Goal: Task Accomplishment & Management: Use online tool/utility

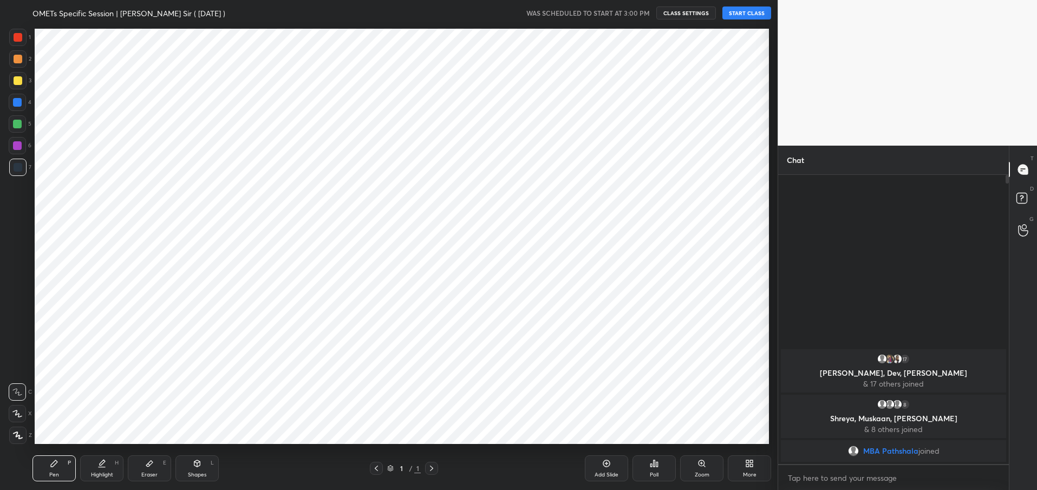
scroll to position [53714, 53401]
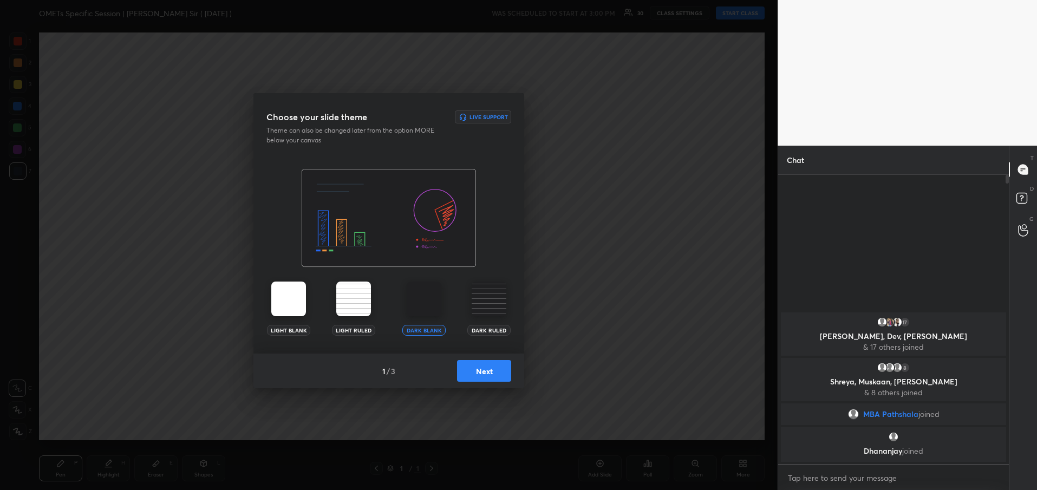
click at [491, 371] on button "Next" at bounding box center [484, 371] width 54 height 22
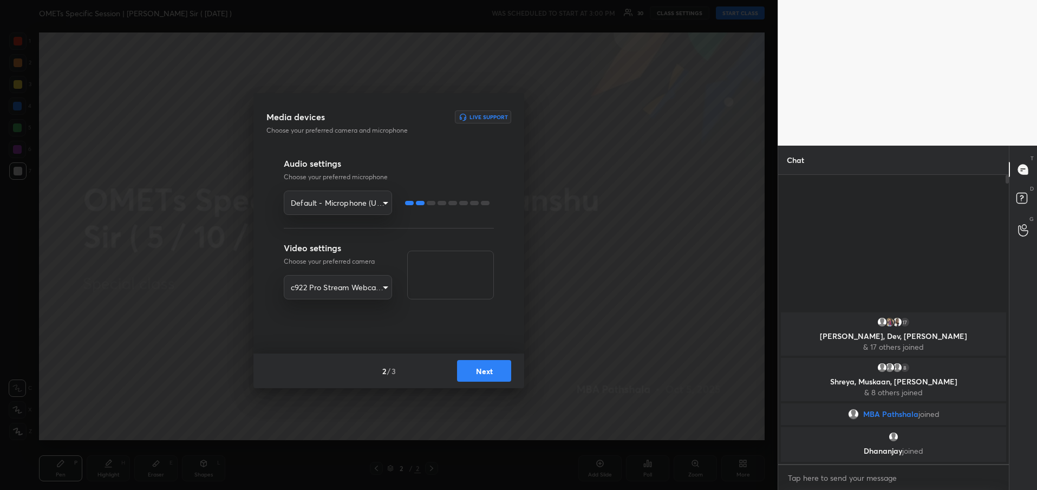
click at [489, 369] on button "Next" at bounding box center [484, 371] width 54 height 22
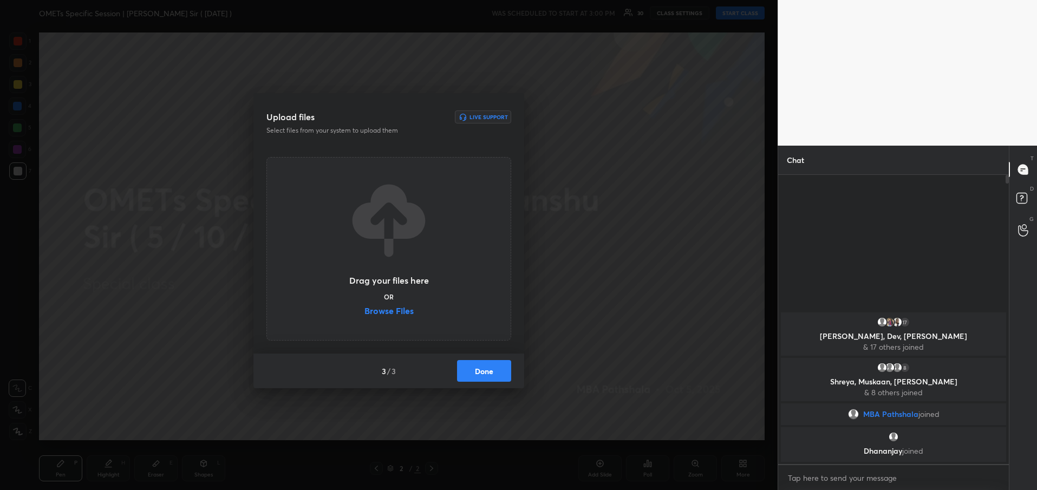
click at [489, 369] on button "Done" at bounding box center [484, 371] width 54 height 22
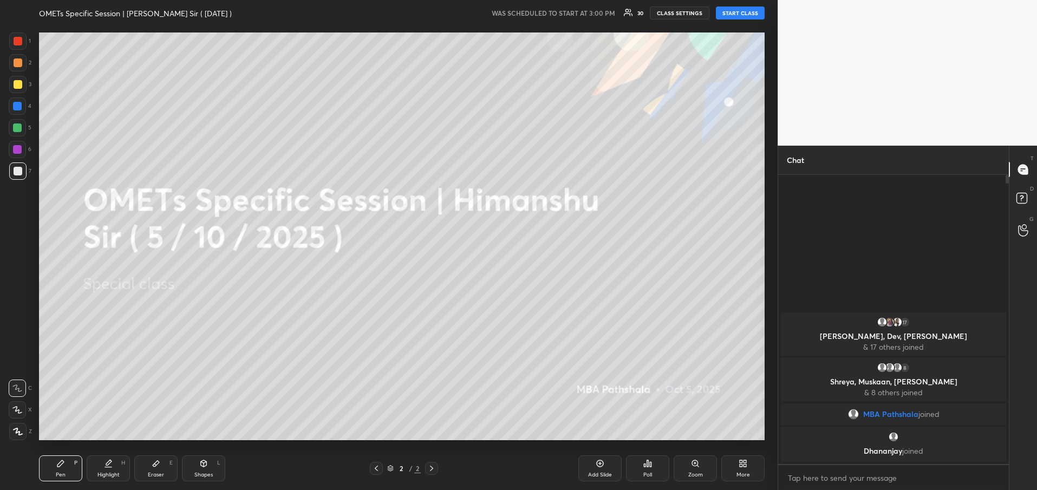
click at [747, 11] on button "START CLASS" at bounding box center [740, 12] width 49 height 13
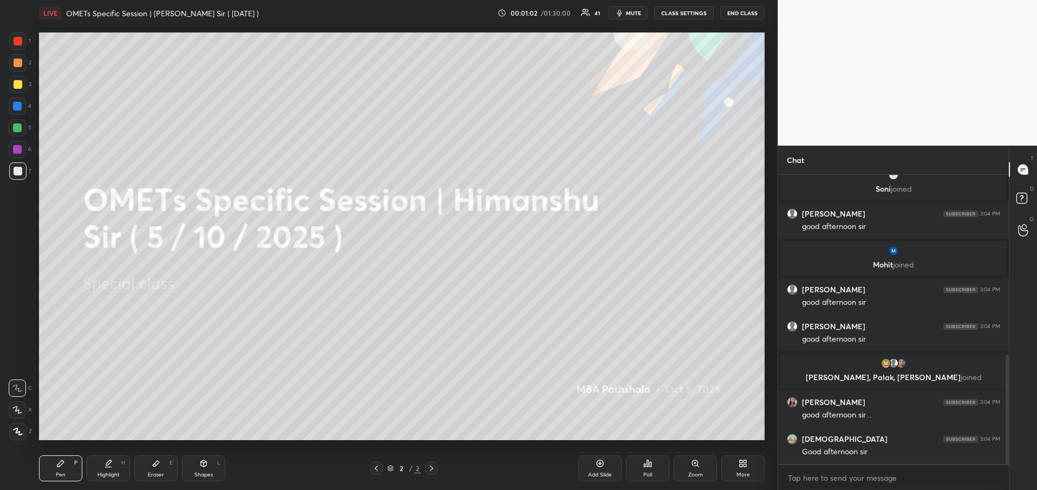
scroll to position [512, 0]
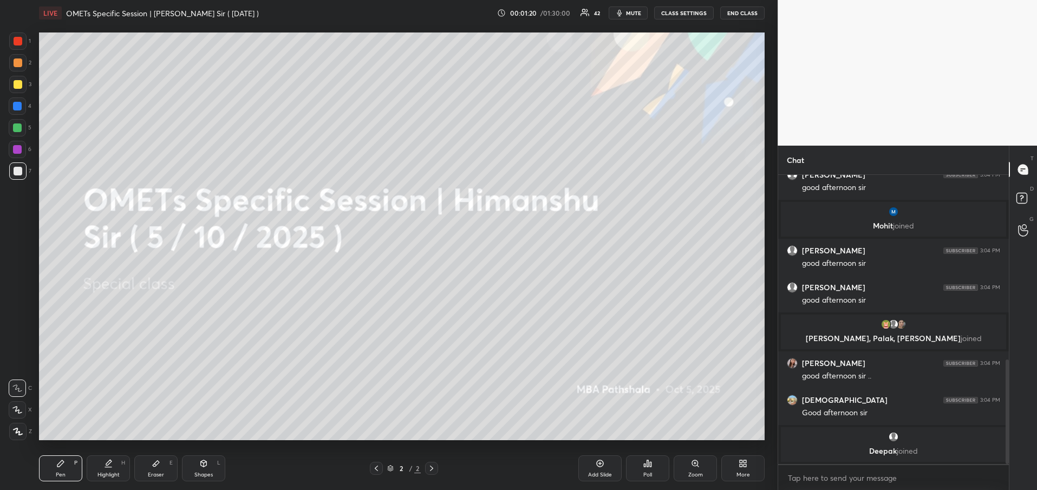
click at [600, 466] on icon at bounding box center [599, 463] width 9 height 9
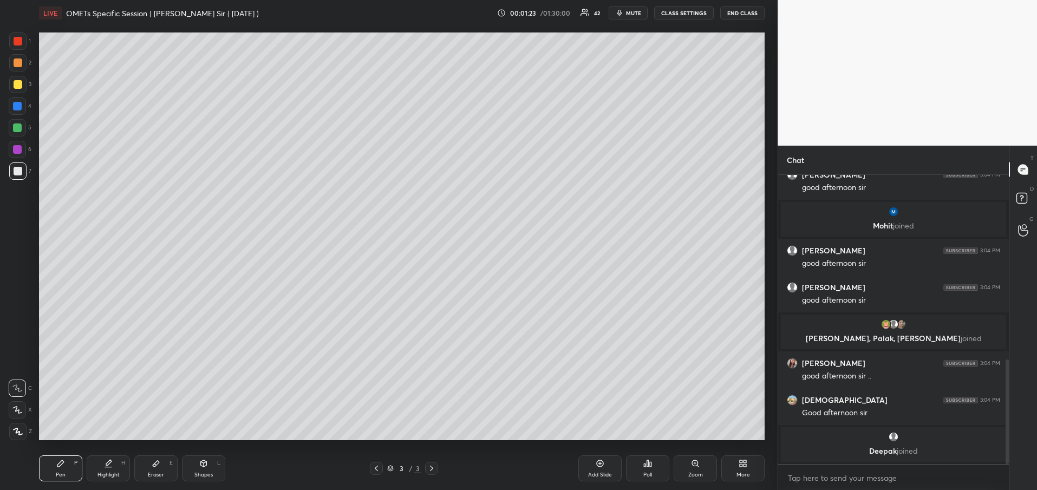
click at [379, 468] on icon at bounding box center [376, 468] width 9 height 9
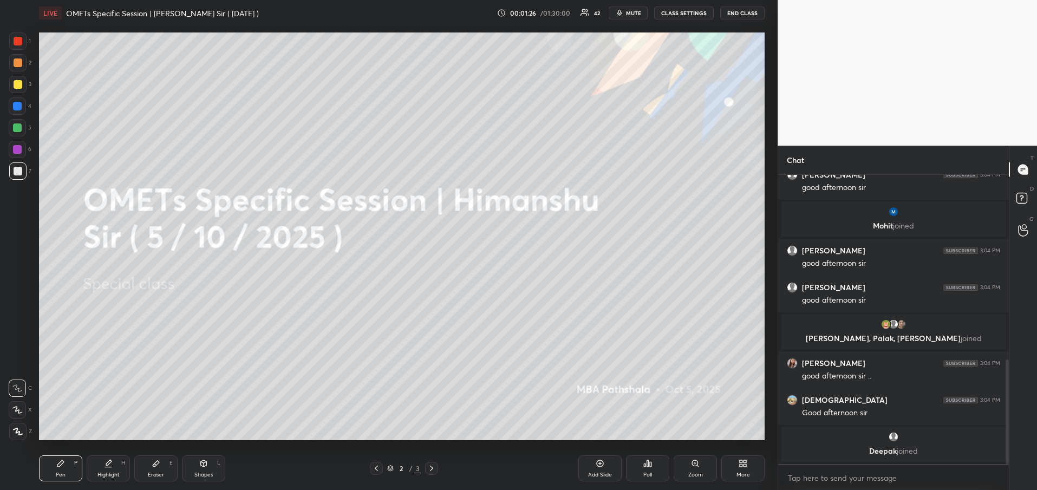
click at [745, 472] on div "More" at bounding box center [743, 474] width 14 height 5
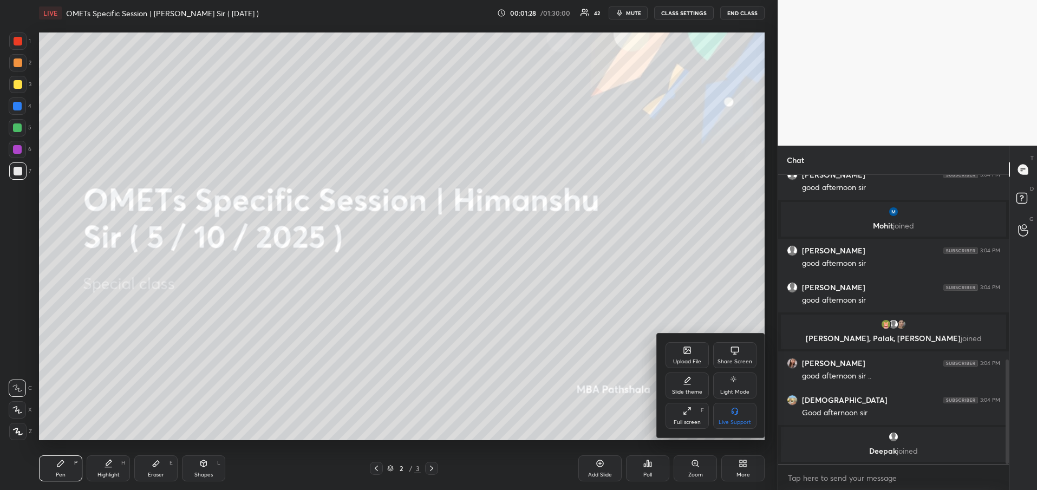
click at [698, 362] on div "Upload File" at bounding box center [687, 361] width 28 height 5
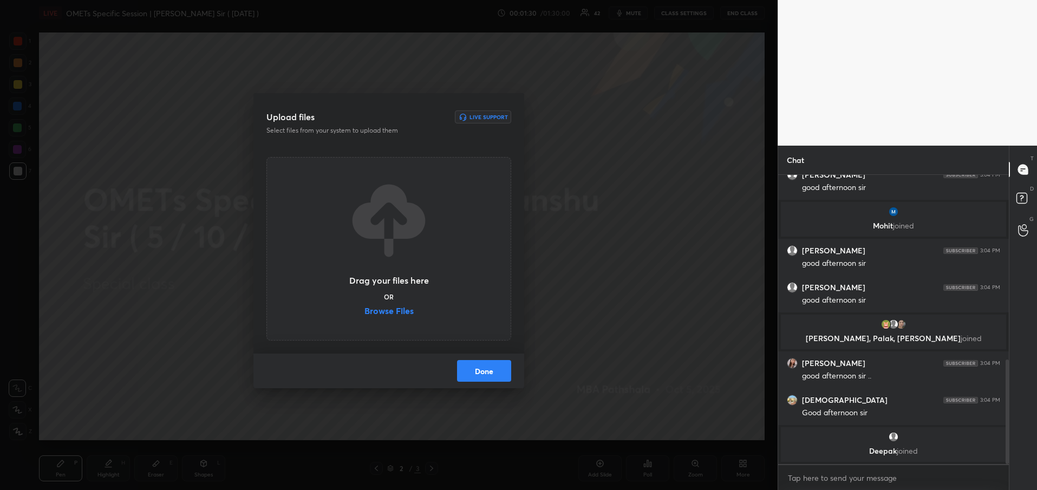
click at [386, 311] on label "Browse Files" at bounding box center [388, 311] width 49 height 11
click at [364, 311] on input "Browse Files" at bounding box center [364, 311] width 0 height 11
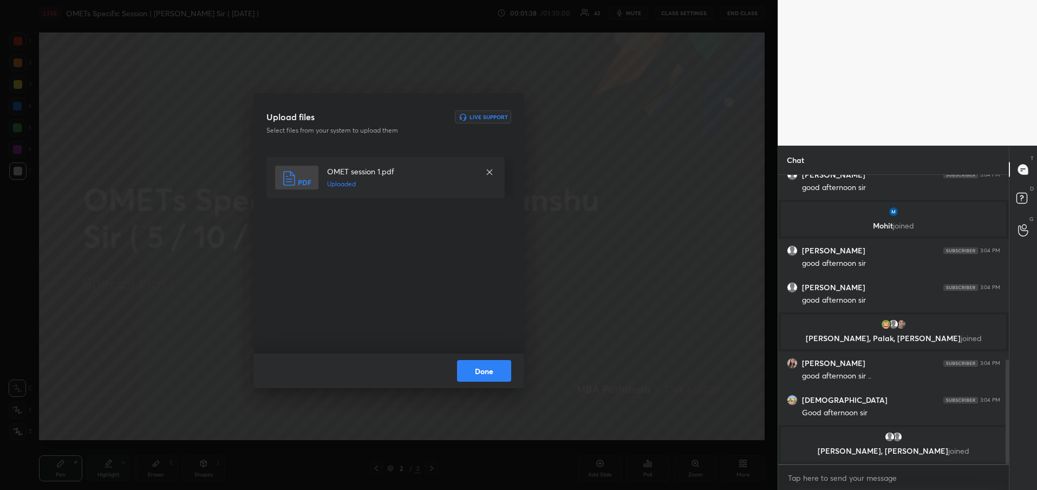
click at [489, 372] on button "Done" at bounding box center [484, 371] width 54 height 22
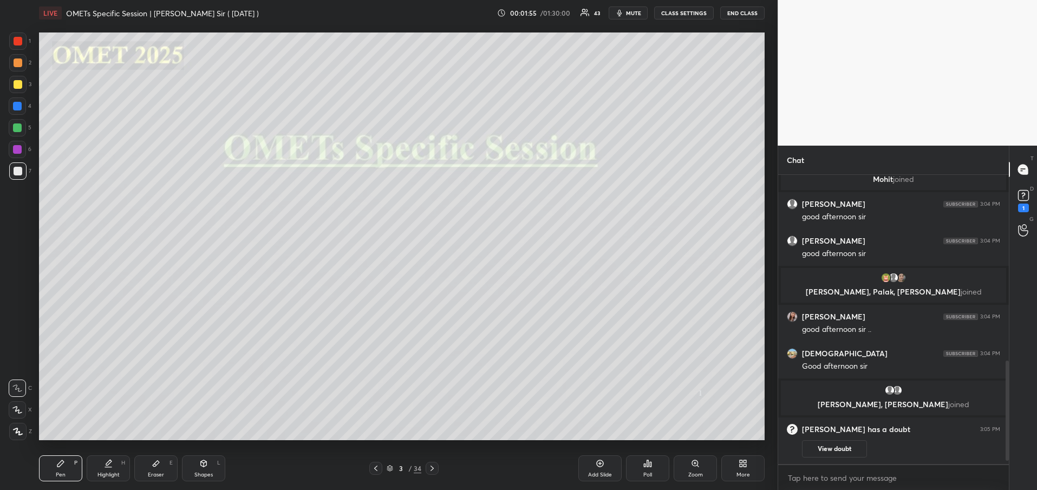
scroll to position [559, 0]
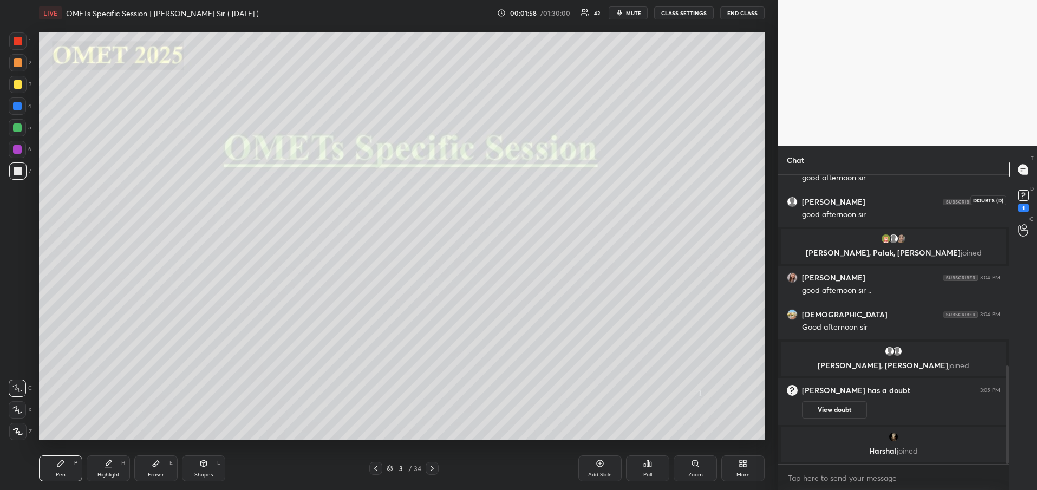
click at [1023, 205] on div "1" at bounding box center [1023, 208] width 11 height 9
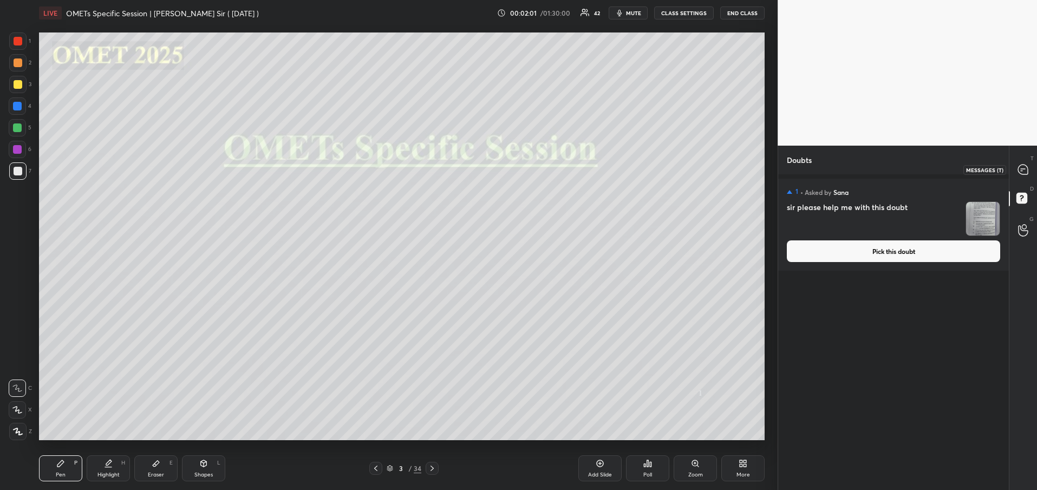
click at [1023, 168] on icon at bounding box center [1023, 170] width 10 height 10
type textarea "x"
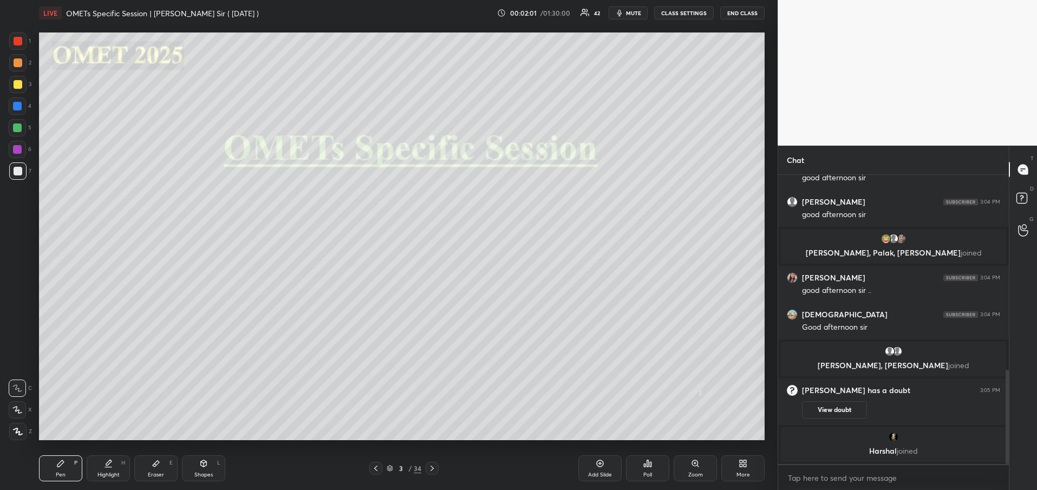
scroll to position [285, 227]
click at [16, 82] on div at bounding box center [18, 84] width 9 height 9
click at [14, 88] on div at bounding box center [18, 84] width 9 height 9
click at [21, 76] on div at bounding box center [17, 84] width 17 height 17
click at [18, 80] on div at bounding box center [18, 84] width 9 height 9
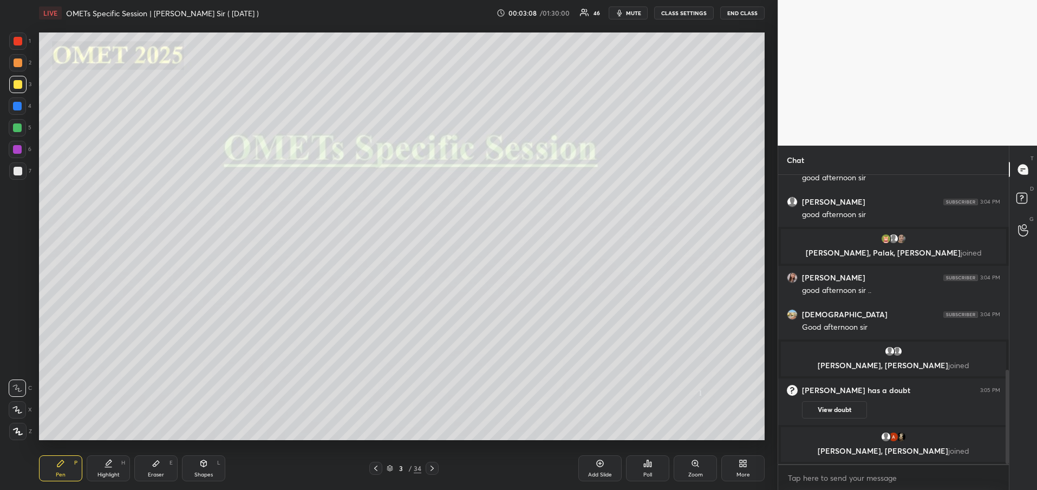
click at [434, 468] on icon at bounding box center [432, 468] width 9 height 9
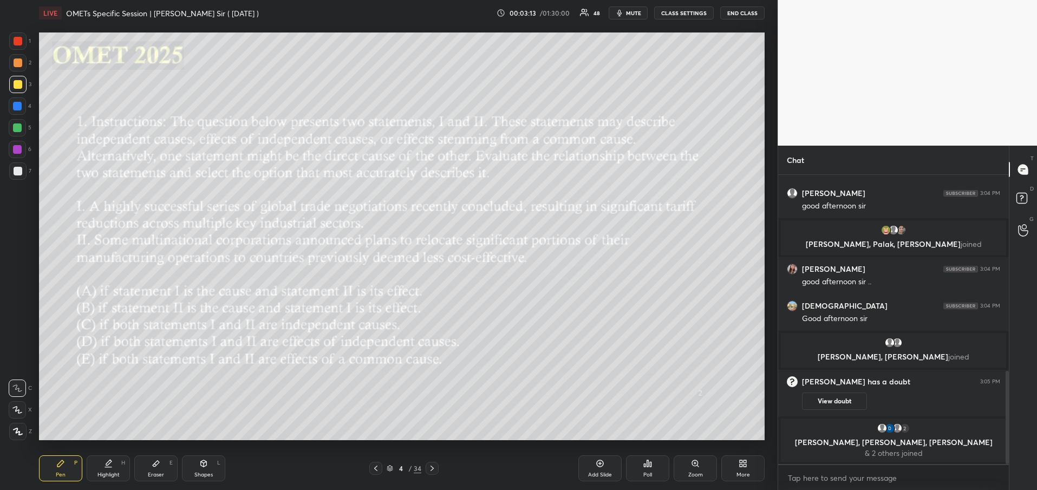
click at [648, 464] on icon at bounding box center [648, 463] width 2 height 6
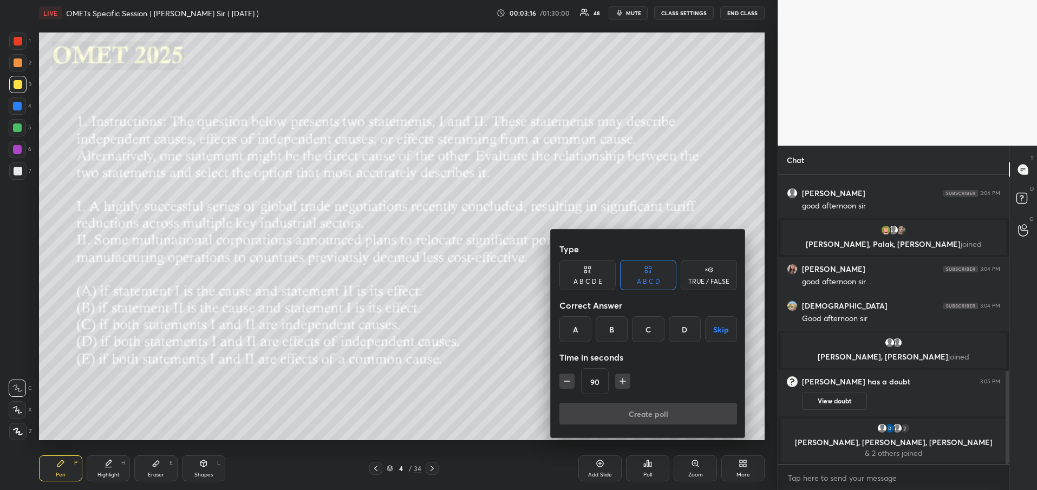
click at [601, 278] on div "A B C D E" at bounding box center [587, 281] width 29 height 6
click at [577, 324] on div "A" at bounding box center [572, 329] width 26 height 26
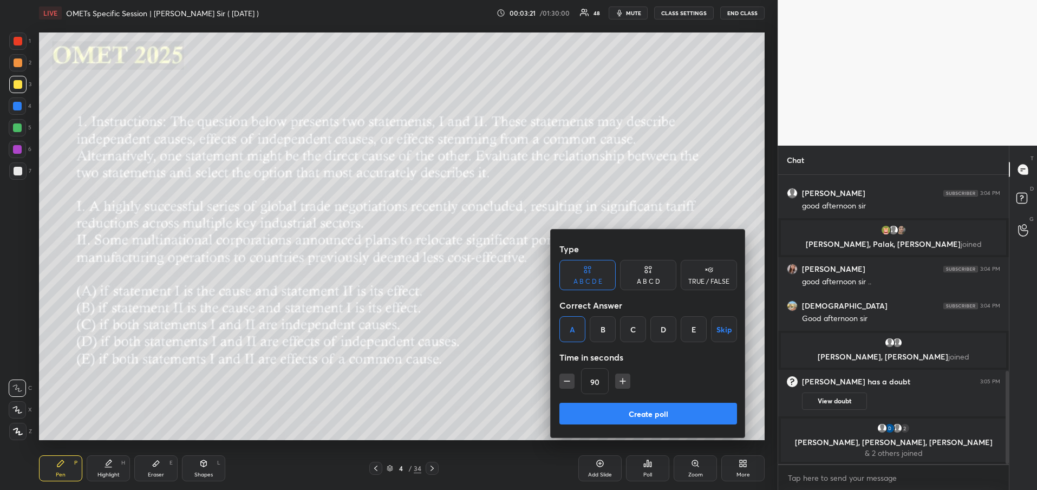
click at [624, 382] on icon "button" at bounding box center [622, 381] width 11 height 11
click at [624, 382] on icon "button" at bounding box center [627, 381] width 11 height 11
click at [630, 384] on icon "button" at bounding box center [627, 381] width 11 height 11
type input "135"
click at [639, 416] on button "Create poll" at bounding box center [648, 414] width 178 height 22
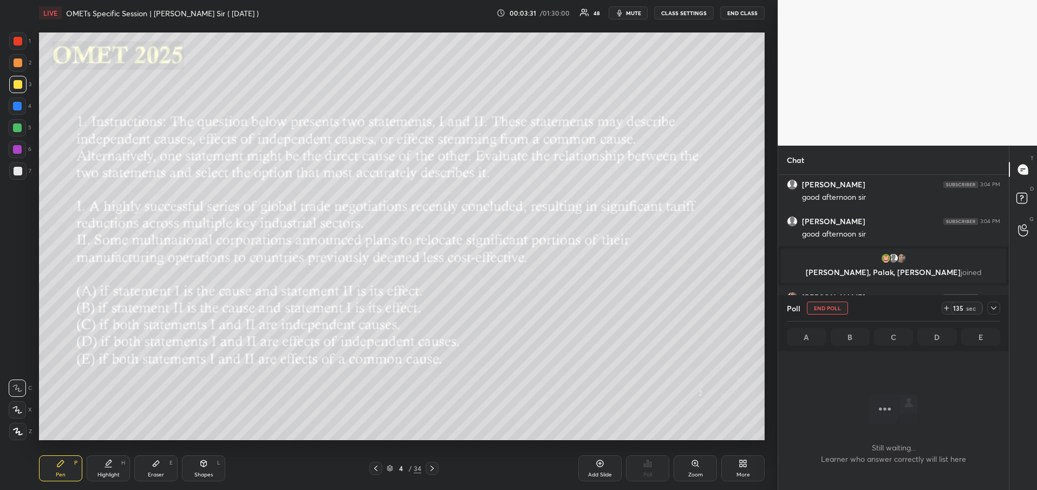
scroll to position [442, 0]
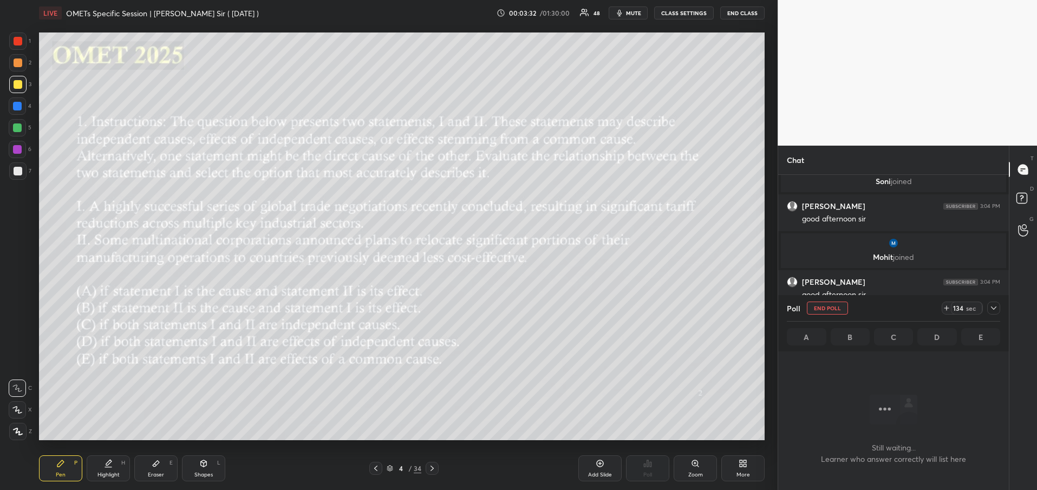
click at [994, 306] on icon at bounding box center [993, 308] width 9 height 9
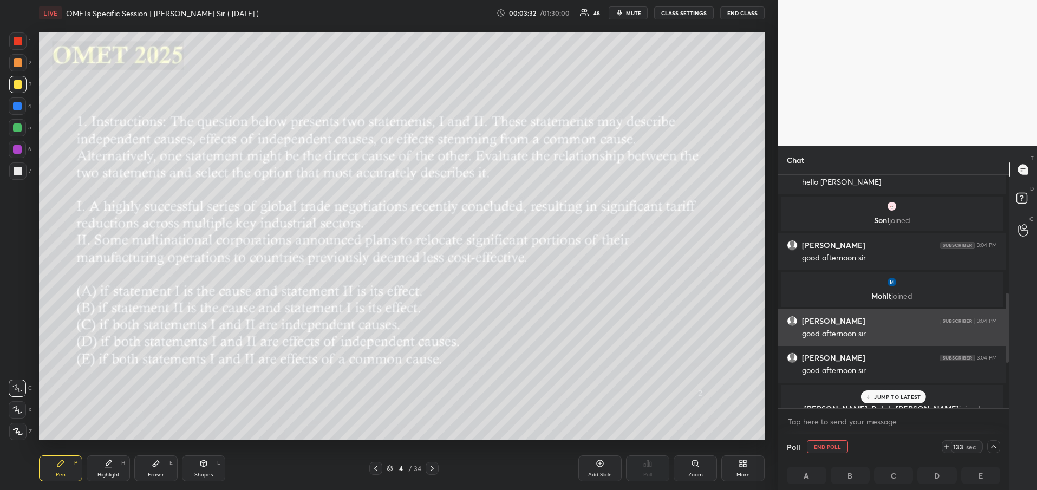
scroll to position [390, 0]
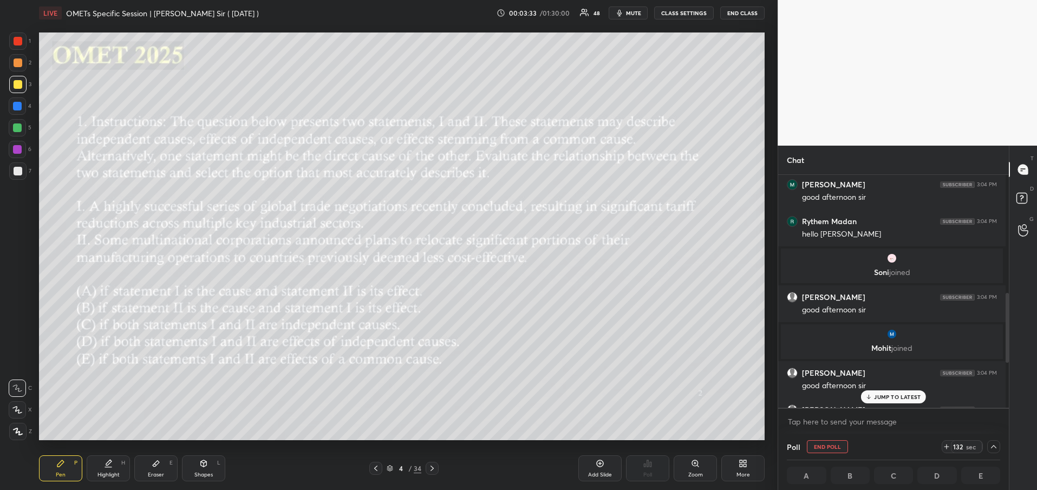
click at [895, 402] on div "JUMP TO LATEST" at bounding box center [893, 396] width 65 height 13
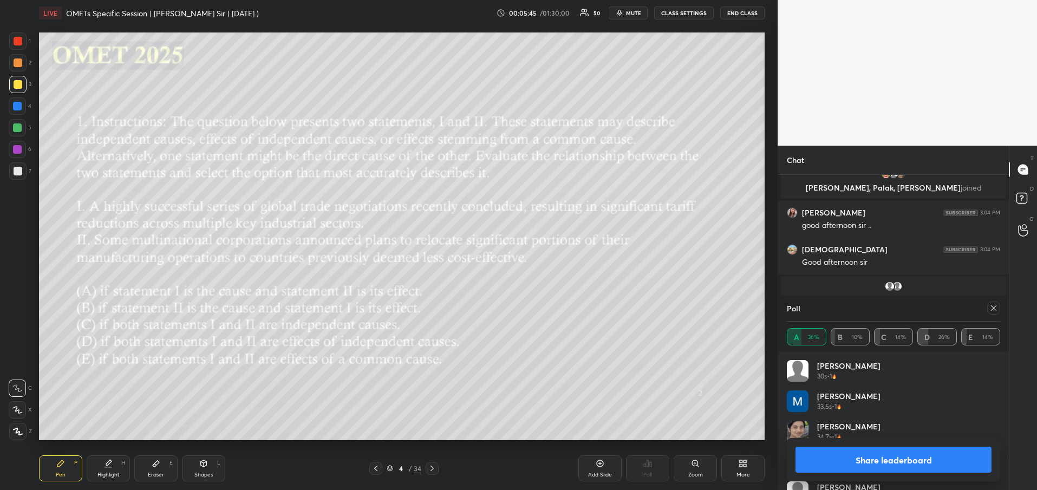
scroll to position [0, 0]
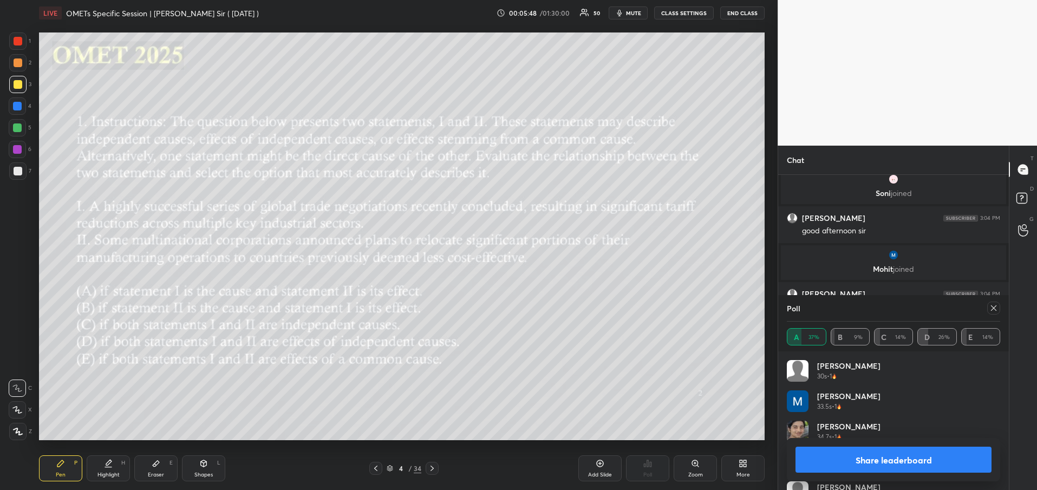
click at [901, 457] on button "Share leaderboard" at bounding box center [893, 460] width 196 height 26
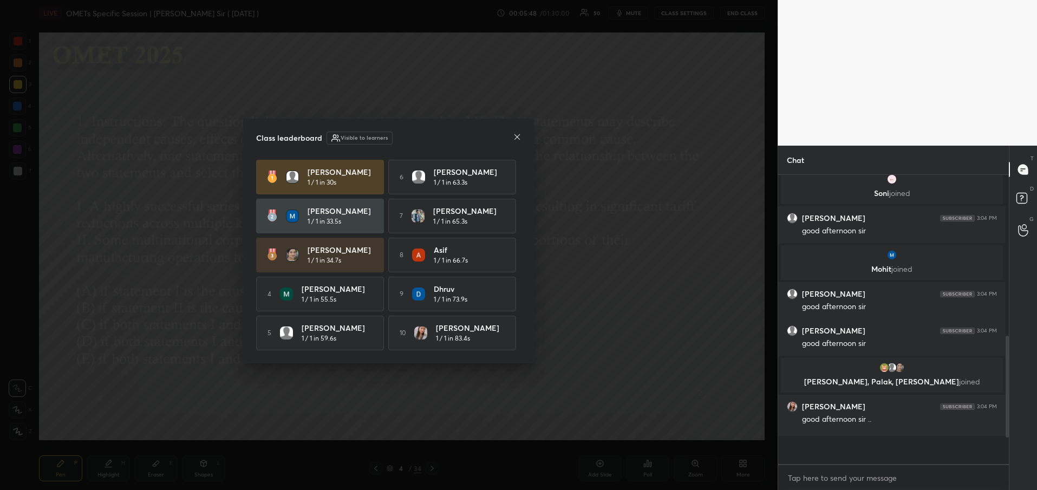
scroll to position [312, 227]
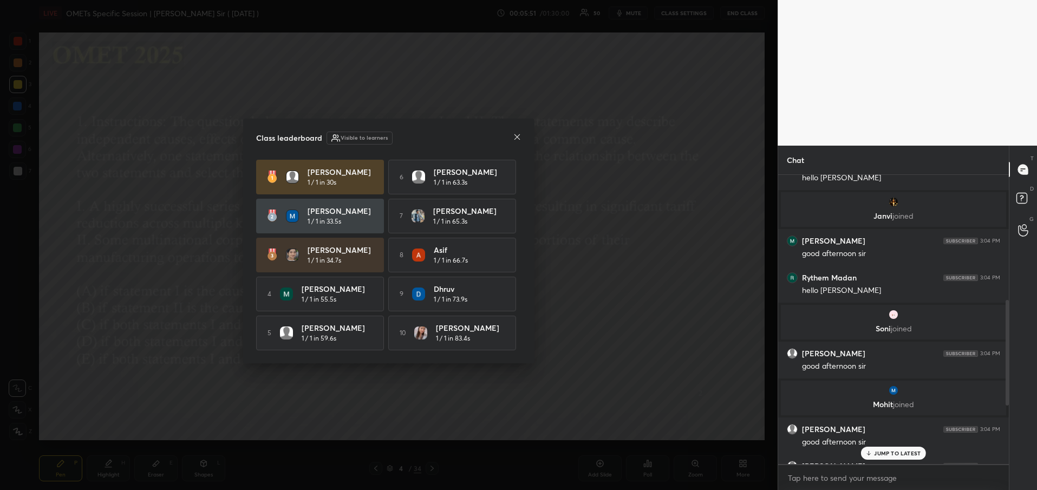
click at [517, 137] on icon at bounding box center [517, 137] width 9 height 9
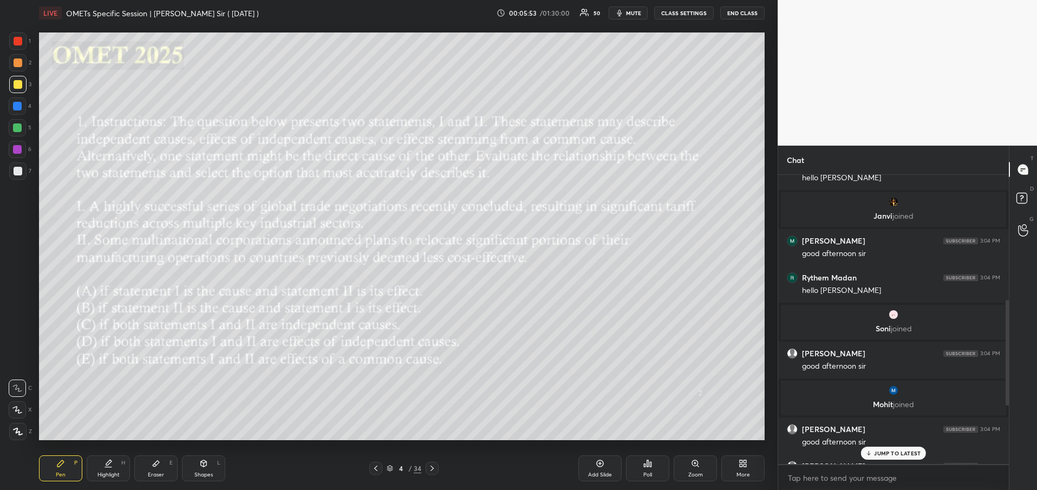
click at [875, 452] on p "JUMP TO LATEST" at bounding box center [897, 453] width 47 height 6
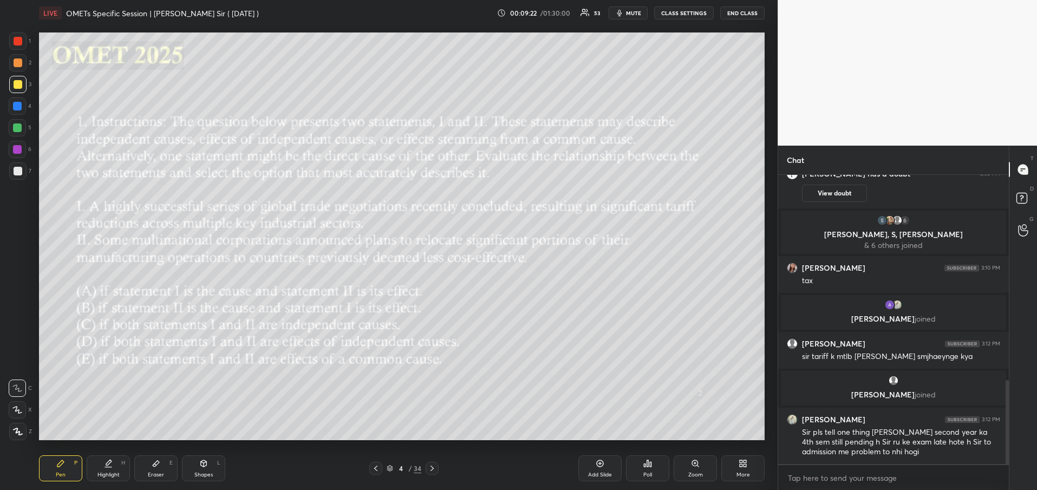
scroll to position [746, 0]
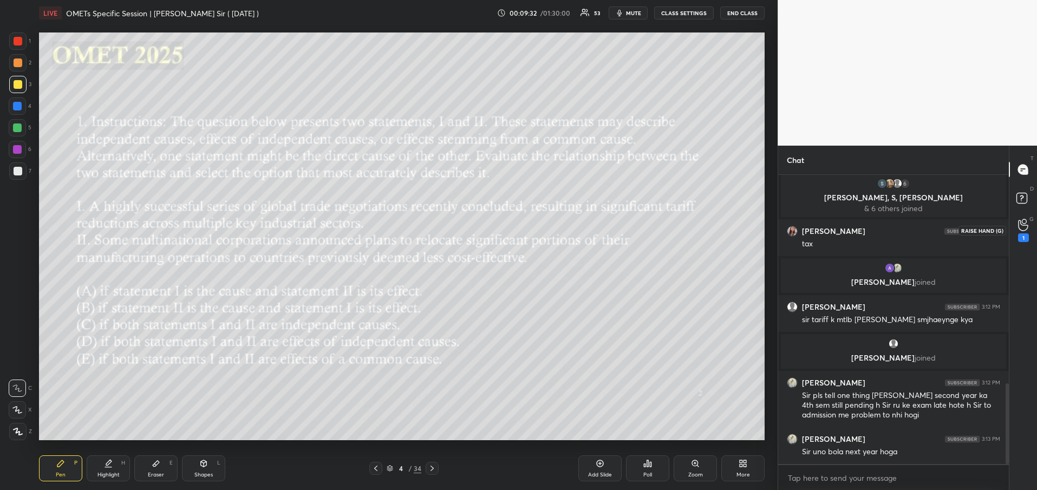
click at [1027, 231] on div "1" at bounding box center [1023, 230] width 11 height 23
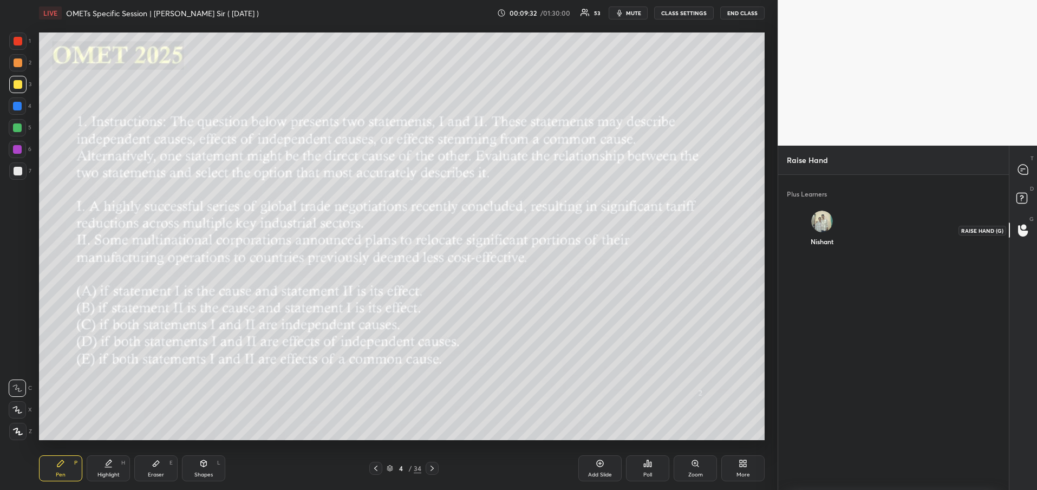
scroll to position [4, 4]
click at [1016, 180] on div "T Messages (T)" at bounding box center [1023, 169] width 28 height 30
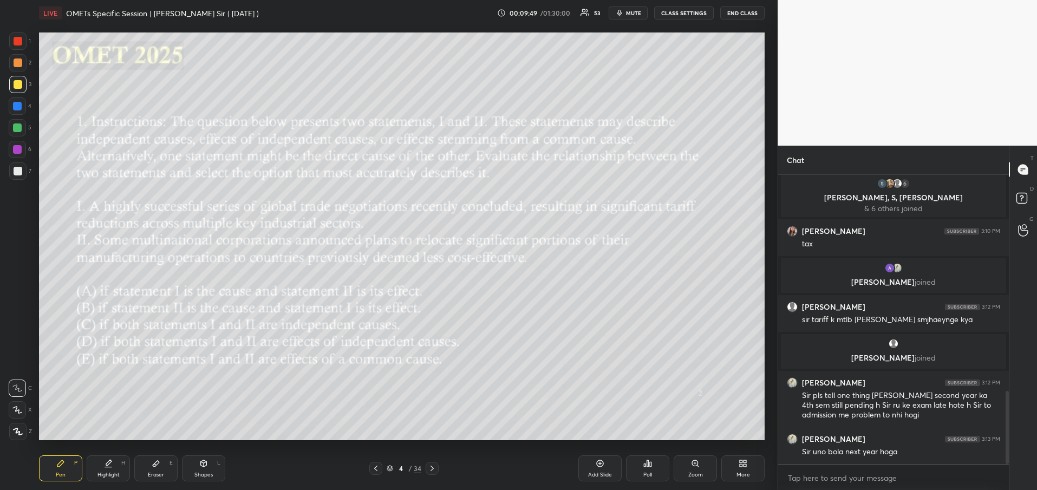
scroll to position [862, 0]
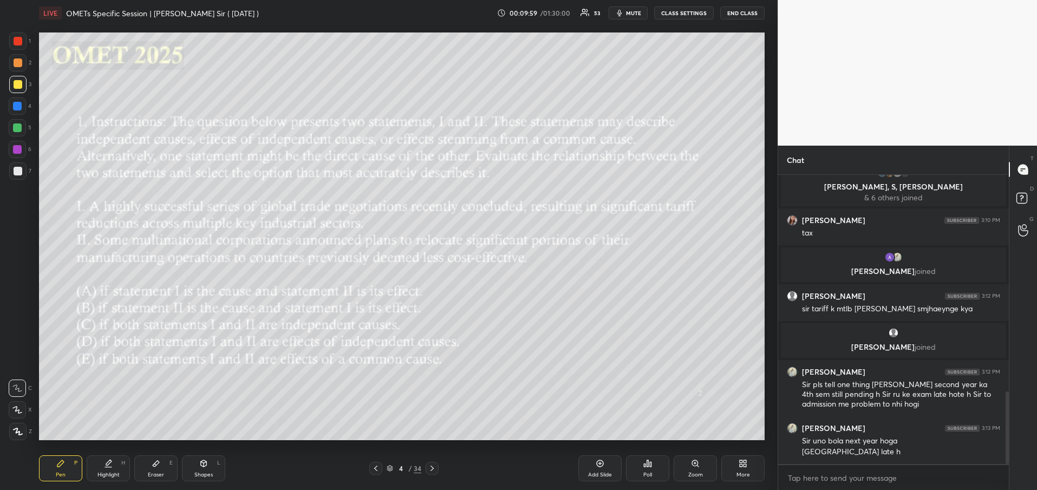
click at [429, 467] on icon at bounding box center [432, 468] width 9 height 9
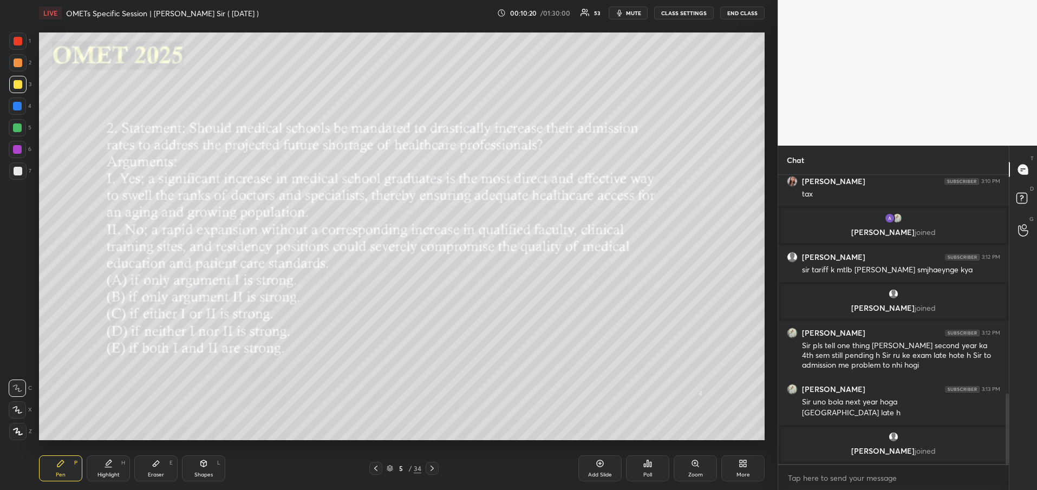
click at [655, 473] on div "Poll" at bounding box center [647, 468] width 43 height 26
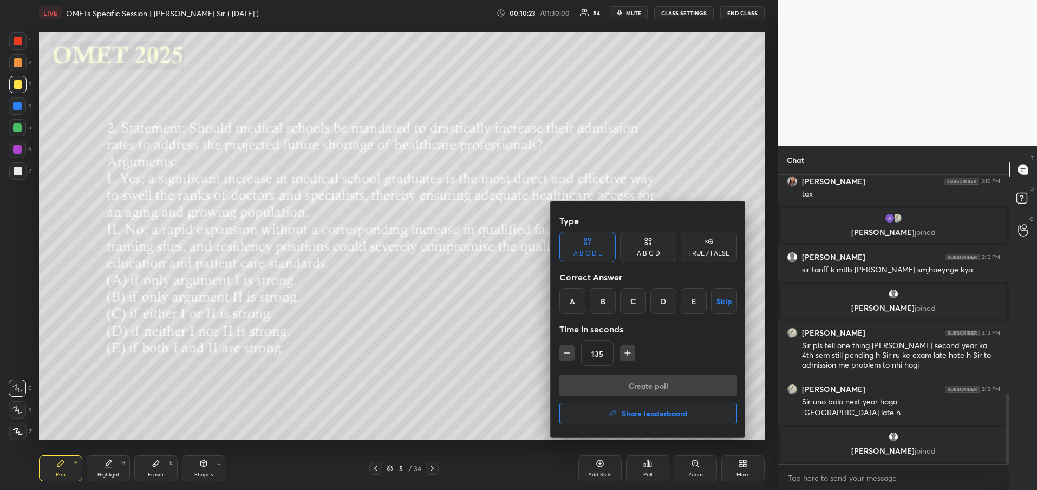
click at [703, 310] on div "E" at bounding box center [693, 301] width 26 height 26
click at [637, 386] on button "Create poll" at bounding box center [648, 386] width 178 height 22
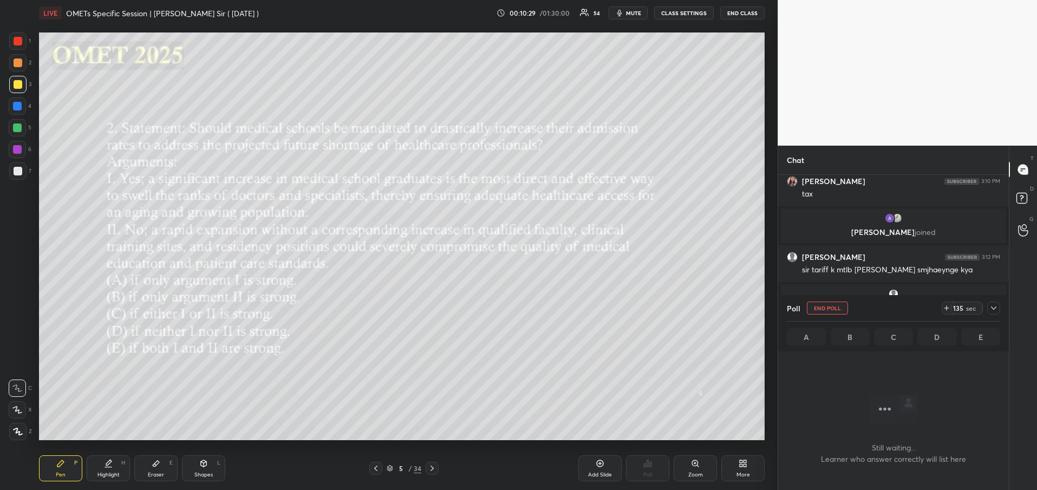
scroll to position [612, 0]
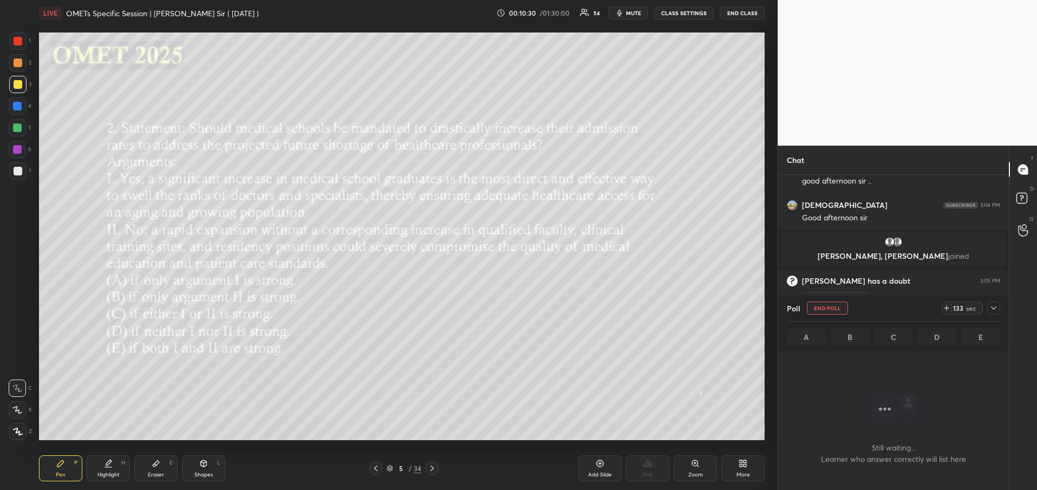
click at [998, 312] on div at bounding box center [993, 308] width 13 height 13
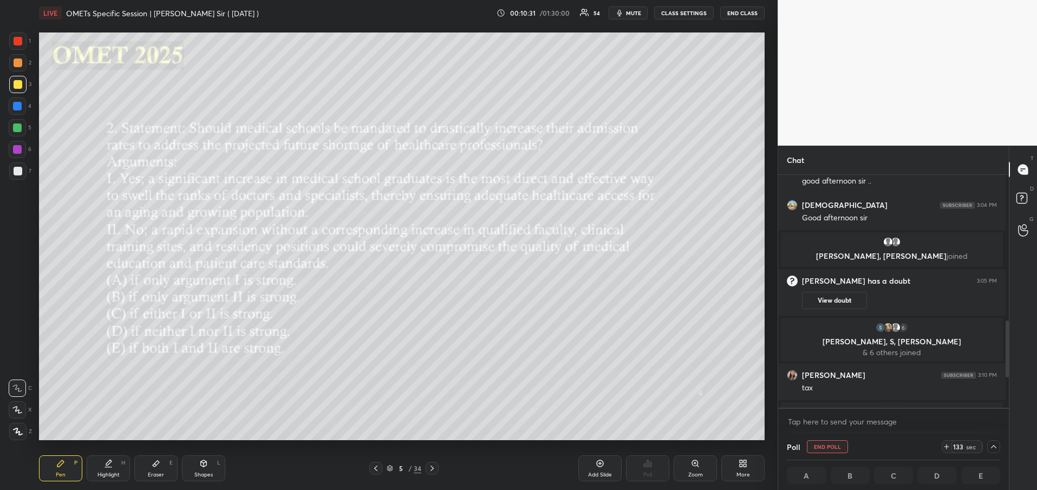
scroll to position [579, 0]
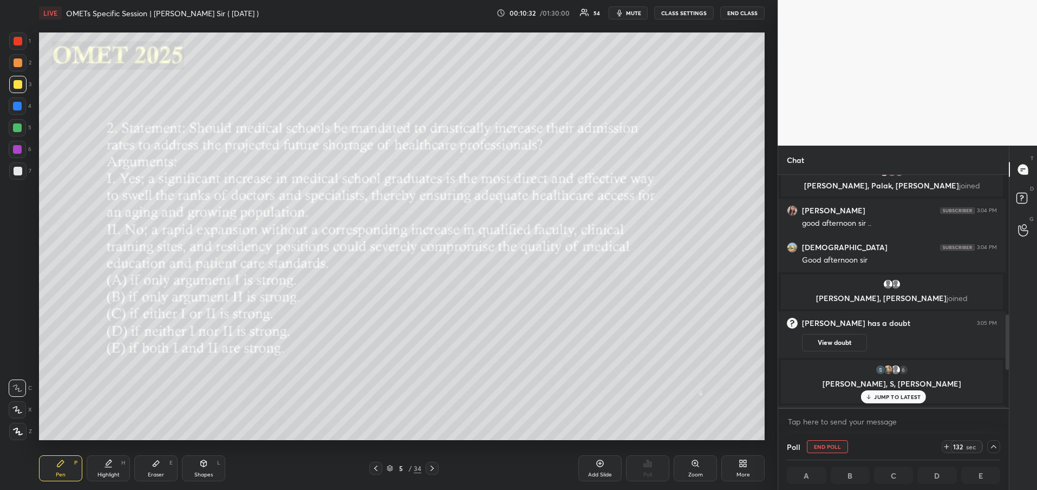
click at [877, 397] on p "JUMP TO LATEST" at bounding box center [897, 397] width 47 height 6
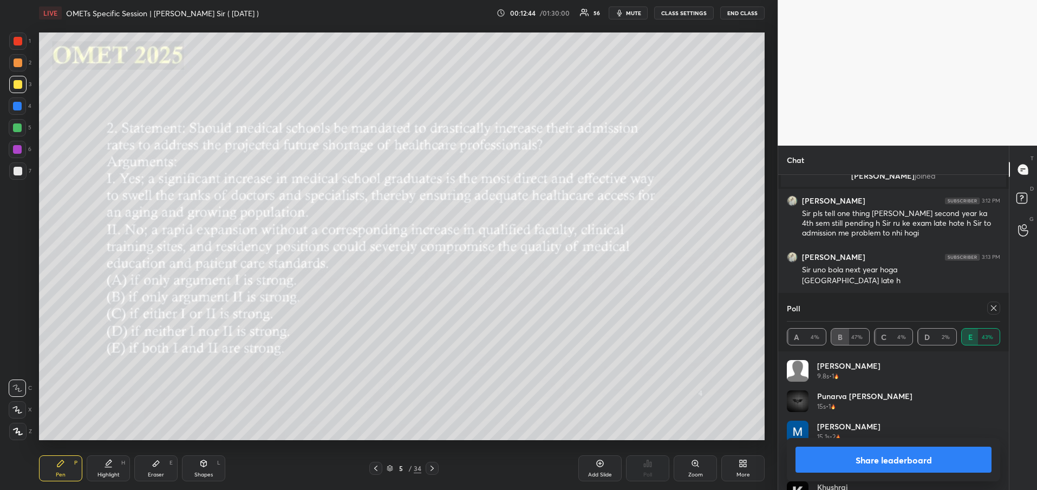
scroll to position [953, 0]
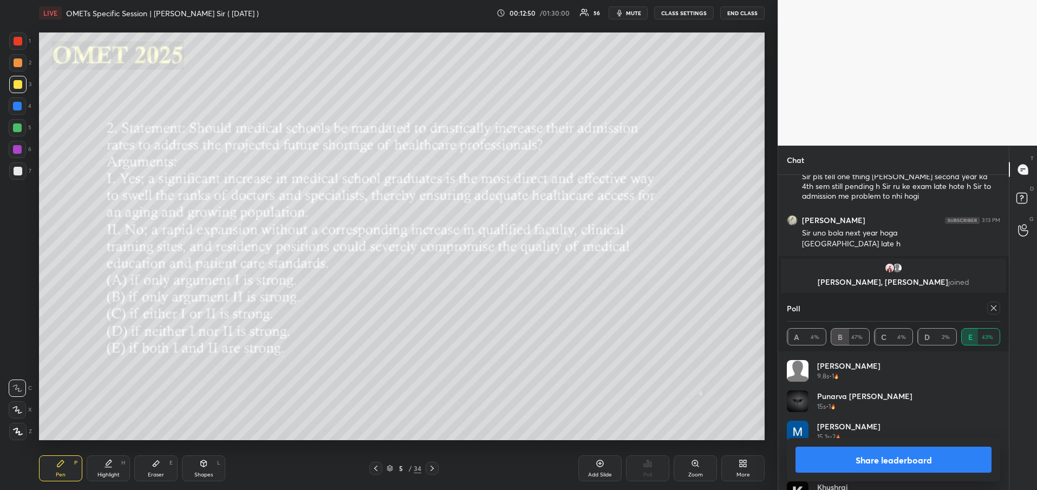
click at [902, 461] on button "Share leaderboard" at bounding box center [893, 460] width 196 height 26
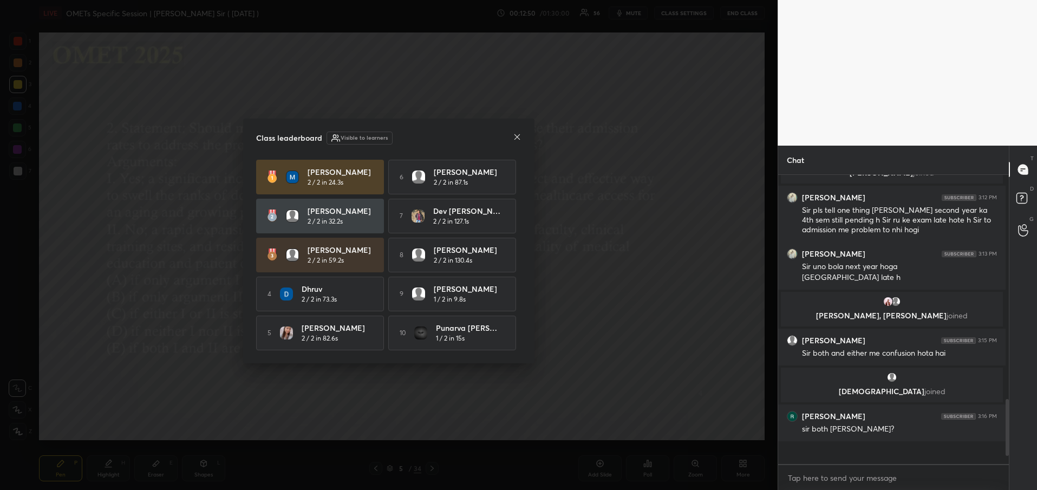
scroll to position [283, 224]
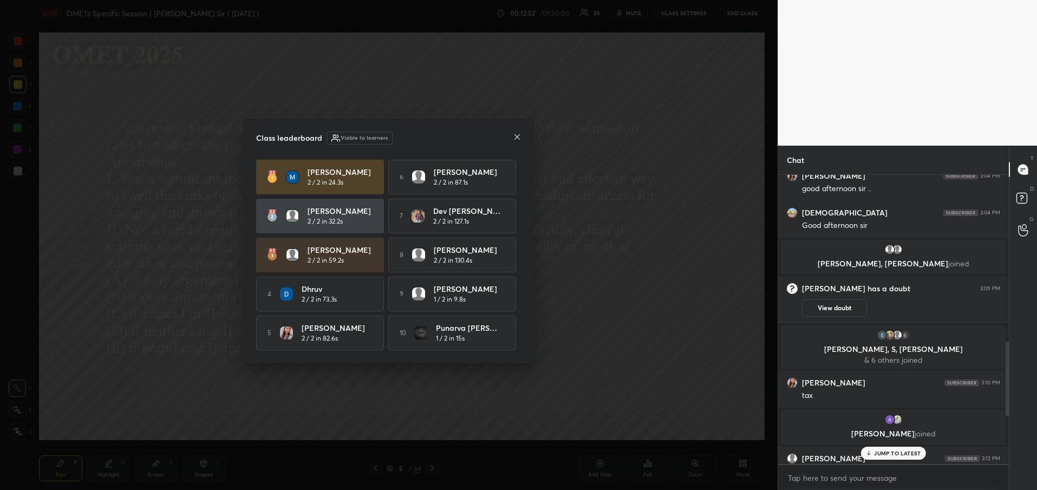
click at [518, 135] on icon at bounding box center [516, 136] width 5 height 5
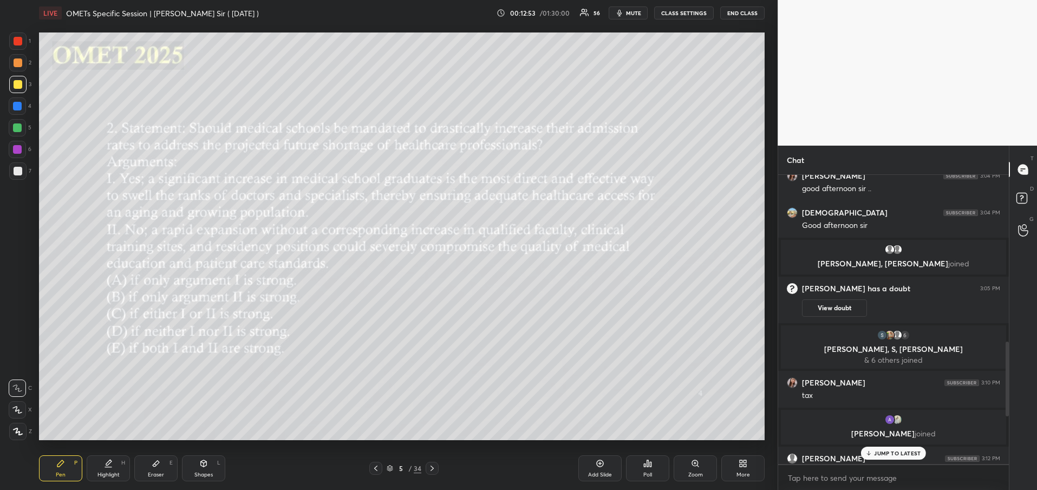
click at [885, 453] on p "JUMP TO LATEST" at bounding box center [897, 453] width 47 height 6
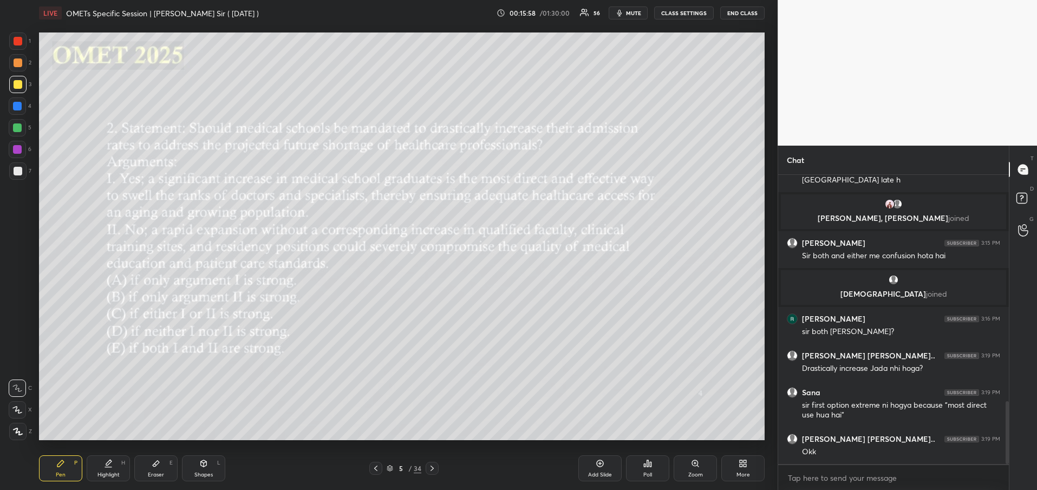
scroll to position [1075, 0]
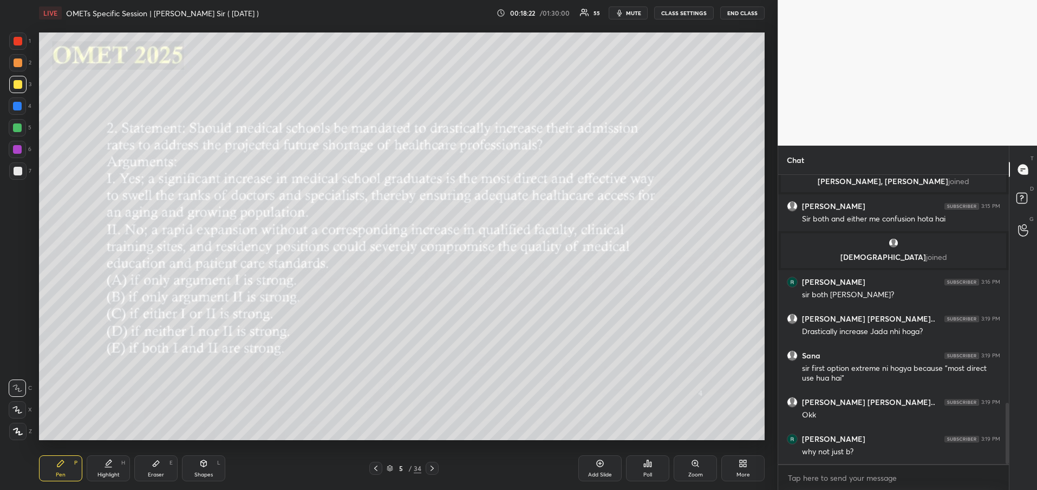
click at [430, 473] on div at bounding box center [432, 468] width 13 height 13
click at [643, 469] on div "Poll" at bounding box center [647, 468] width 43 height 26
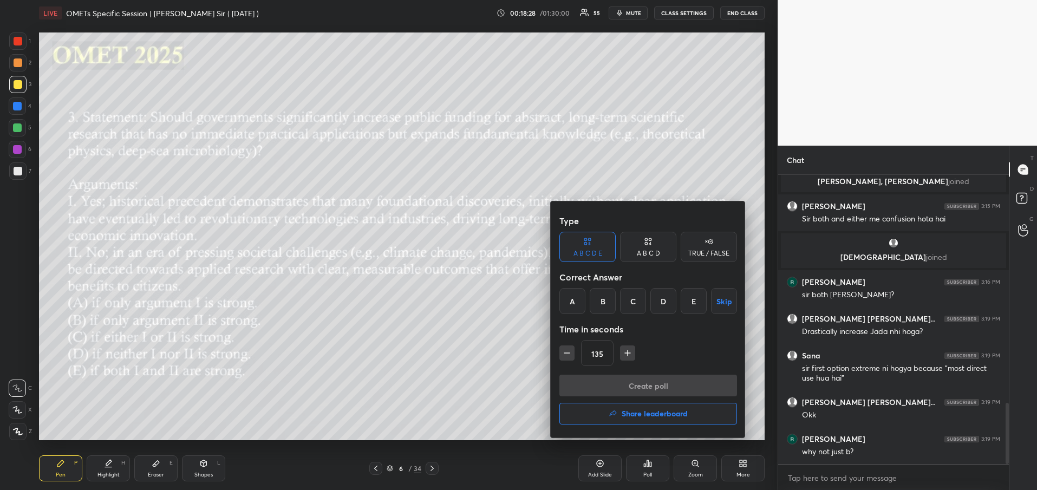
click at [686, 301] on div "E" at bounding box center [693, 301] width 26 height 26
click at [625, 392] on button "Create poll" at bounding box center [648, 386] width 178 height 22
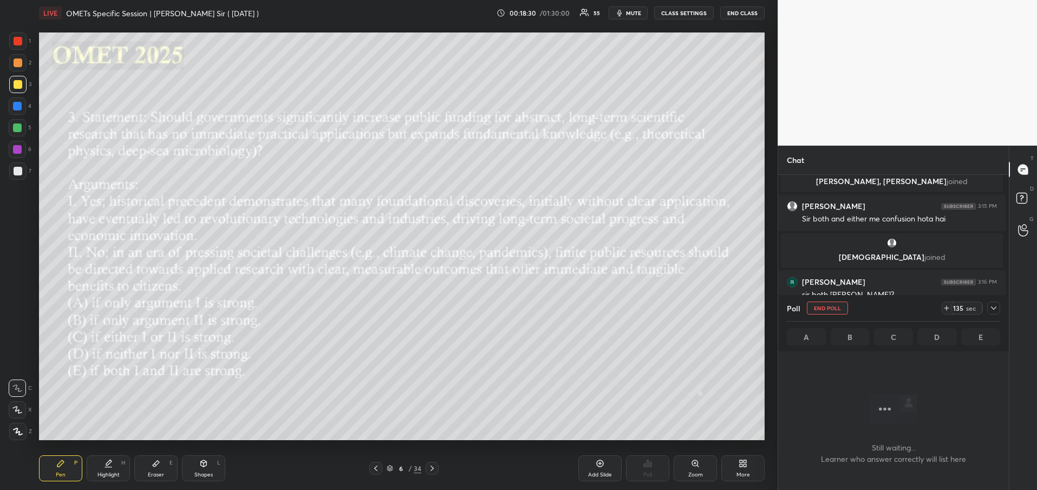
scroll to position [4, 4]
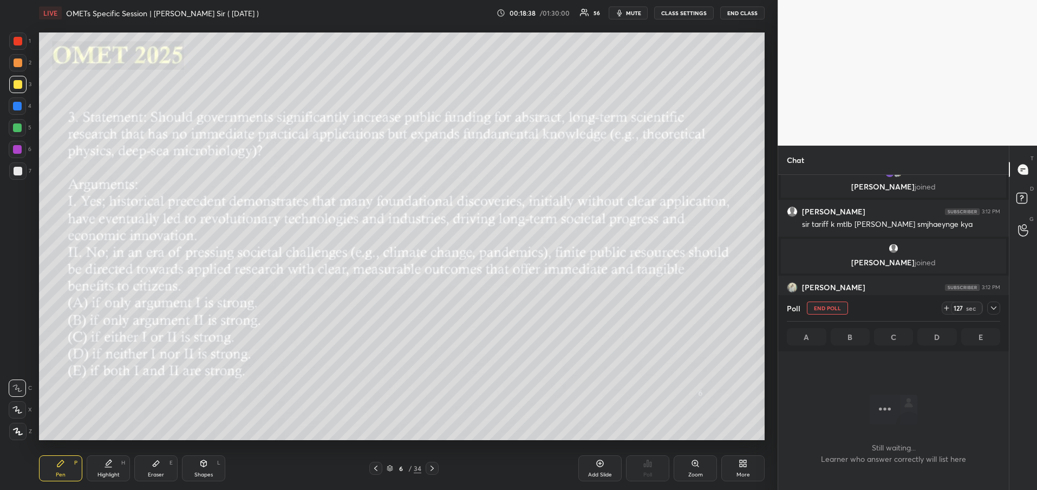
click at [991, 307] on icon at bounding box center [993, 308] width 9 height 9
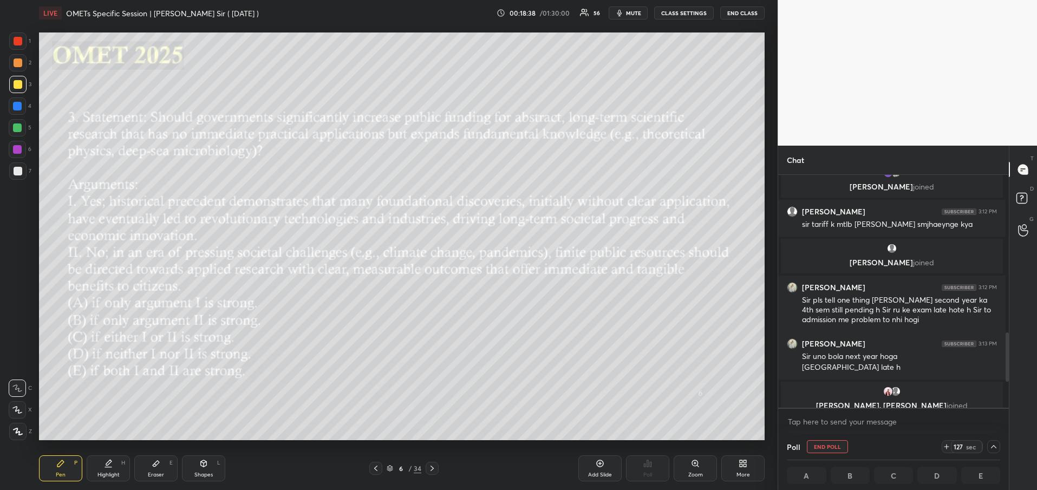
scroll to position [769, 0]
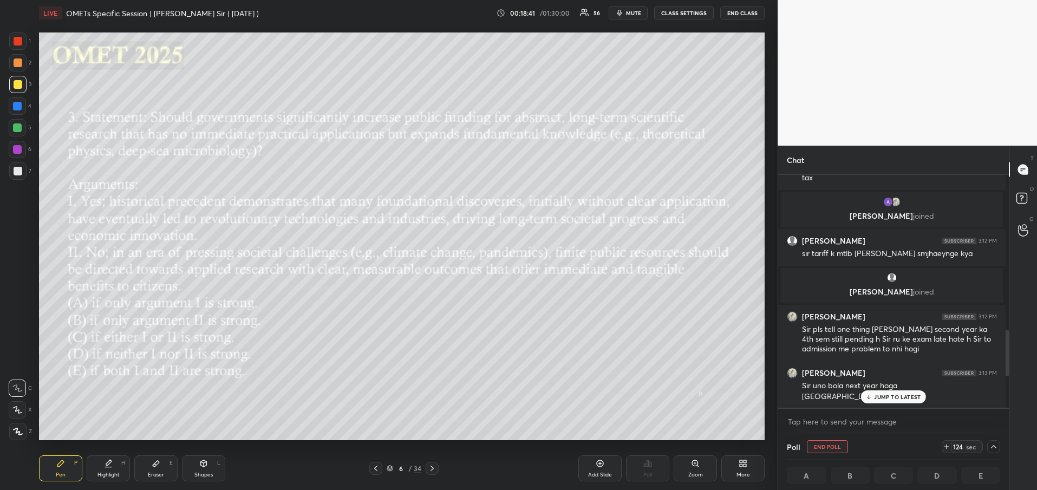
click at [898, 392] on div "JUMP TO LATEST" at bounding box center [893, 396] width 65 height 13
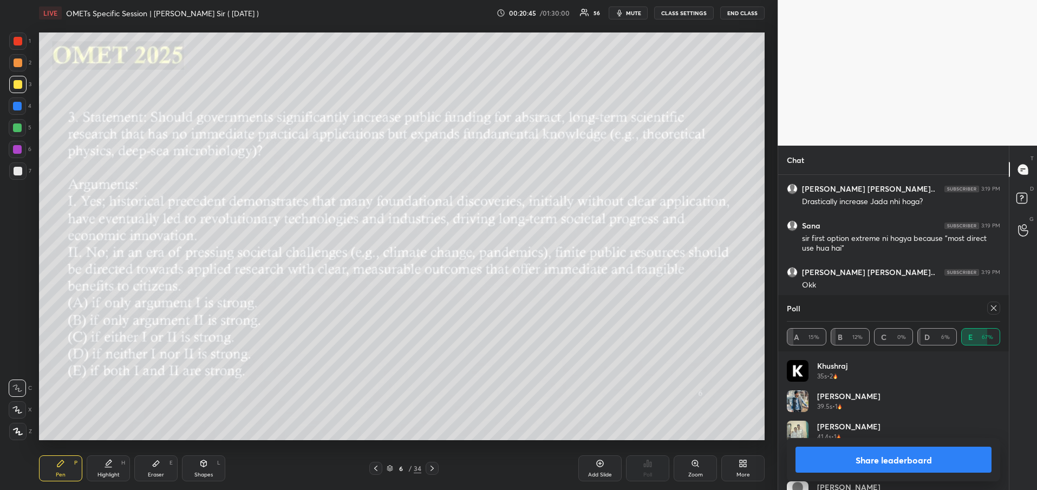
scroll to position [842, 0]
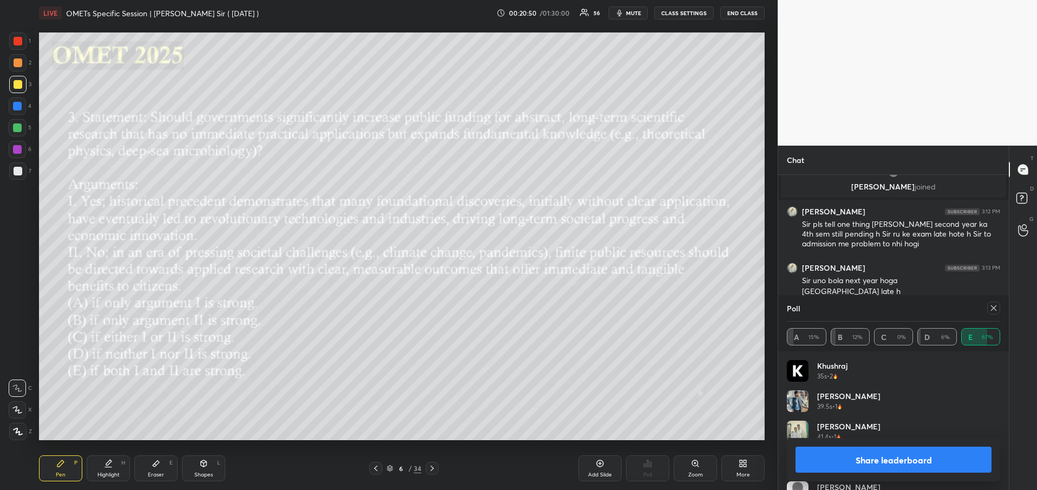
click at [995, 313] on div at bounding box center [993, 308] width 13 height 13
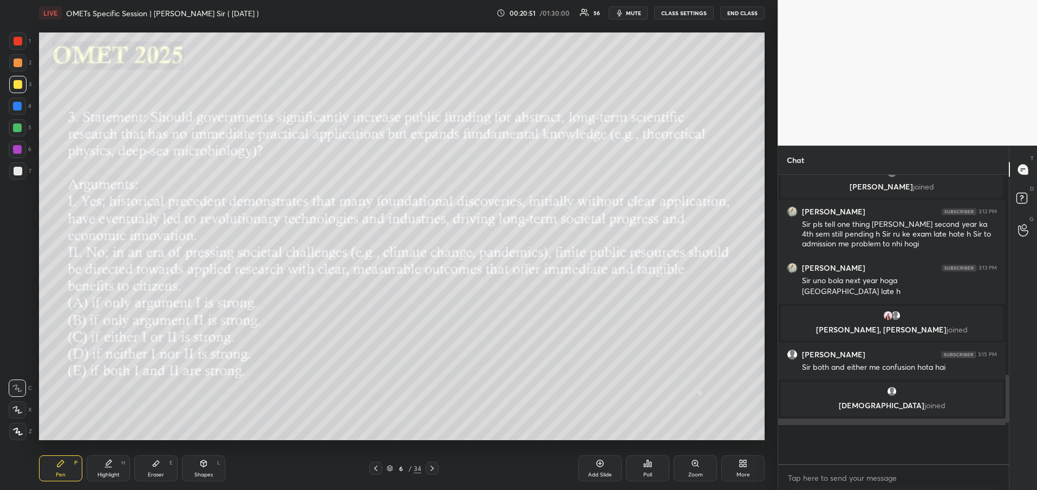
scroll to position [312, 227]
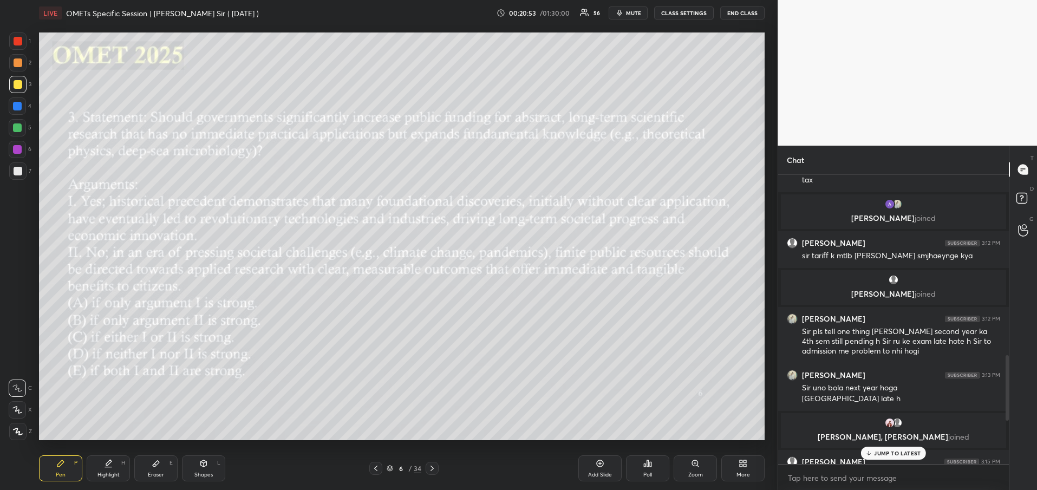
click at [893, 456] on p "JUMP TO LATEST" at bounding box center [897, 453] width 47 height 6
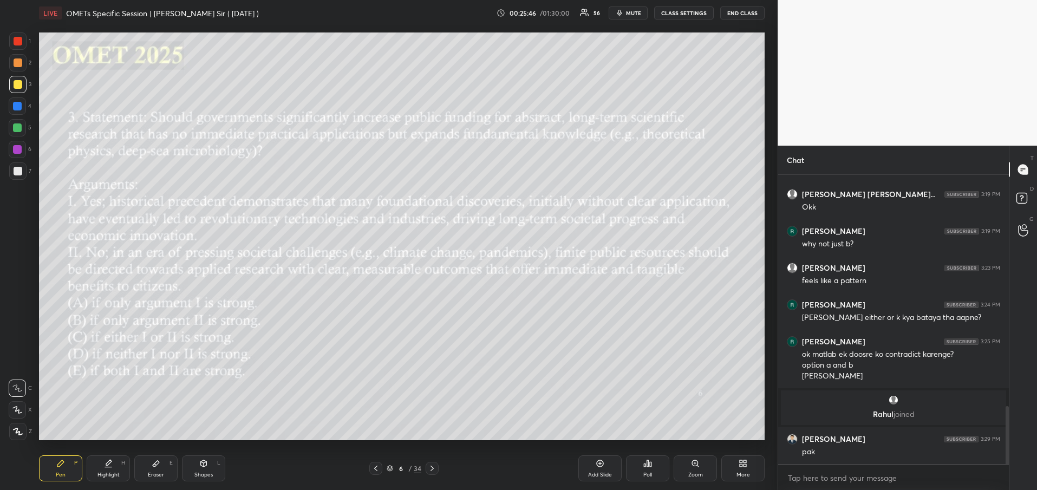
scroll to position [1157, 0]
click at [431, 471] on icon at bounding box center [432, 468] width 9 height 9
click at [645, 476] on div "Poll" at bounding box center [647, 474] width 9 height 5
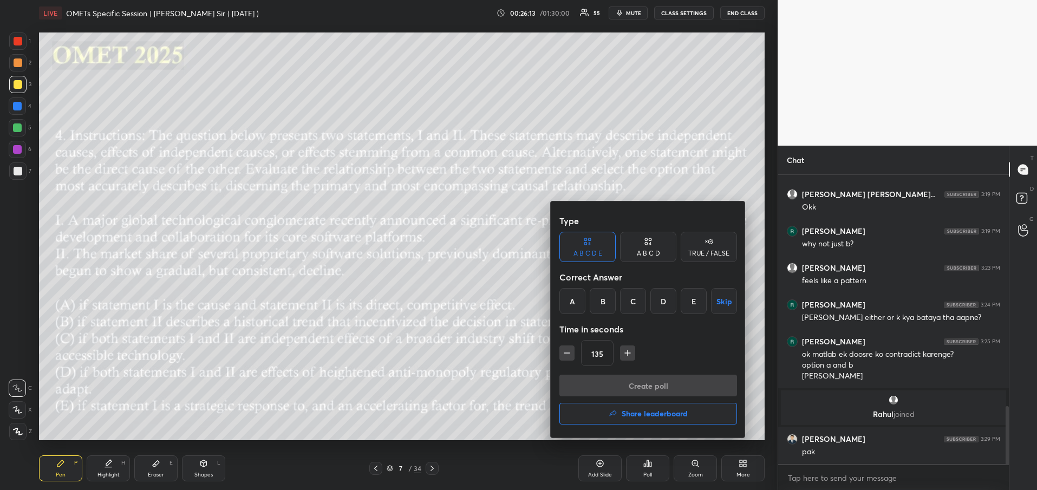
click at [696, 305] on div "E" at bounding box center [693, 301] width 26 height 26
click at [638, 306] on div "C" at bounding box center [633, 301] width 26 height 26
click at [626, 383] on button "Create poll" at bounding box center [648, 386] width 178 height 22
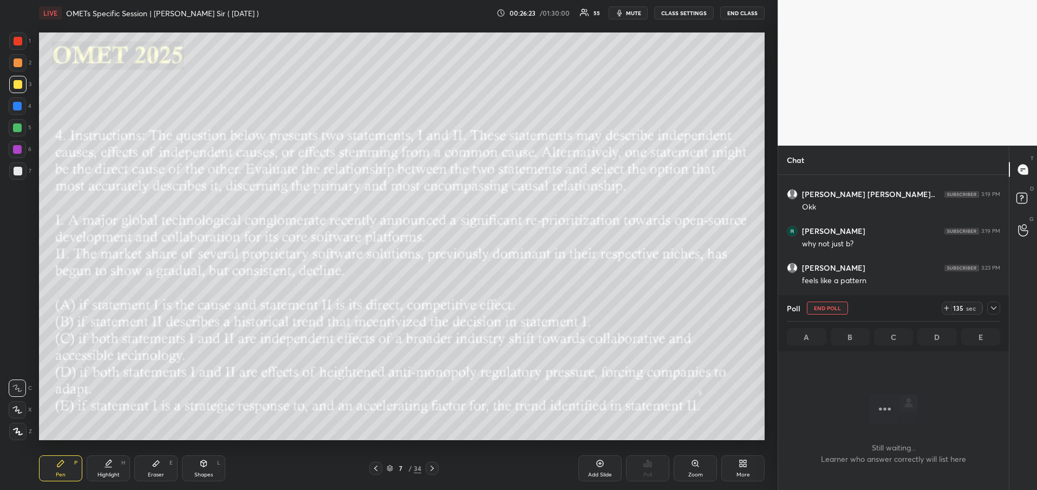
scroll to position [926, 0]
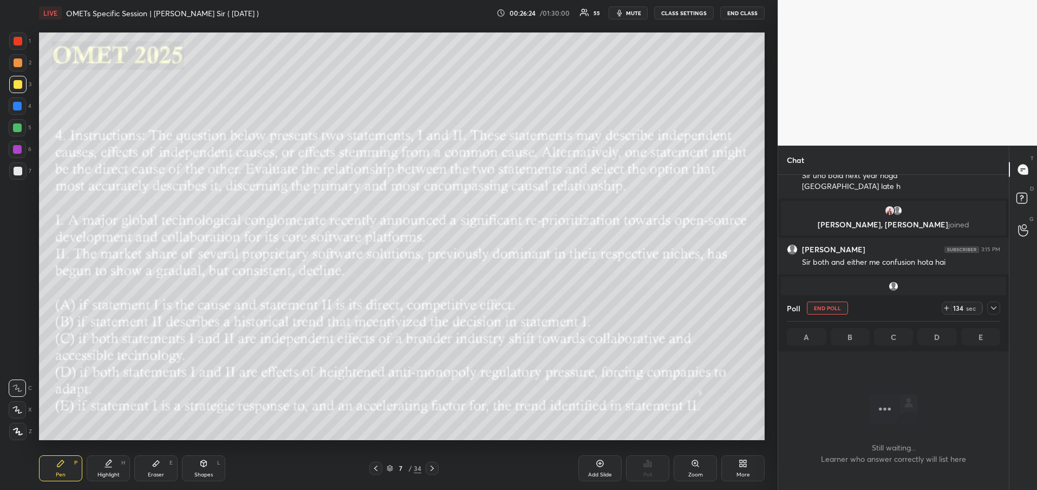
click at [996, 307] on icon at bounding box center [993, 308] width 9 height 9
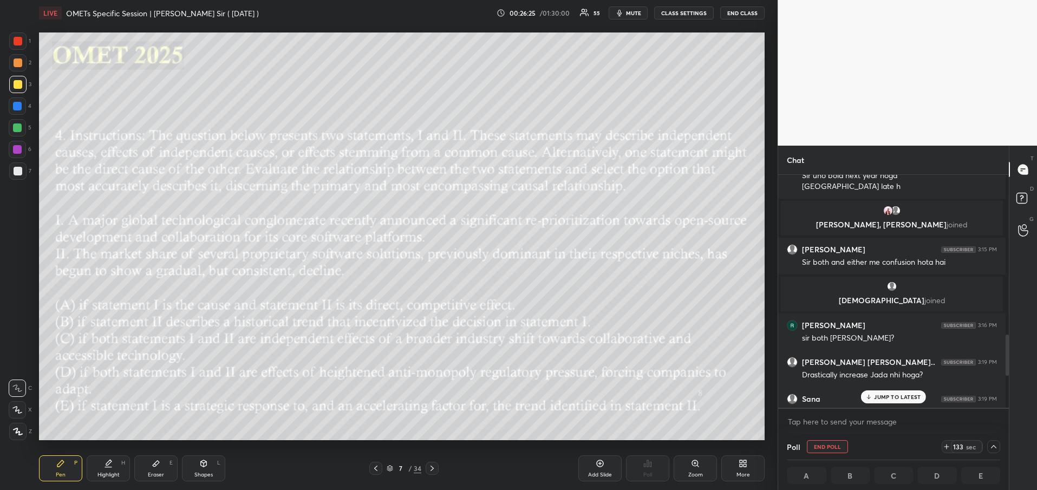
scroll to position [904, 0]
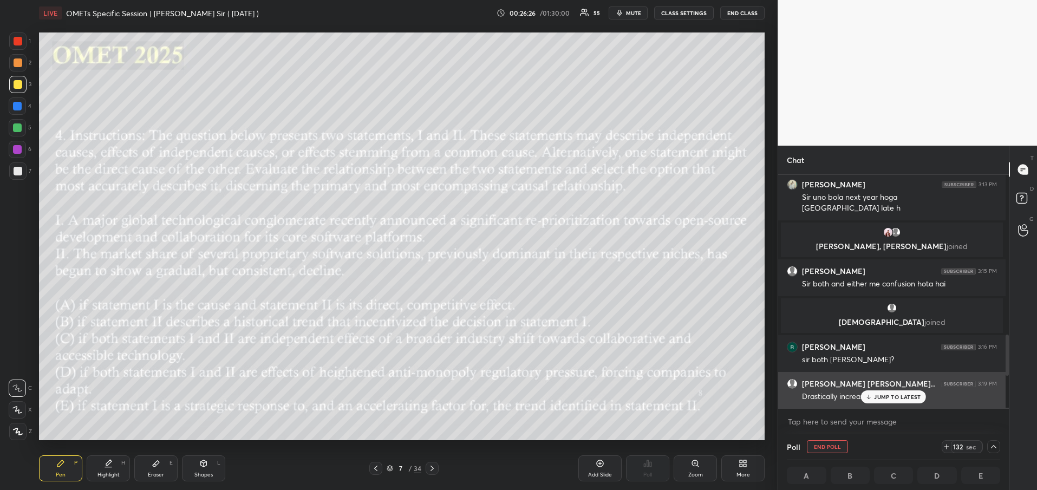
click at [895, 405] on div "[PERSON_NAME] [PERSON_NAME].. 3:19 PM Drastically increase Jada nhi hoga?" at bounding box center [891, 390] width 227 height 37
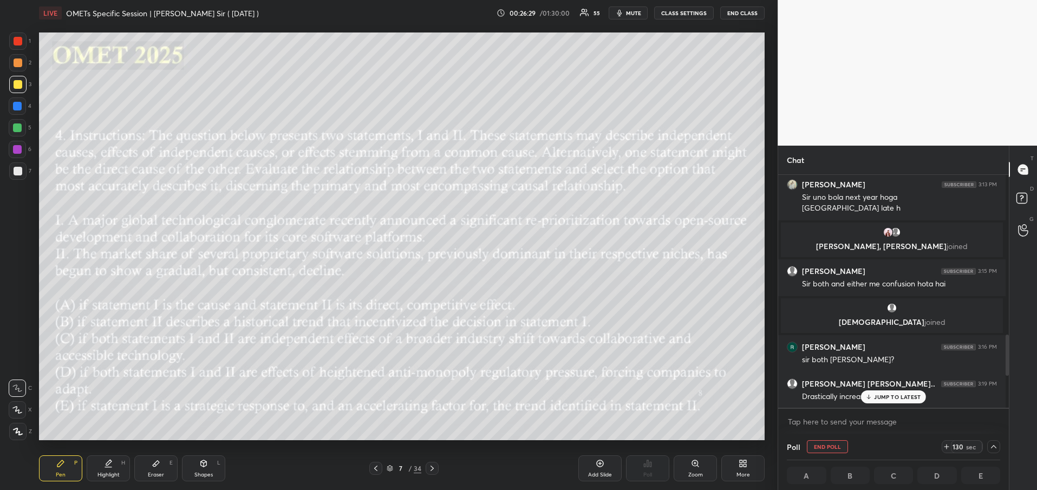
click at [889, 398] on p "JUMP TO LATEST" at bounding box center [897, 397] width 47 height 6
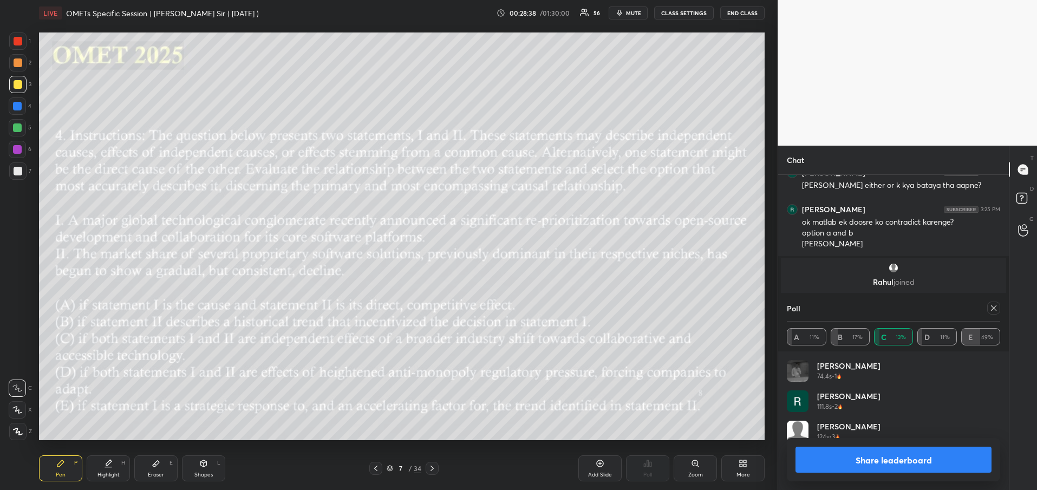
scroll to position [127, 210]
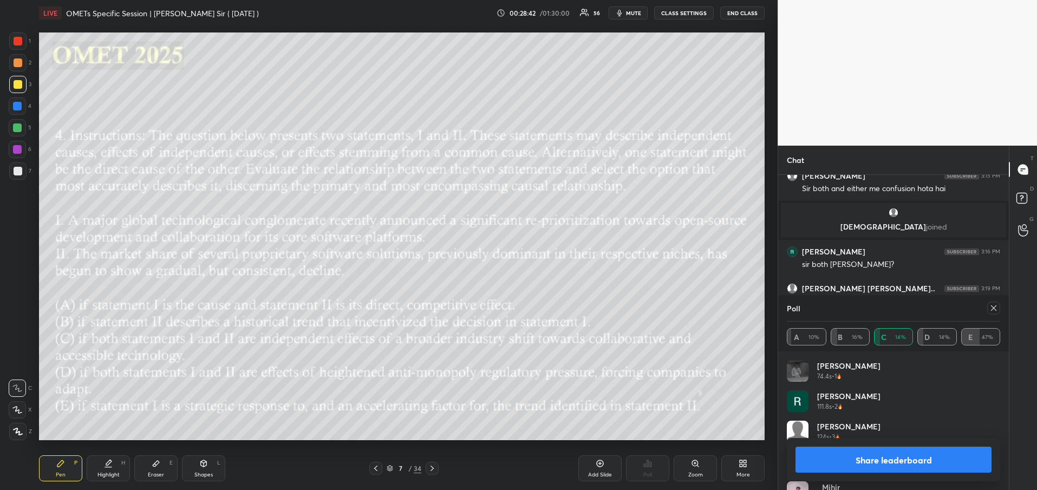
click at [909, 455] on button "Share leaderboard" at bounding box center [893, 460] width 196 height 26
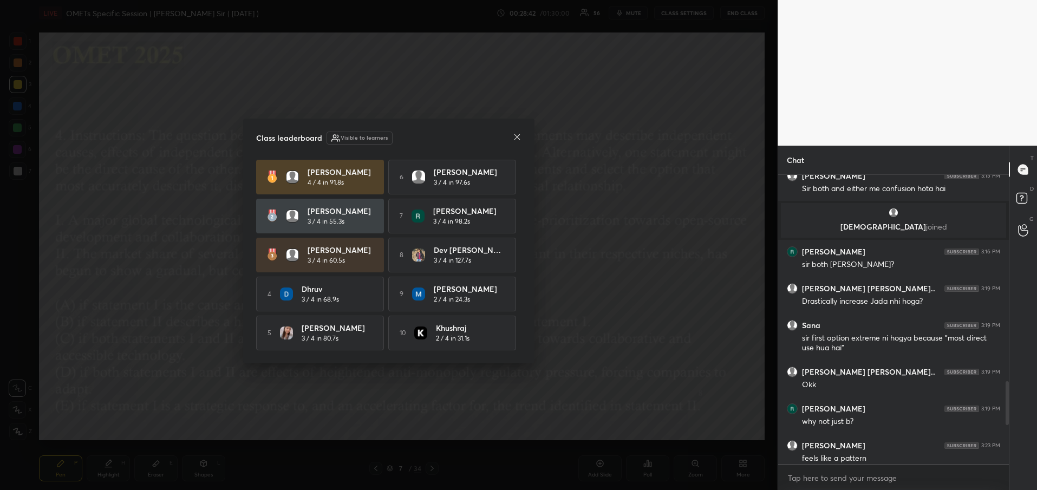
scroll to position [312, 227]
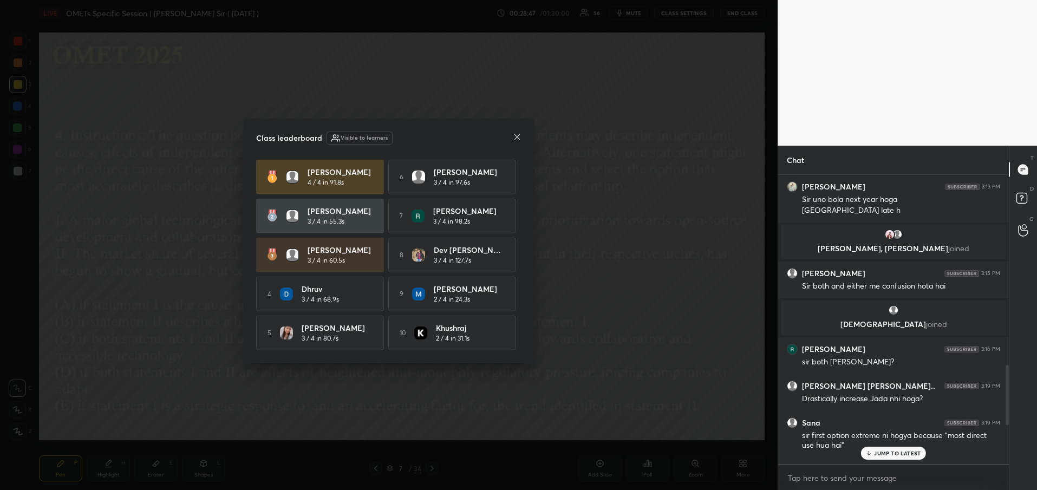
drag, startPoint x: 529, startPoint y: 132, endPoint x: 517, endPoint y: 136, distance: 13.2
click at [517, 136] on div "Class leaderboard Visible to learners [PERSON_NAME] 4 / 4 in 91.8s 6 [PERSON_NA…" at bounding box center [388, 241] width 291 height 245
click at [517, 136] on icon at bounding box center [517, 137] width 9 height 9
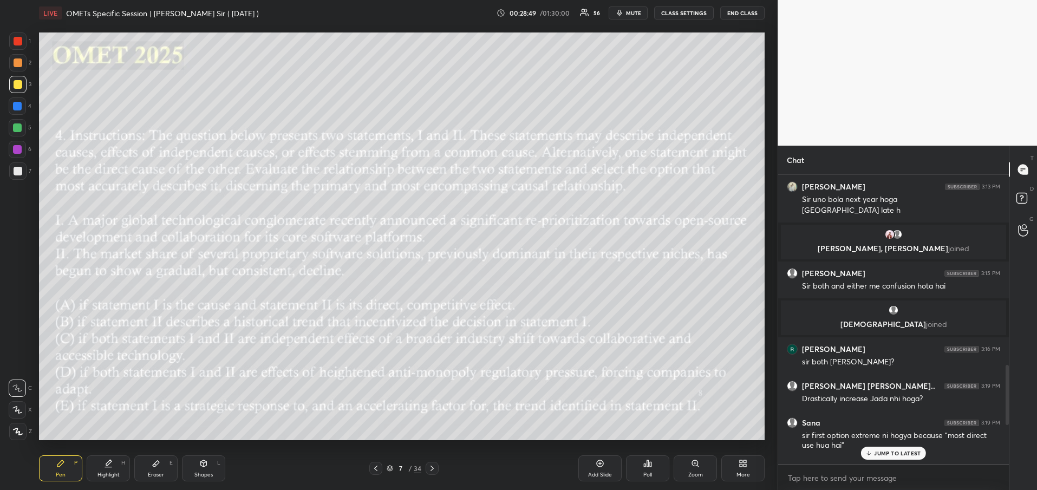
click at [890, 457] on div "JUMP TO LATEST" at bounding box center [893, 453] width 65 height 13
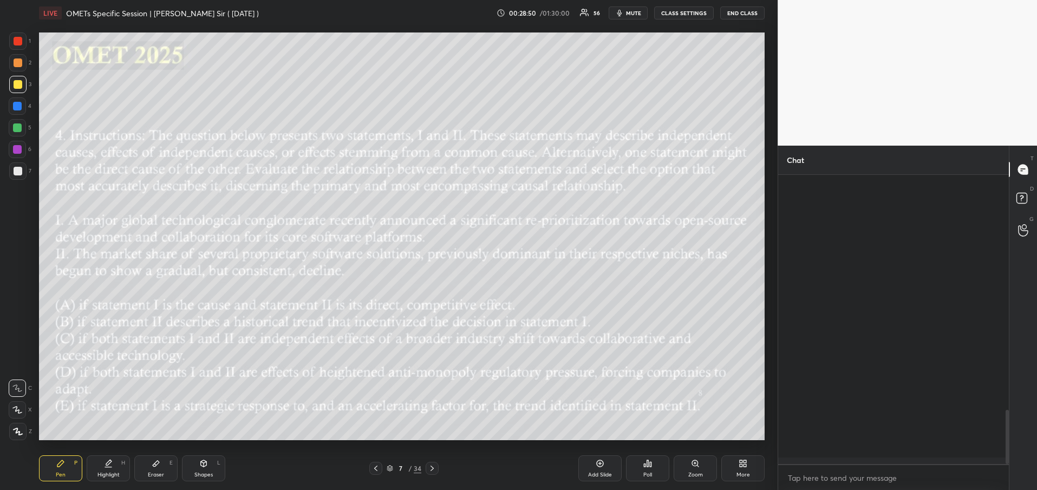
scroll to position [1253, 0]
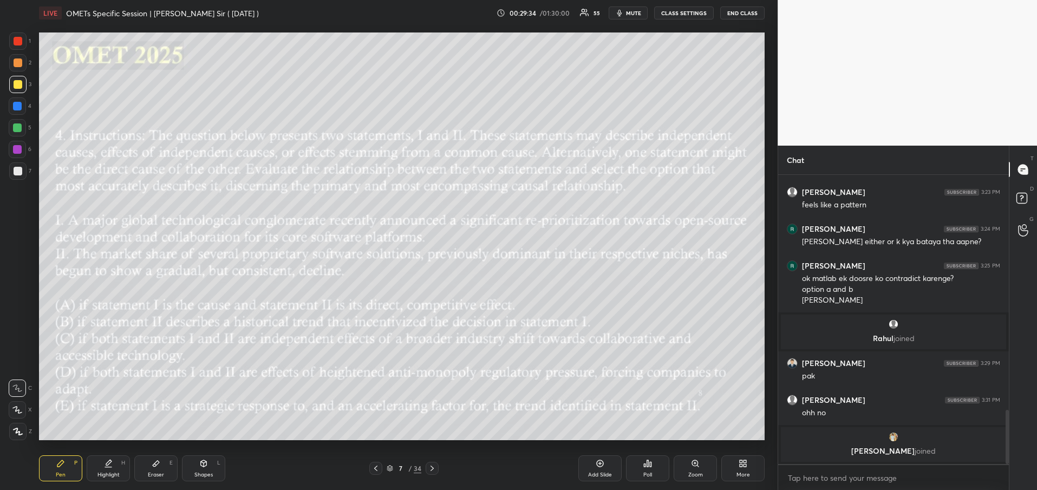
click at [603, 468] on div "Add Slide" at bounding box center [599, 468] width 43 height 26
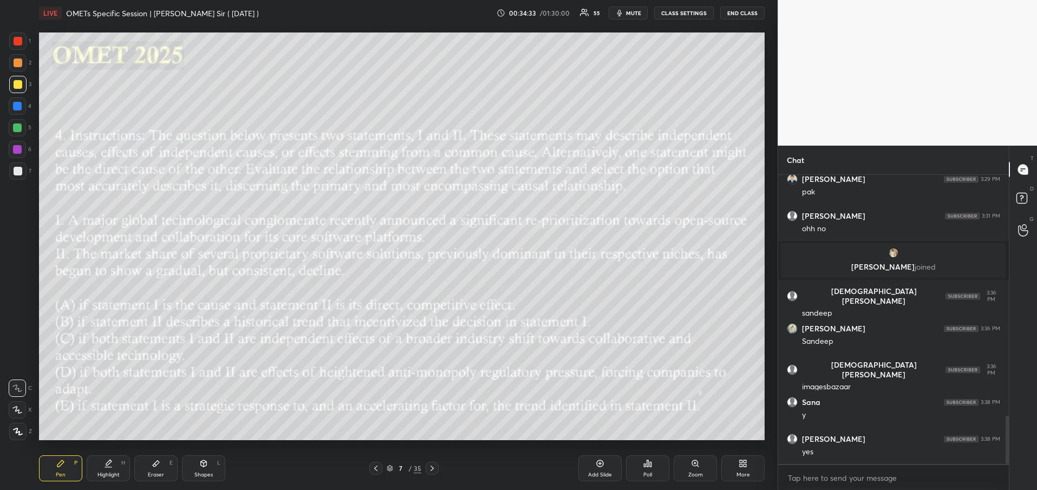
scroll to position [1474, 0]
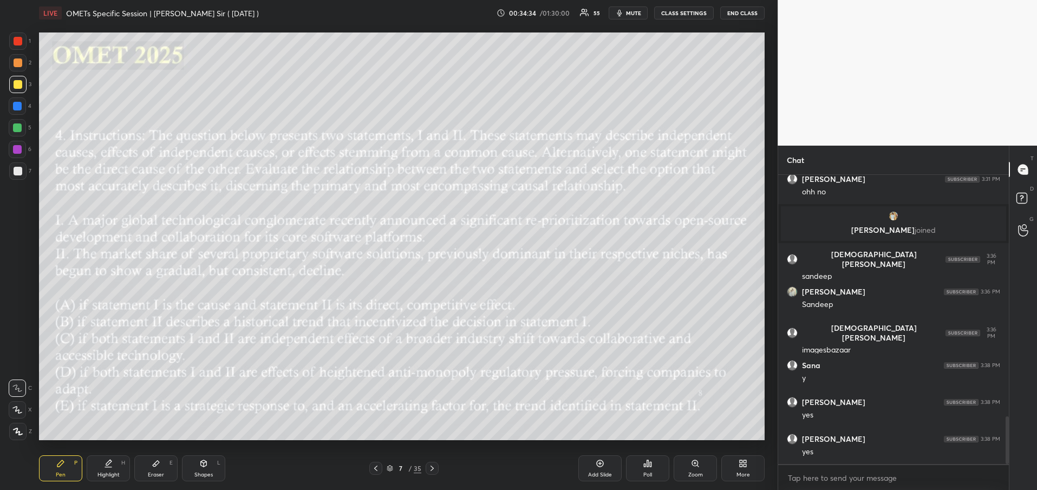
click at [430, 472] on icon at bounding box center [432, 468] width 9 height 9
click at [654, 475] on div "Poll" at bounding box center [647, 468] width 43 height 26
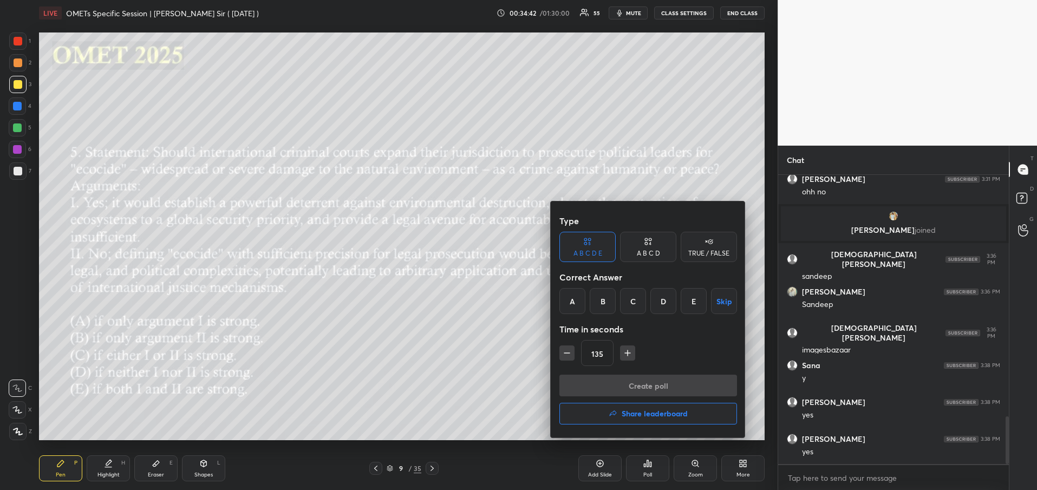
click at [693, 304] on div "E" at bounding box center [693, 301] width 26 height 26
click at [650, 384] on button "Create poll" at bounding box center [648, 386] width 178 height 22
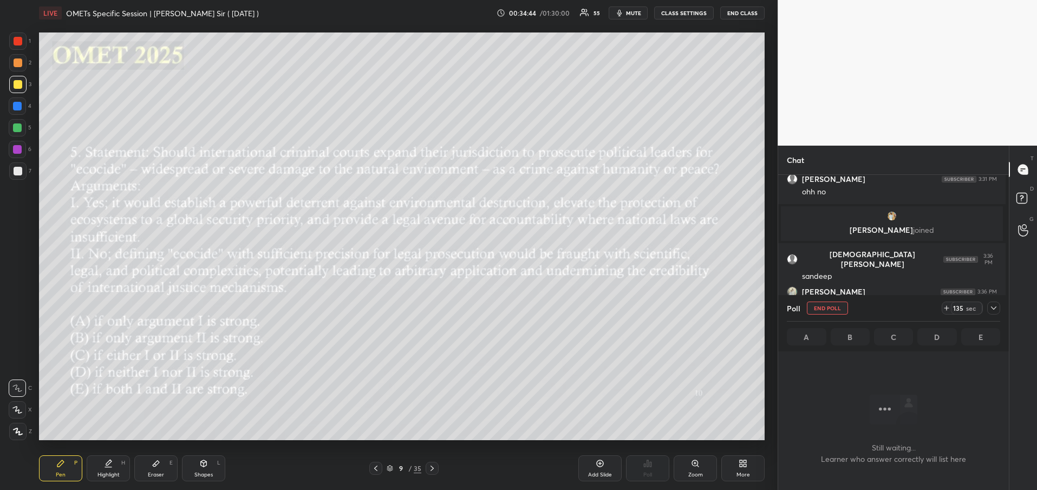
scroll to position [4, 4]
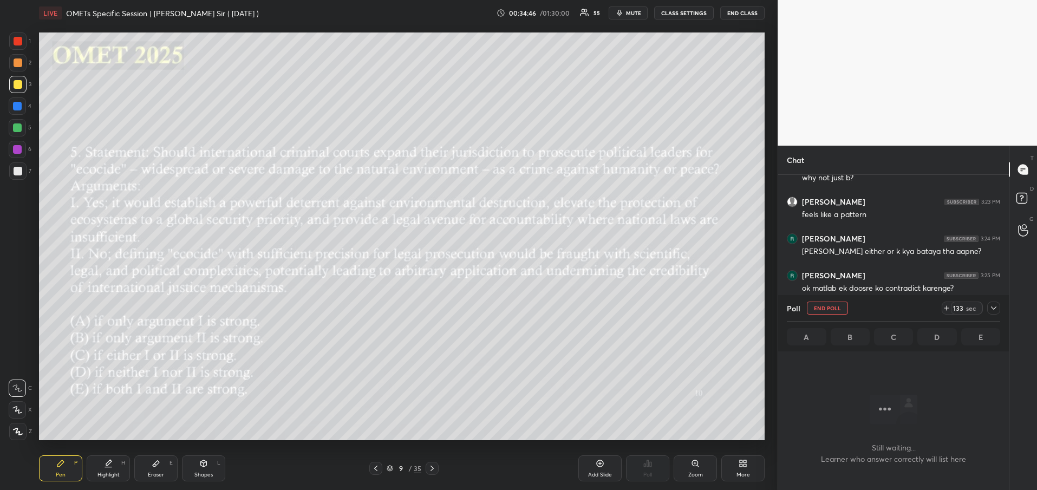
click at [989, 310] on icon at bounding box center [993, 308] width 9 height 9
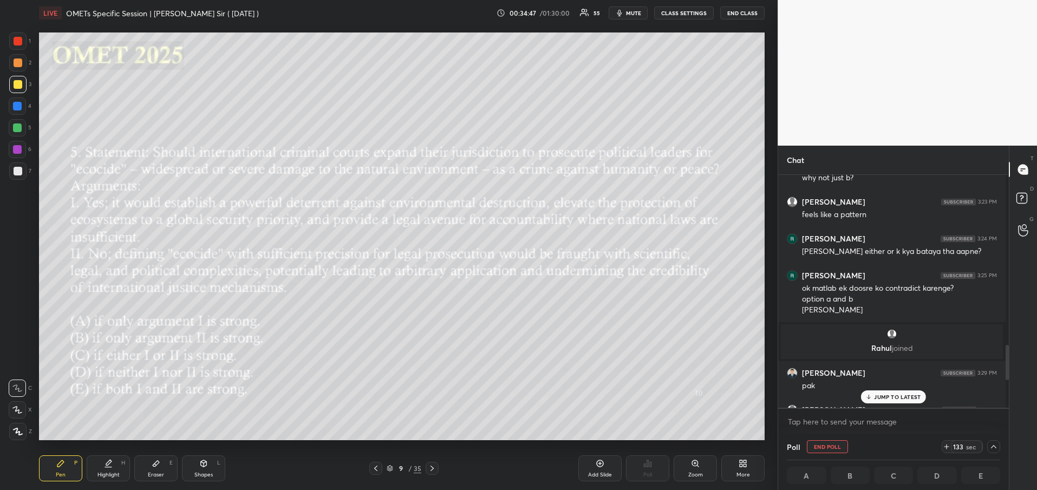
scroll to position [1121, 0]
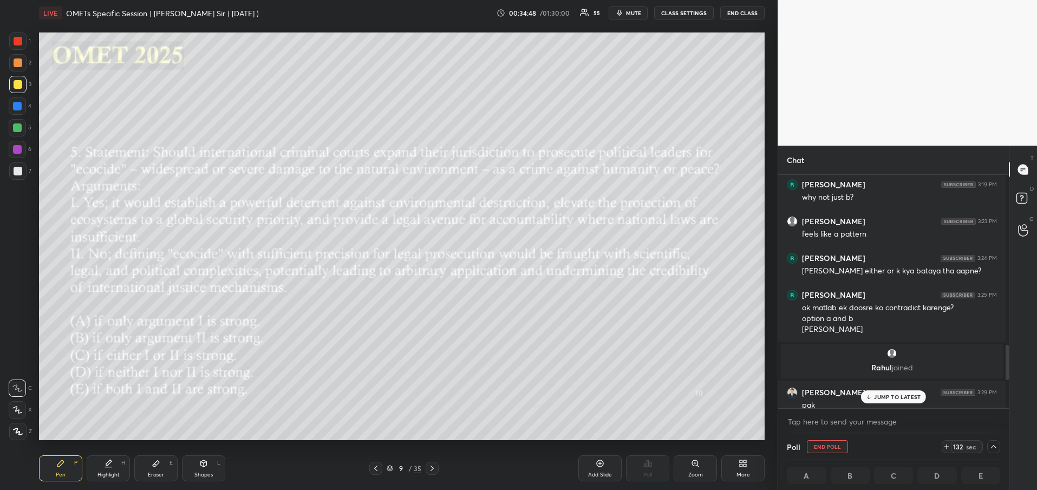
click at [863, 397] on div "JUMP TO LATEST" at bounding box center [893, 396] width 65 height 13
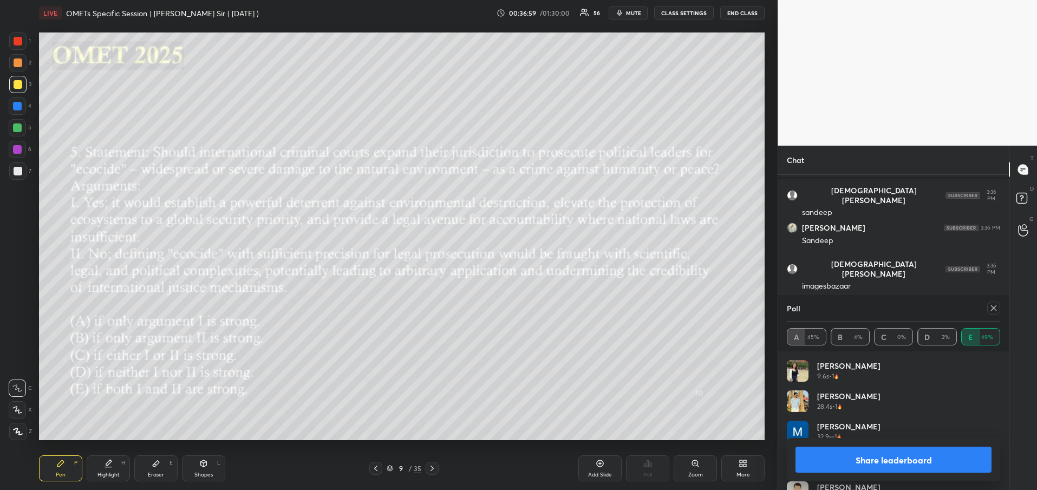
scroll to position [1223, 0]
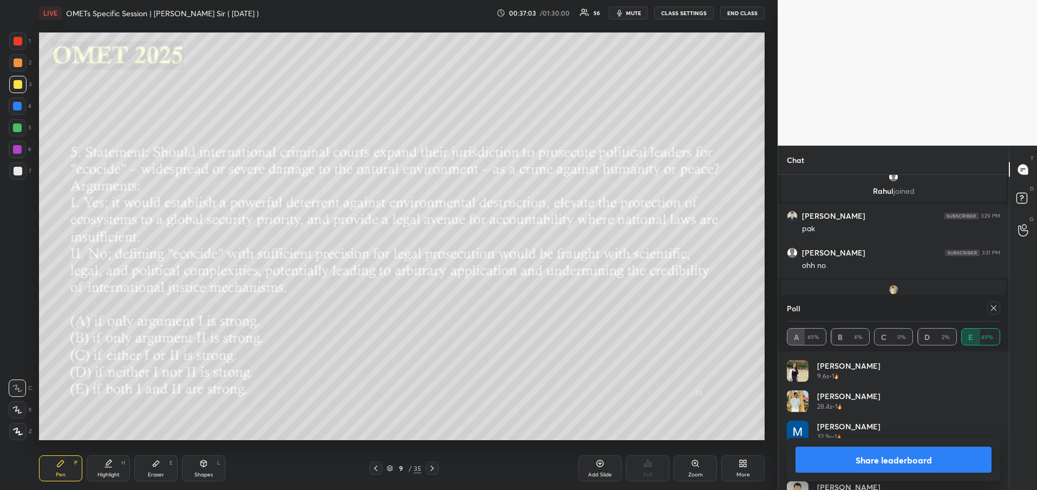
click at [893, 464] on button "Share leaderboard" at bounding box center [893, 460] width 196 height 26
type textarea "x"
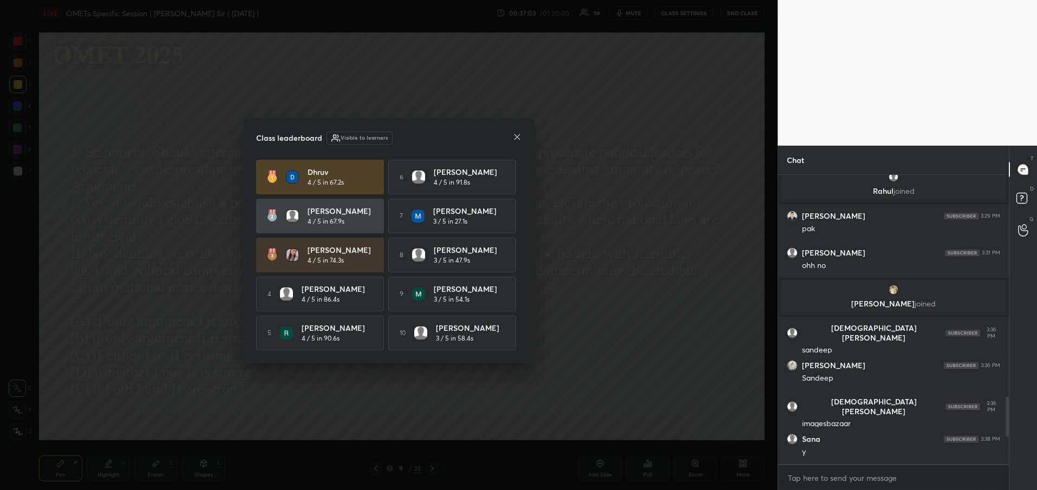
scroll to position [312, 227]
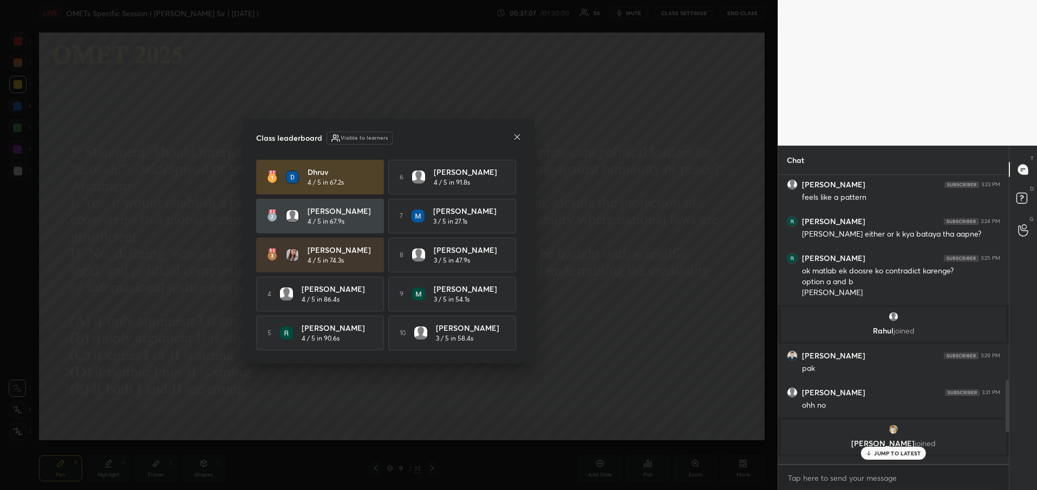
click at [522, 135] on div "Class leaderboard Visible to learners [PERSON_NAME] 4 / 5 in 67.2s 6 [PERSON_NA…" at bounding box center [388, 241] width 291 height 245
click at [881, 451] on p "JUMP TO LATEST" at bounding box center [897, 453] width 47 height 6
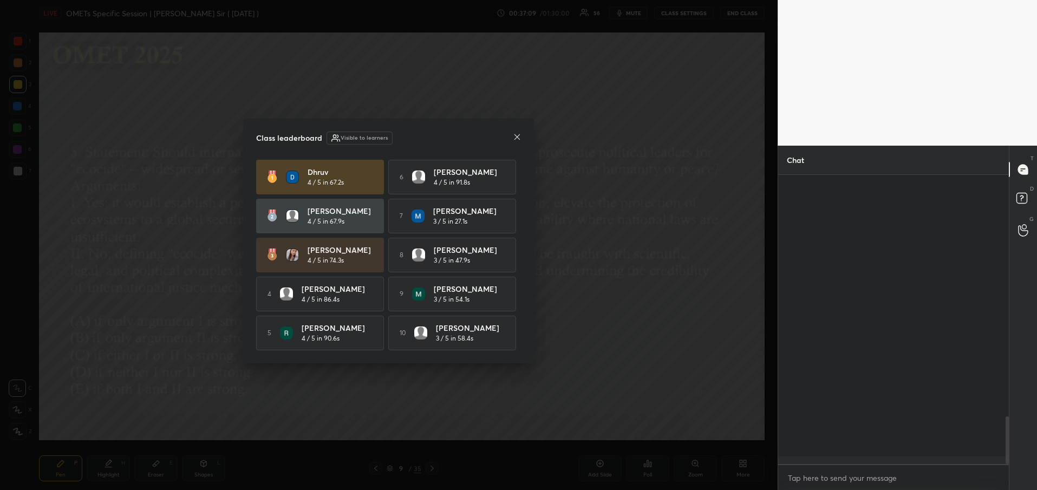
scroll to position [1474, 0]
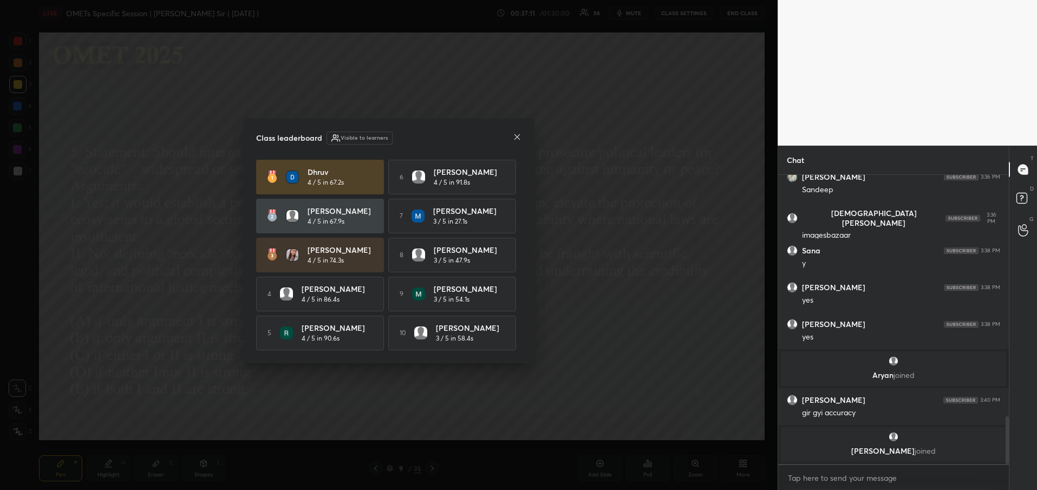
click at [513, 135] on icon at bounding box center [517, 137] width 9 height 9
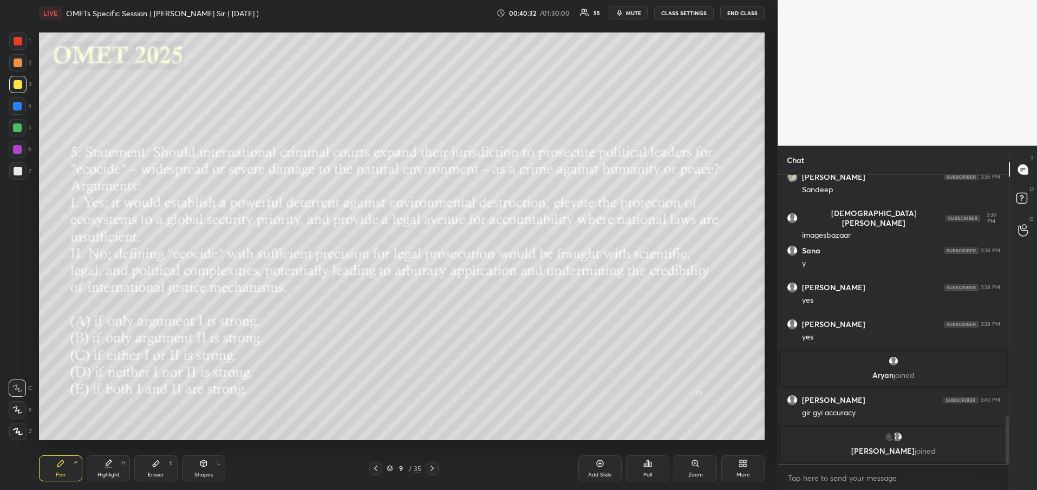
click at [429, 466] on icon at bounding box center [432, 468] width 9 height 9
click at [647, 479] on div "Poll" at bounding box center [647, 468] width 43 height 26
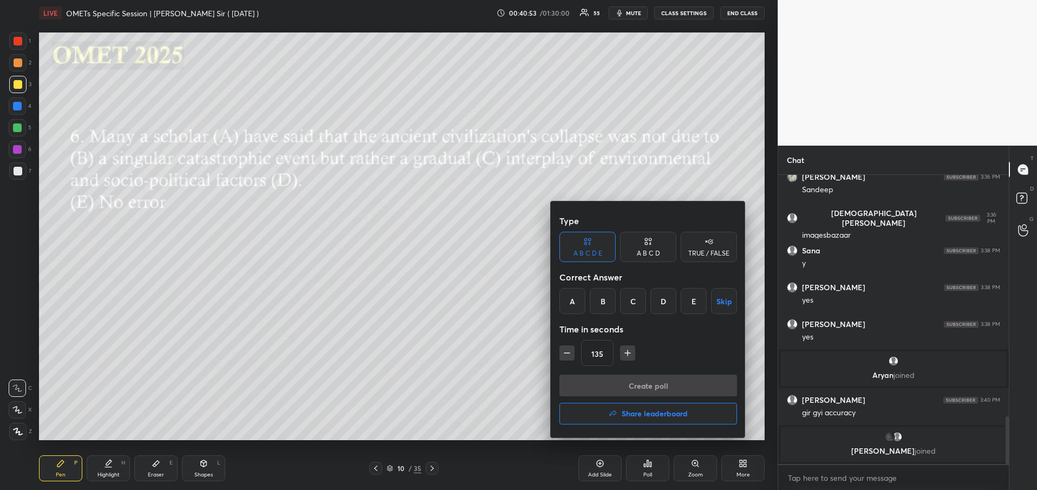
click at [606, 302] on div "B" at bounding box center [603, 301] width 26 height 26
click at [570, 355] on icon "button" at bounding box center [566, 353] width 11 height 11
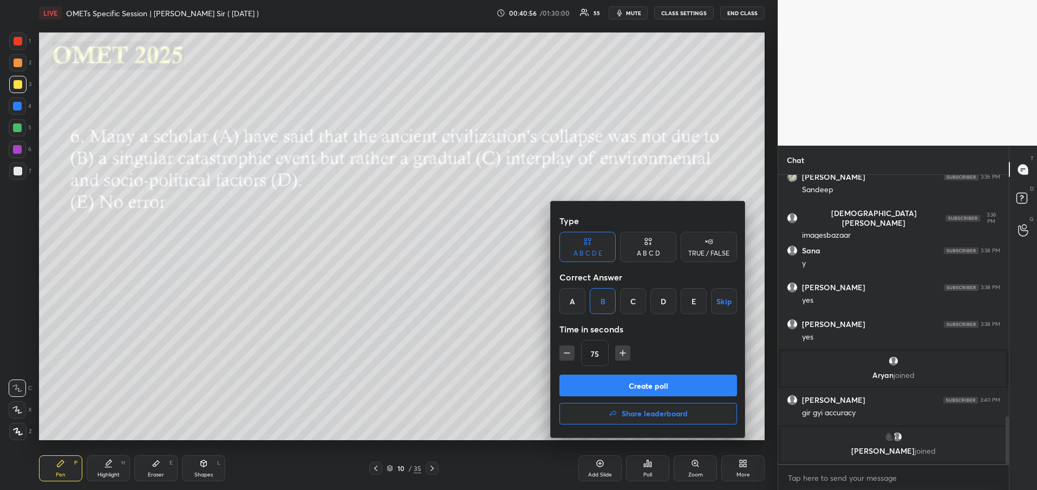
click at [570, 355] on icon "button" at bounding box center [566, 353] width 11 height 11
type input "45"
click at [612, 385] on button "Create poll" at bounding box center [648, 386] width 178 height 22
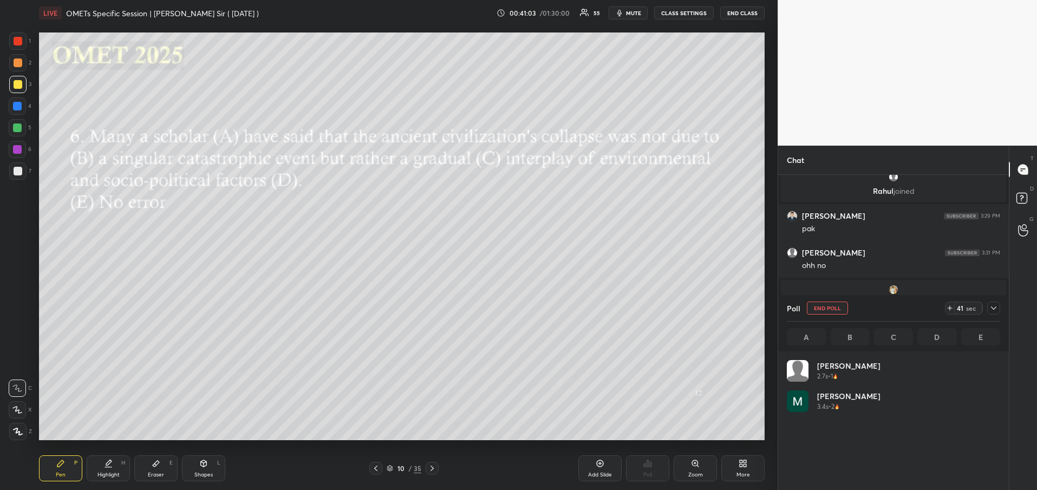
scroll to position [4, 4]
click at [994, 311] on icon at bounding box center [993, 308] width 9 height 9
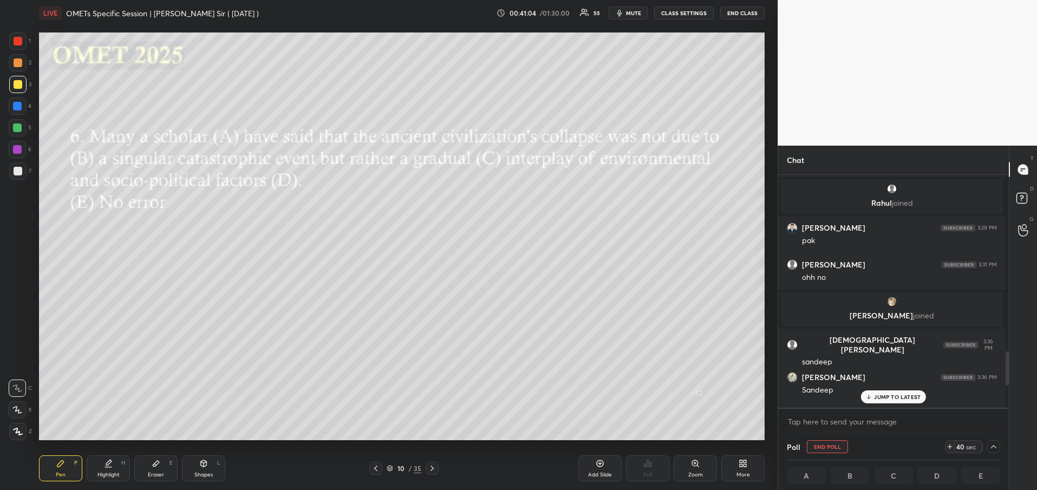
scroll to position [1202, 0]
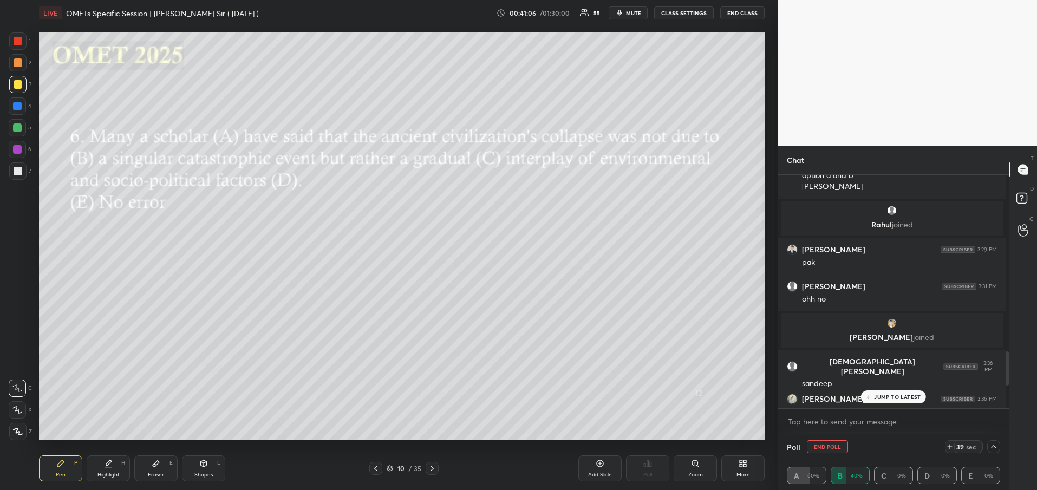
click at [892, 392] on div "JUMP TO LATEST" at bounding box center [893, 396] width 65 height 13
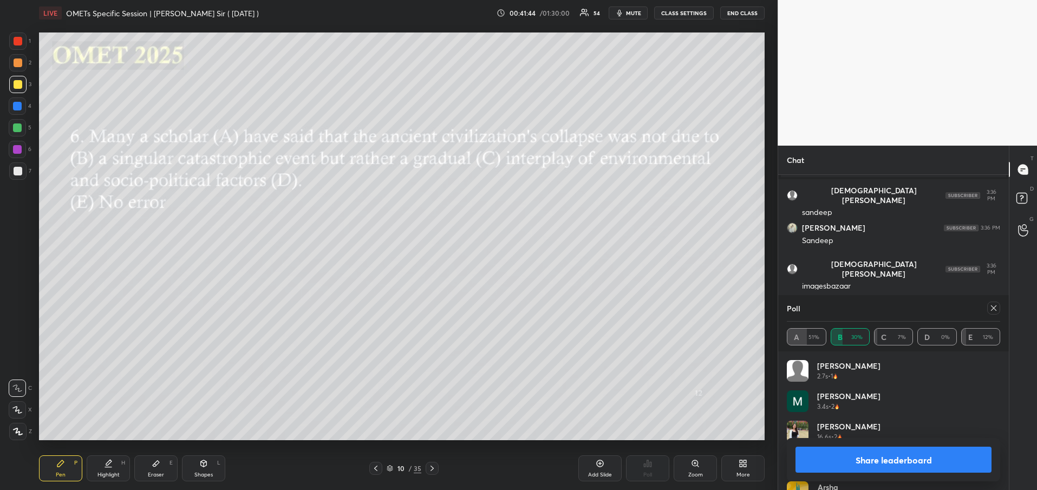
scroll to position [1223, 0]
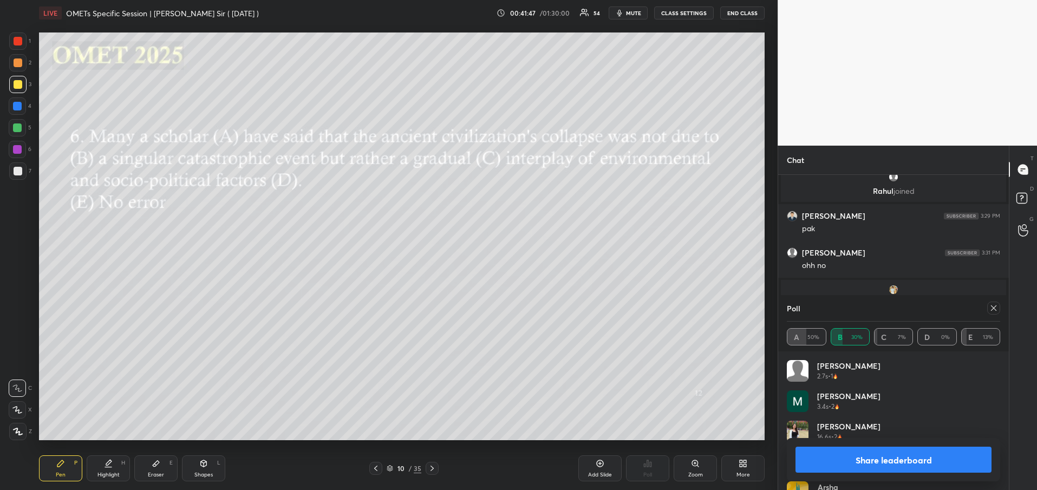
click at [891, 462] on button "Share leaderboard" at bounding box center [893, 460] width 196 height 26
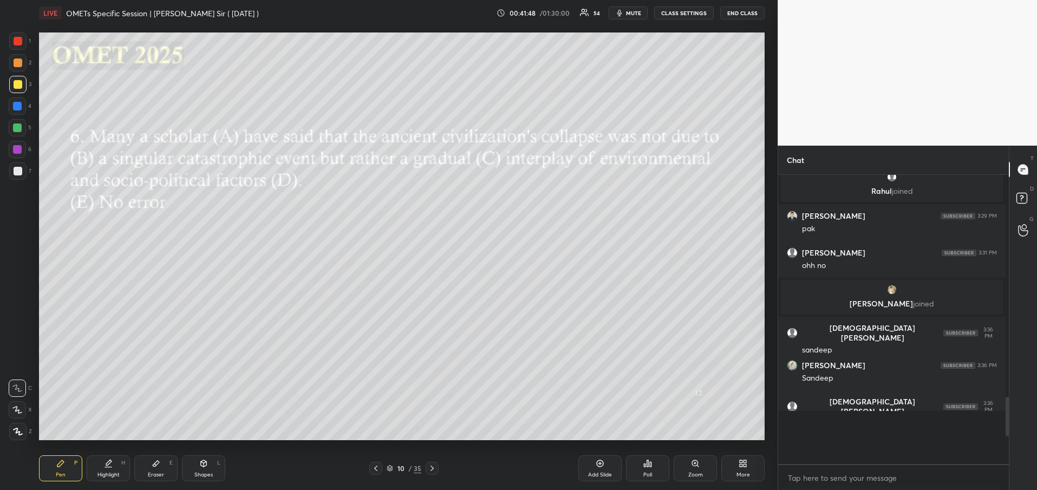
scroll to position [0, 0]
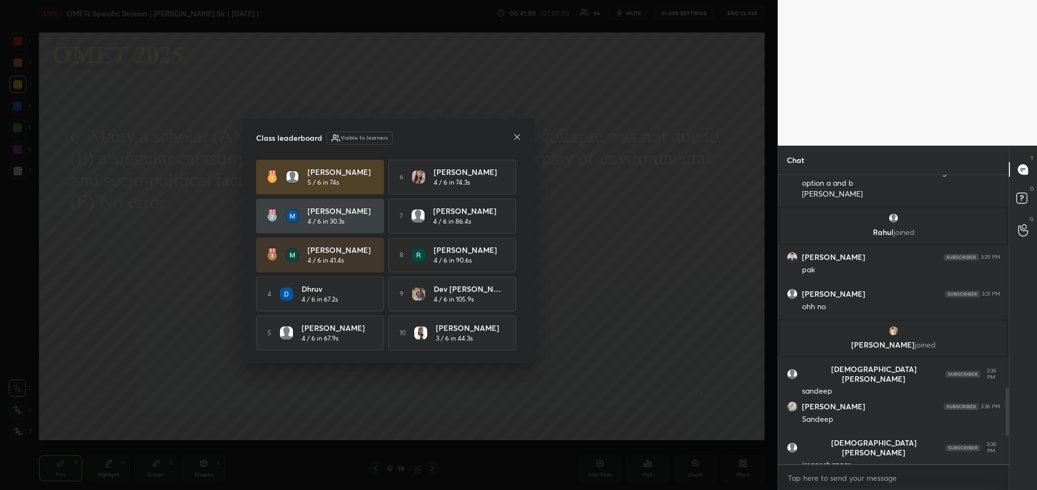
click at [518, 136] on icon at bounding box center [516, 136] width 5 height 5
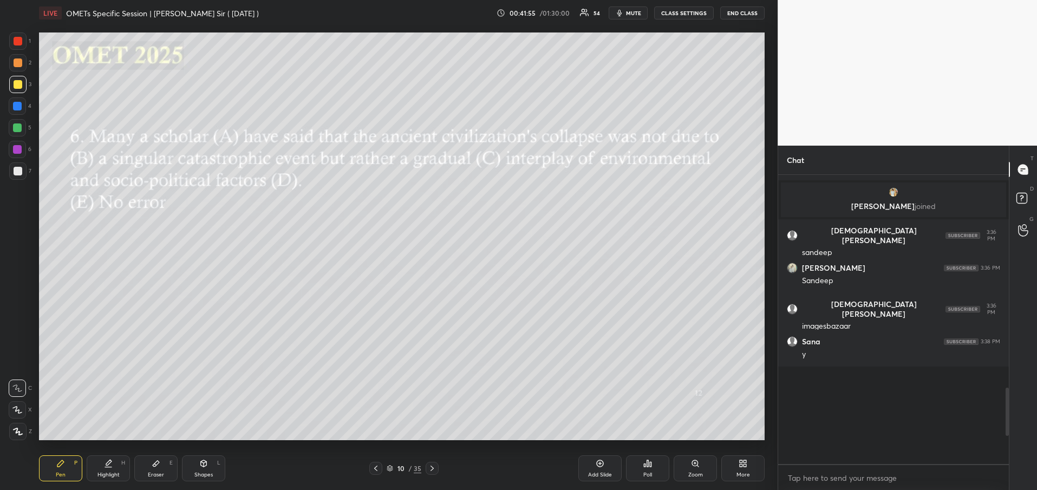
drag, startPoint x: 1007, startPoint y: 429, endPoint x: 1020, endPoint y: 495, distance: 67.3
click at [1020, 0] on html "1 2 3 4 5 6 7 R O A L C X Z Erase all C X Z LIVE OMETs Specific Session | [PERS…" at bounding box center [518, 0] width 1037 height 0
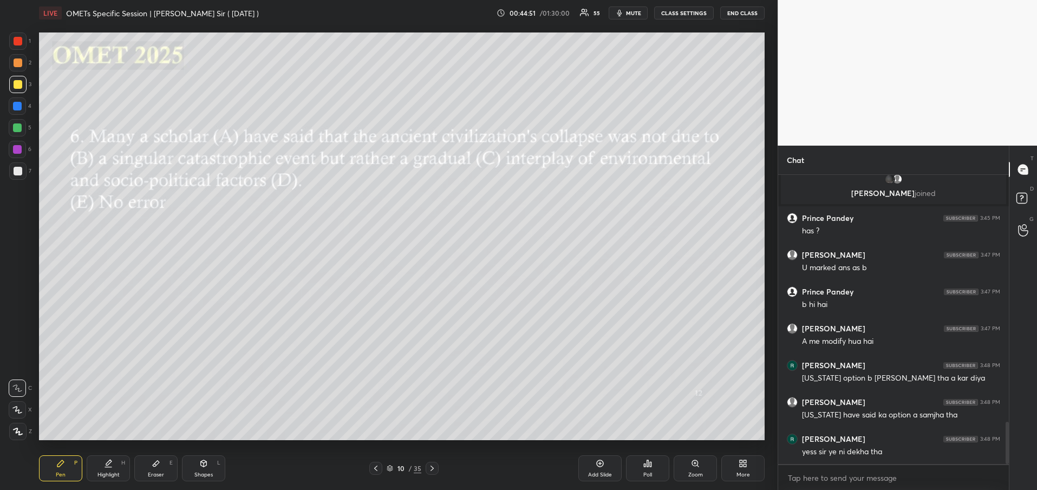
scroll to position [1718, 0]
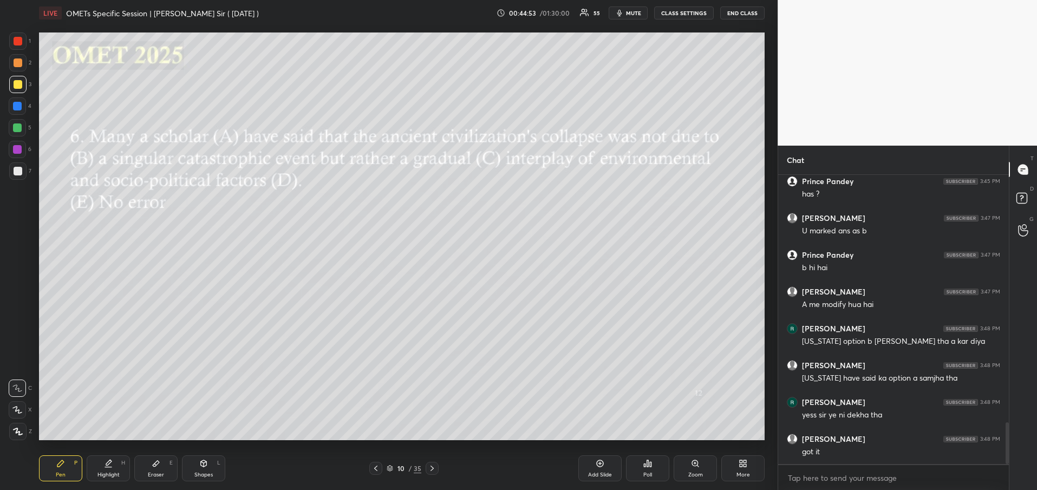
click at [433, 466] on icon at bounding box center [432, 468] width 9 height 9
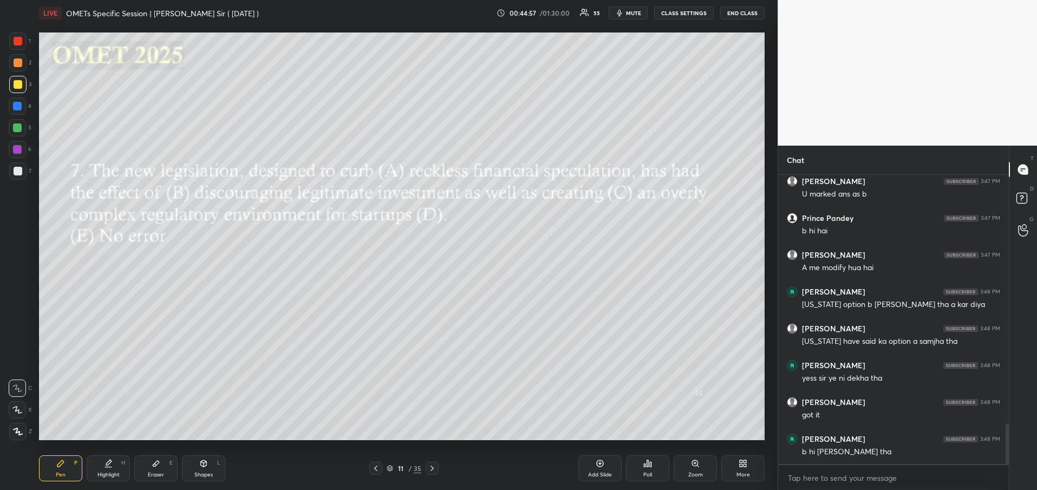
click at [640, 466] on div "Poll" at bounding box center [647, 468] width 43 height 26
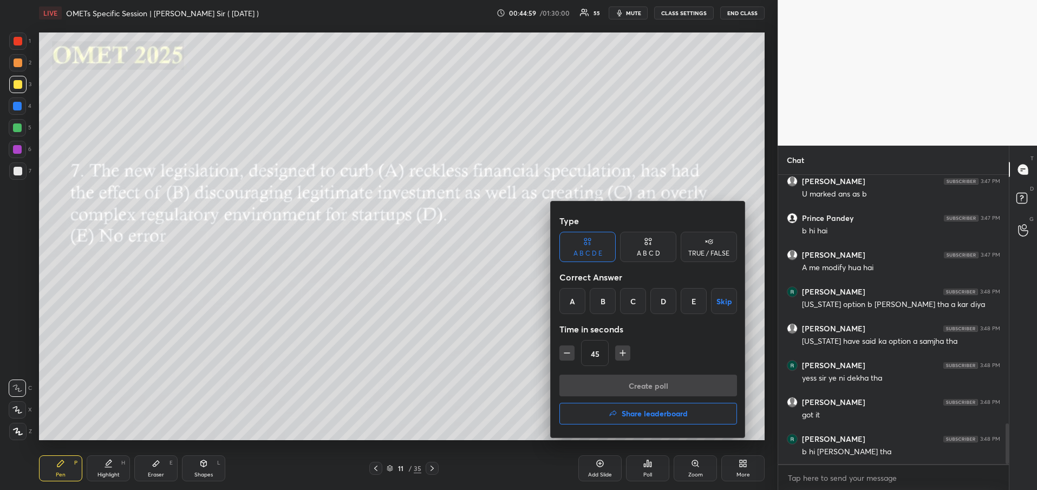
click at [690, 303] on div "E" at bounding box center [693, 301] width 26 height 26
click at [649, 390] on button "Create poll" at bounding box center [648, 386] width 178 height 22
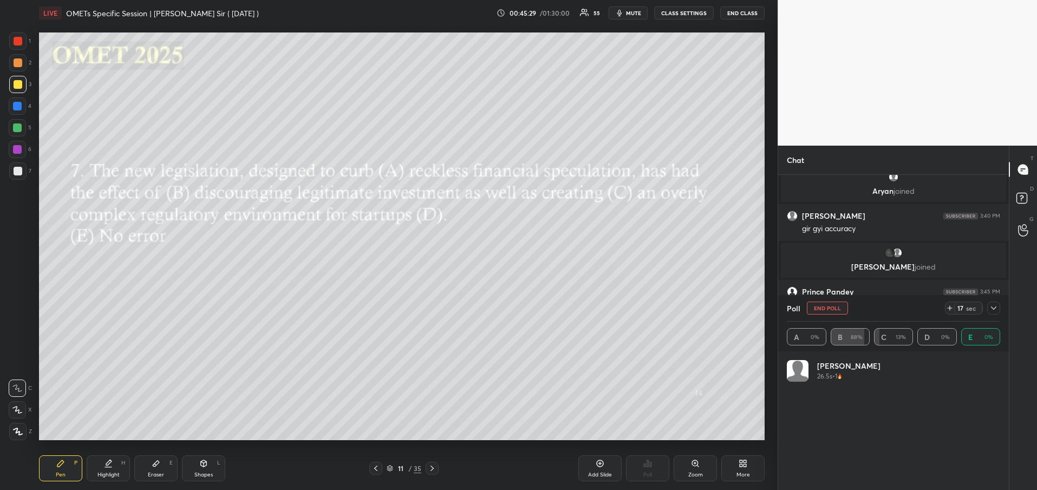
scroll to position [127, 210]
click at [998, 311] on div at bounding box center [993, 308] width 13 height 13
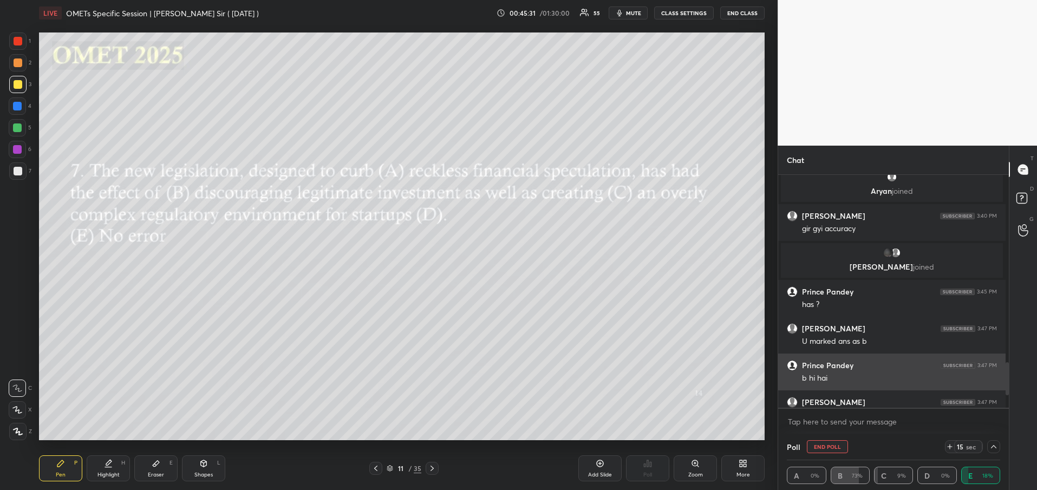
scroll to position [0, 0]
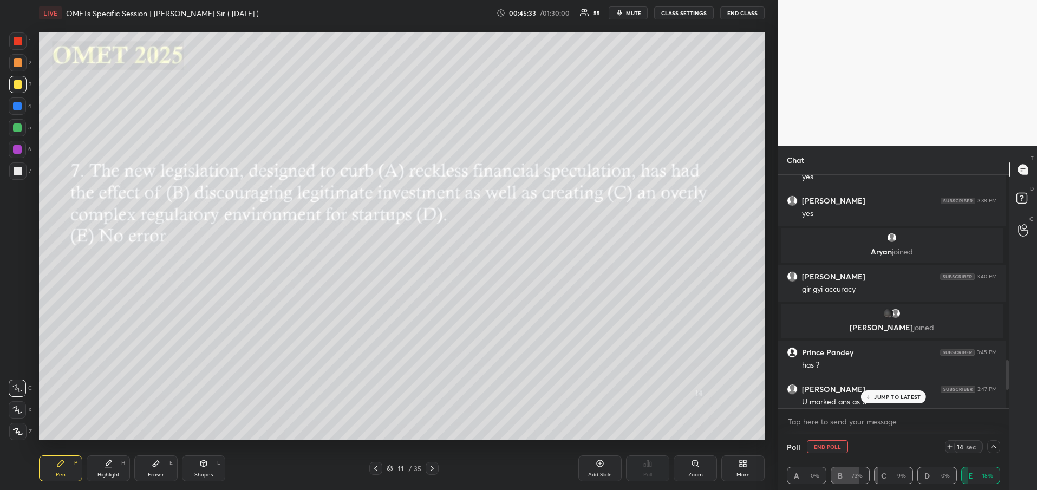
click at [885, 400] on p "JUMP TO LATEST" at bounding box center [897, 397] width 47 height 6
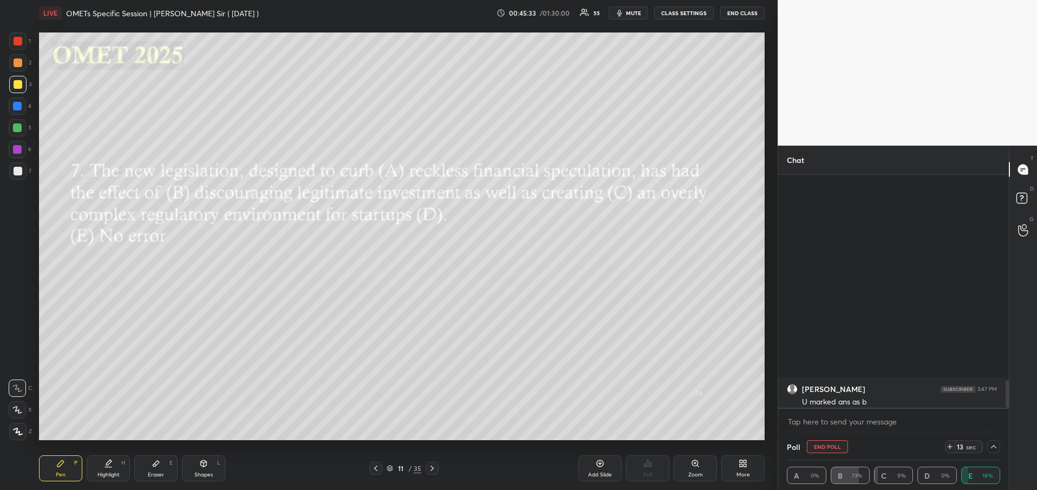
scroll to position [1710, 0]
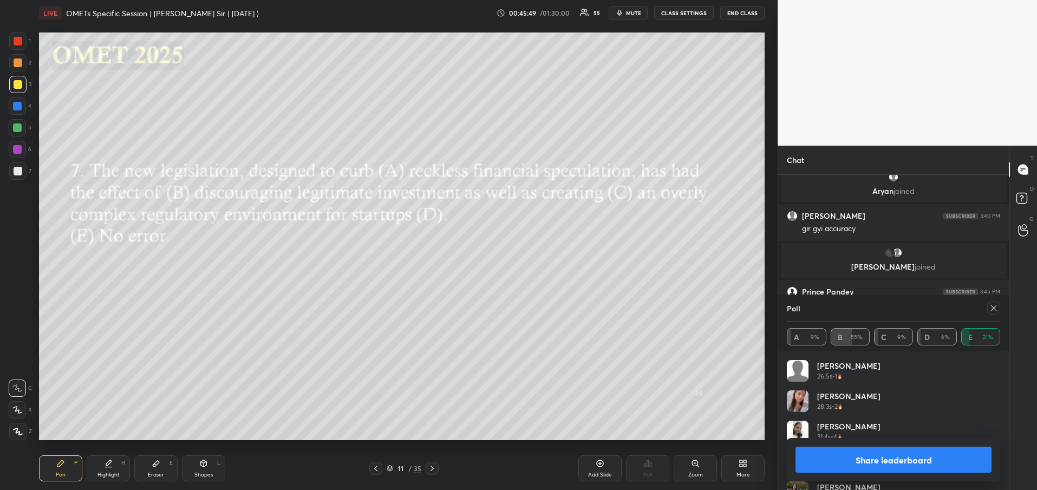
click at [919, 462] on button "Share leaderboard" at bounding box center [893, 460] width 196 height 26
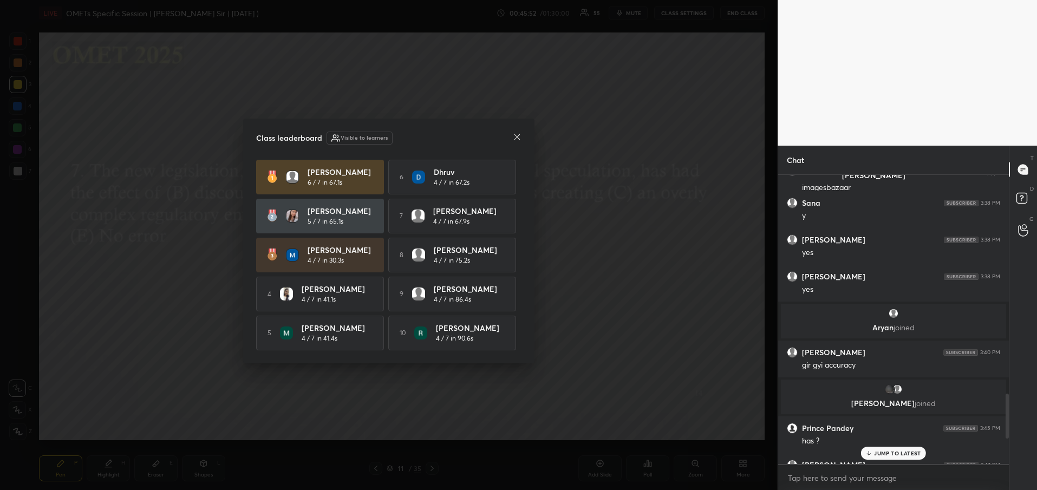
click at [518, 133] on icon at bounding box center [517, 137] width 9 height 9
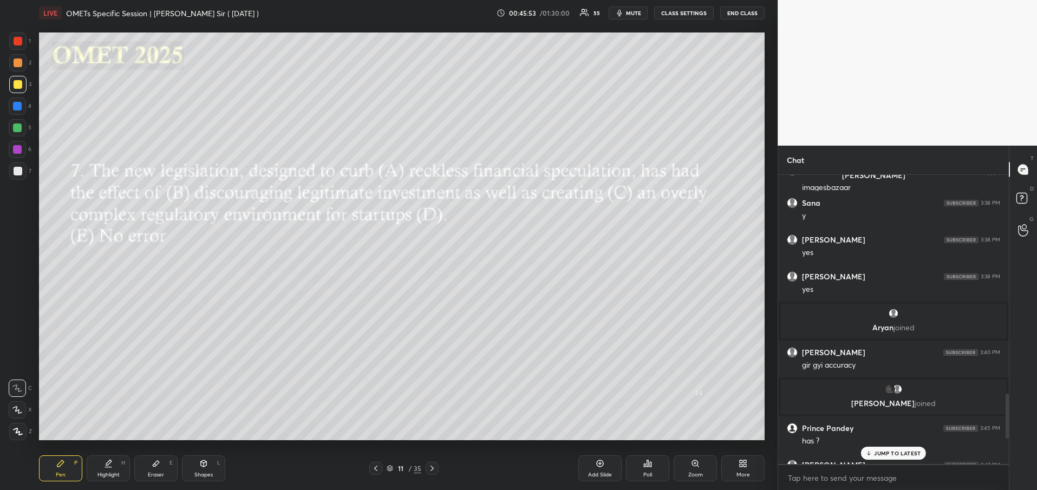
click at [891, 456] on p "JUMP TO LATEST" at bounding box center [897, 453] width 47 height 6
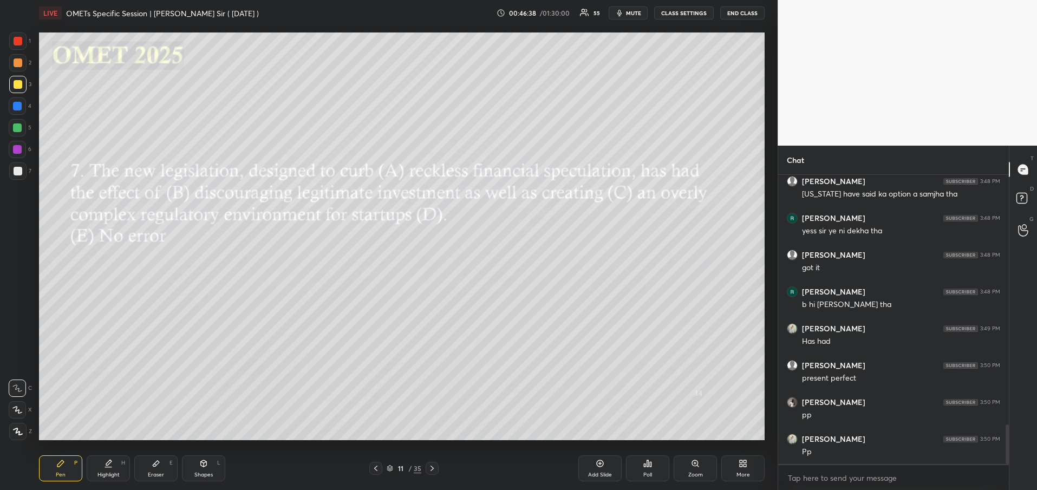
scroll to position [1857, 0]
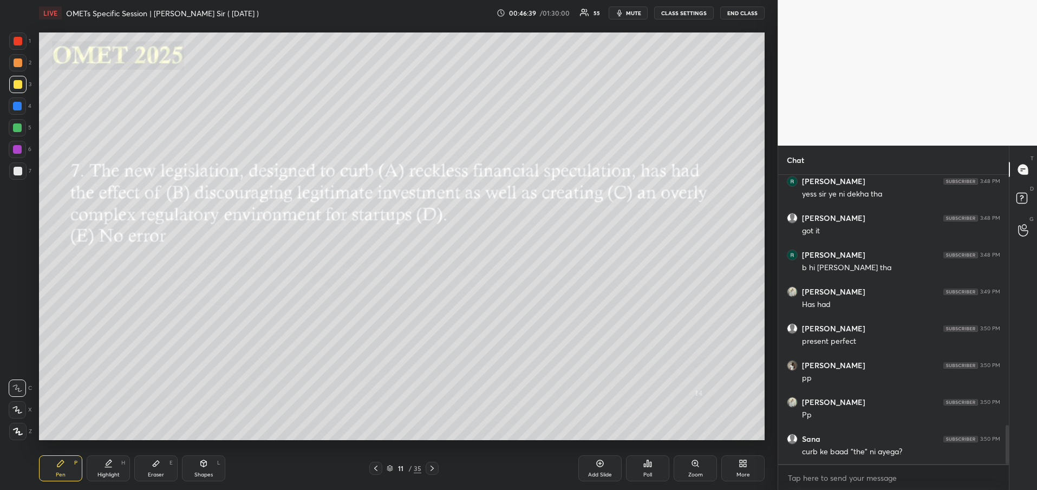
click at [601, 473] on div "Add Slide" at bounding box center [600, 474] width 24 height 5
click at [604, 478] on div "Add Slide" at bounding box center [599, 468] width 43 height 26
click at [380, 472] on icon at bounding box center [376, 468] width 9 height 9
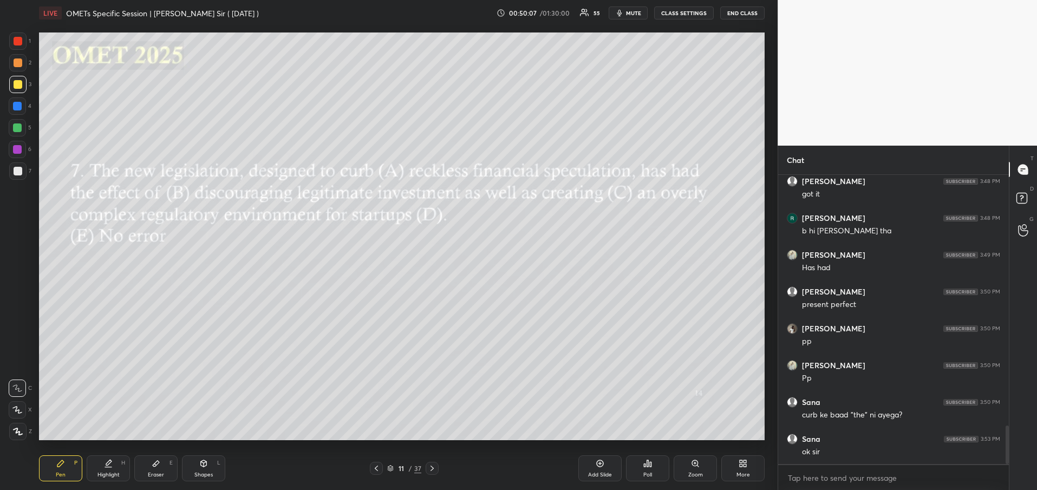
click at [435, 469] on icon at bounding box center [432, 468] width 9 height 9
click at [639, 473] on div "Poll" at bounding box center [647, 468] width 43 height 26
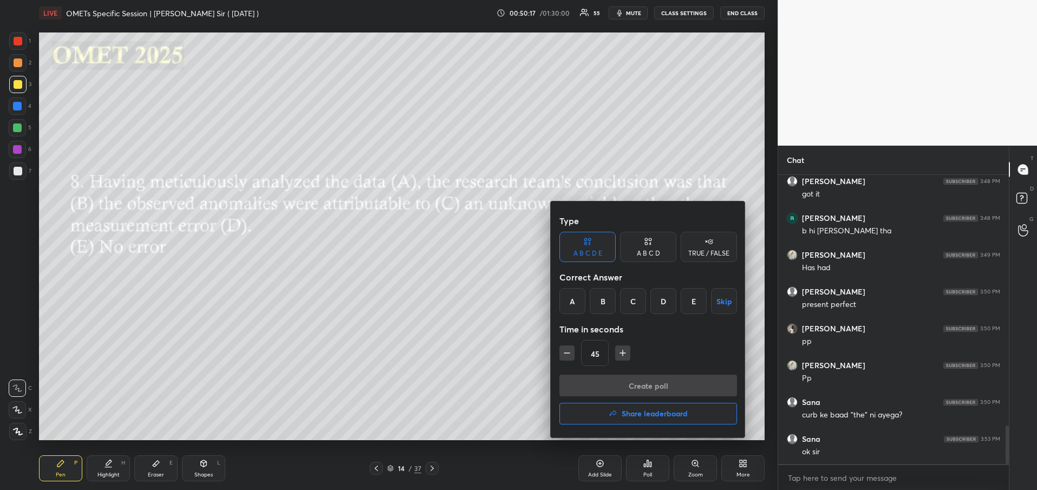
click at [603, 296] on div "B" at bounding box center [603, 301] width 26 height 26
click at [683, 389] on button "Create poll" at bounding box center [648, 386] width 178 height 22
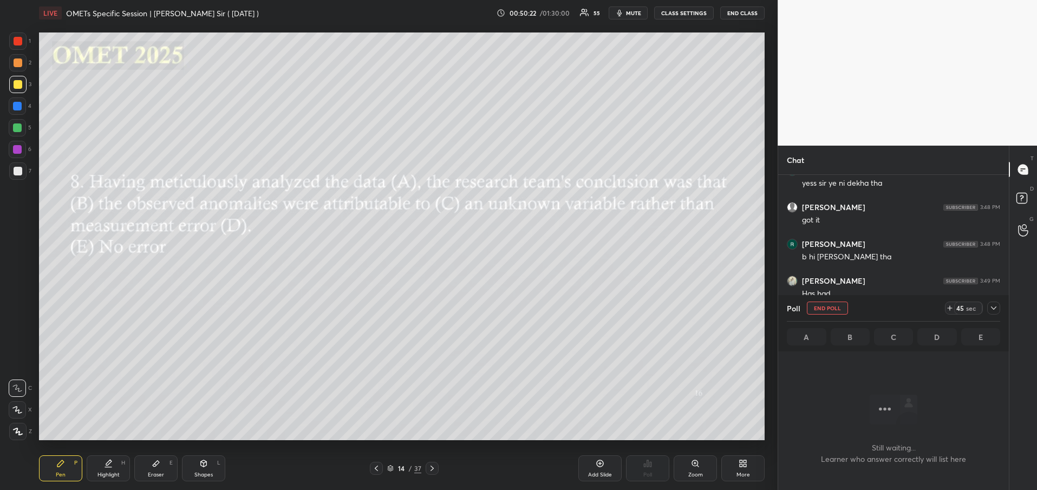
scroll to position [1627, 0]
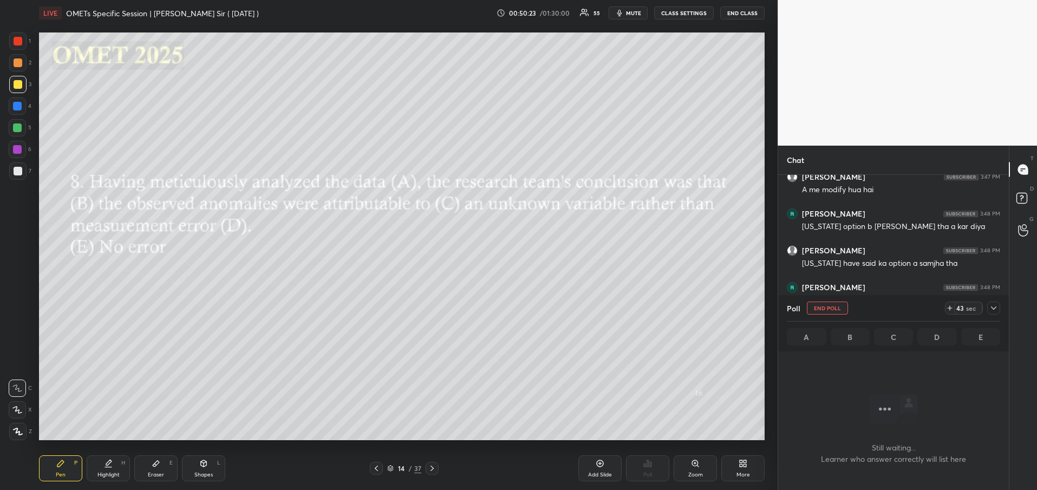
click at [996, 309] on icon at bounding box center [993, 308] width 9 height 9
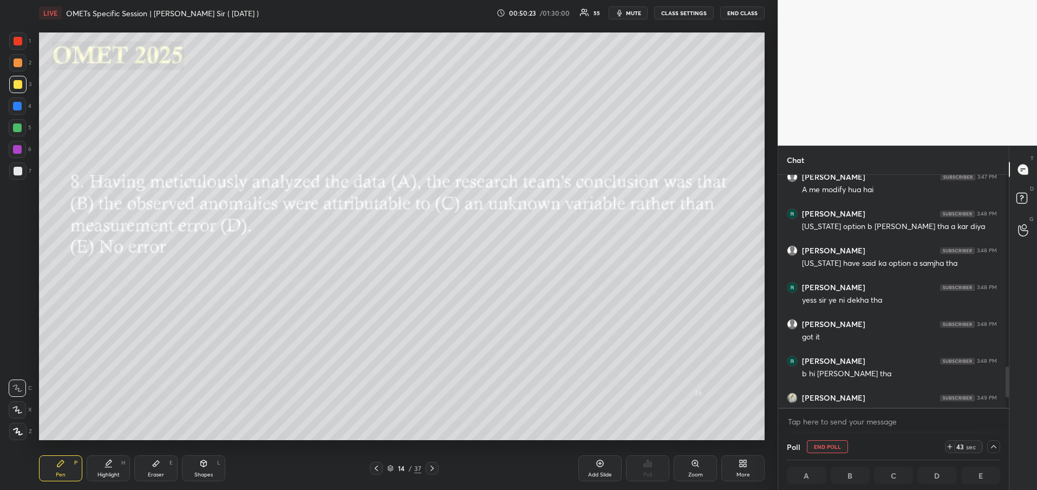
scroll to position [1608, 0]
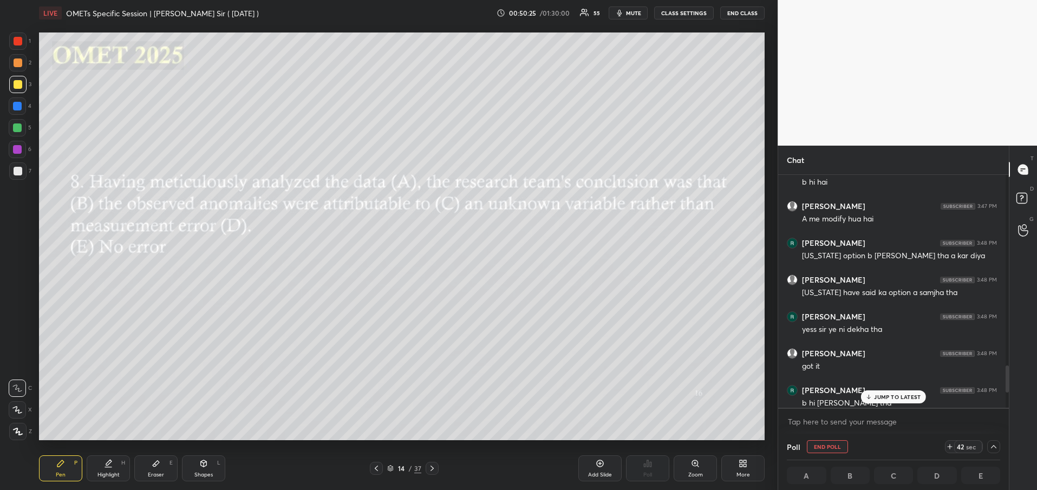
click at [892, 397] on p "JUMP TO LATEST" at bounding box center [897, 397] width 47 height 6
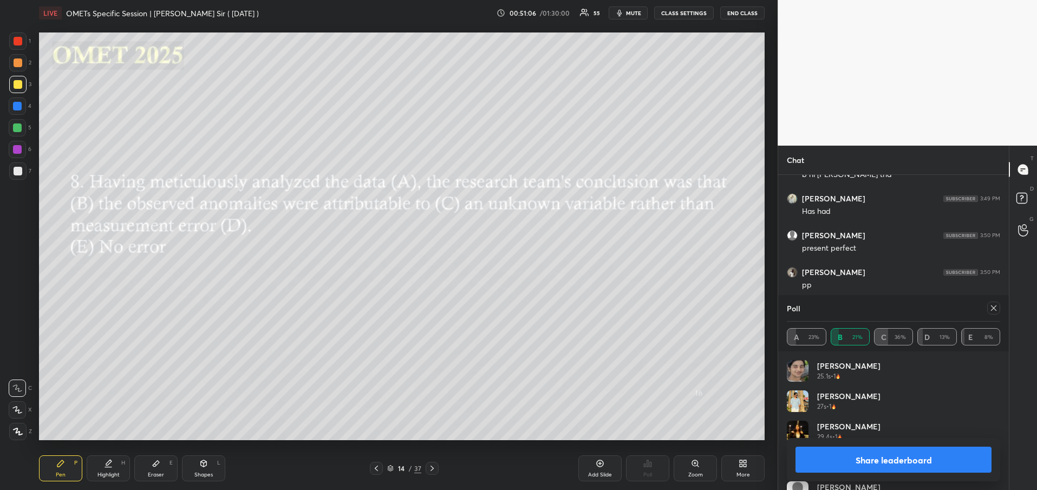
scroll to position [1627, 0]
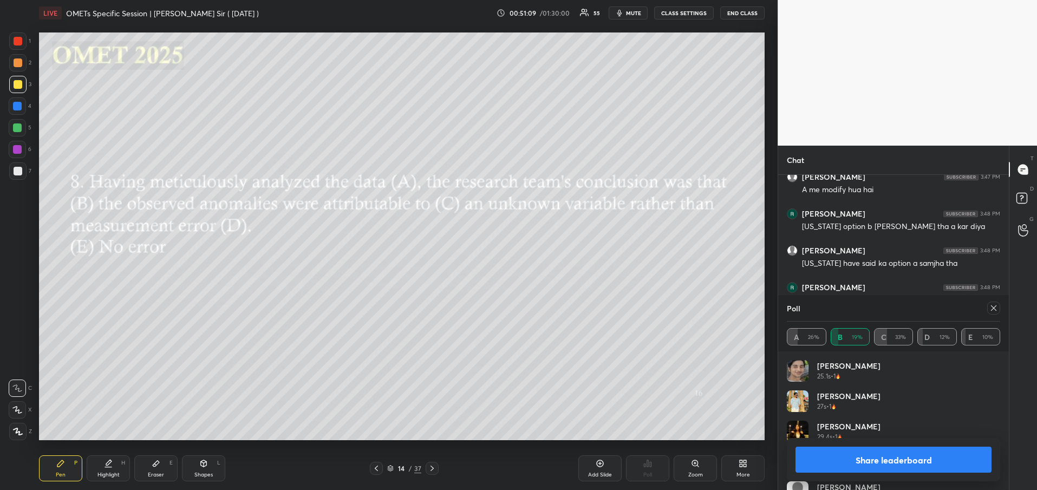
click at [938, 461] on button "Share leaderboard" at bounding box center [893, 460] width 196 height 26
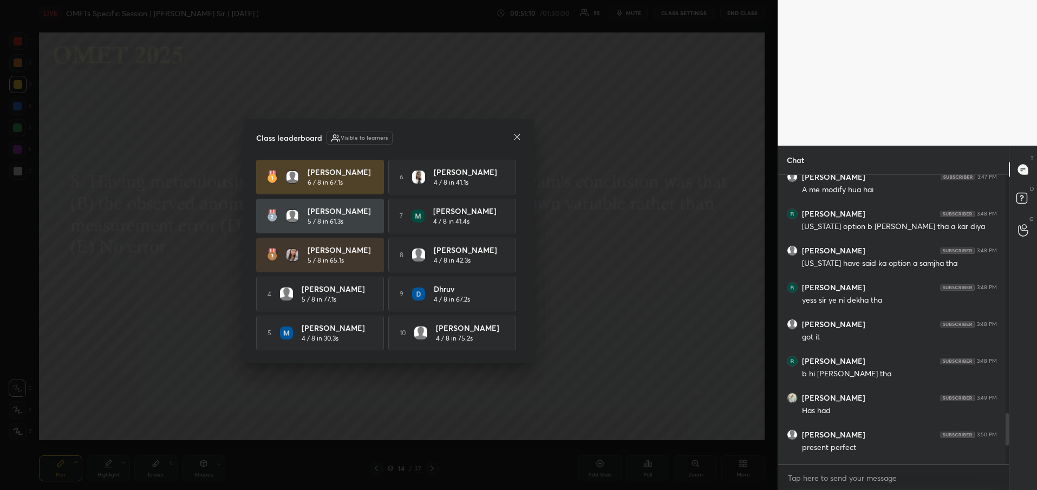
scroll to position [4, 4]
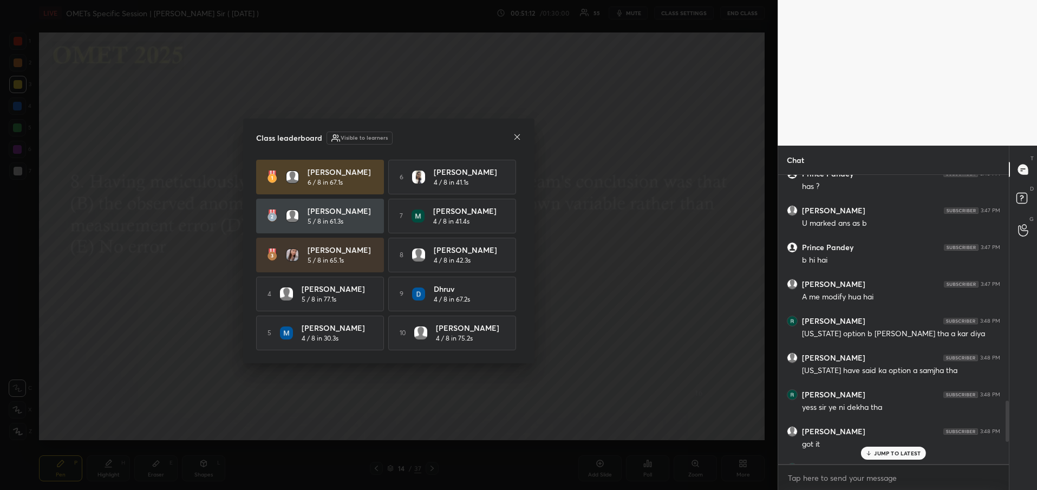
click at [516, 137] on icon at bounding box center [517, 137] width 9 height 9
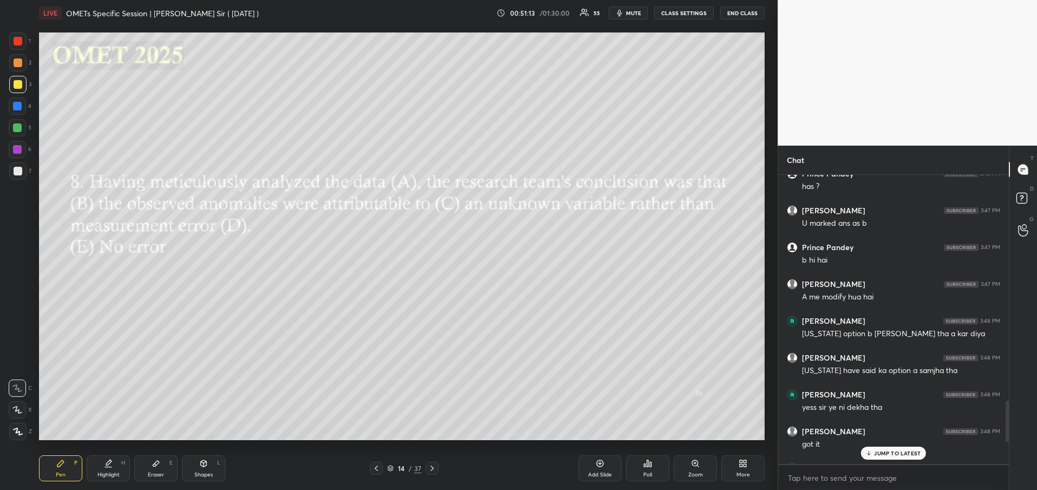
click at [920, 453] on p "JUMP TO LATEST" at bounding box center [897, 453] width 47 height 6
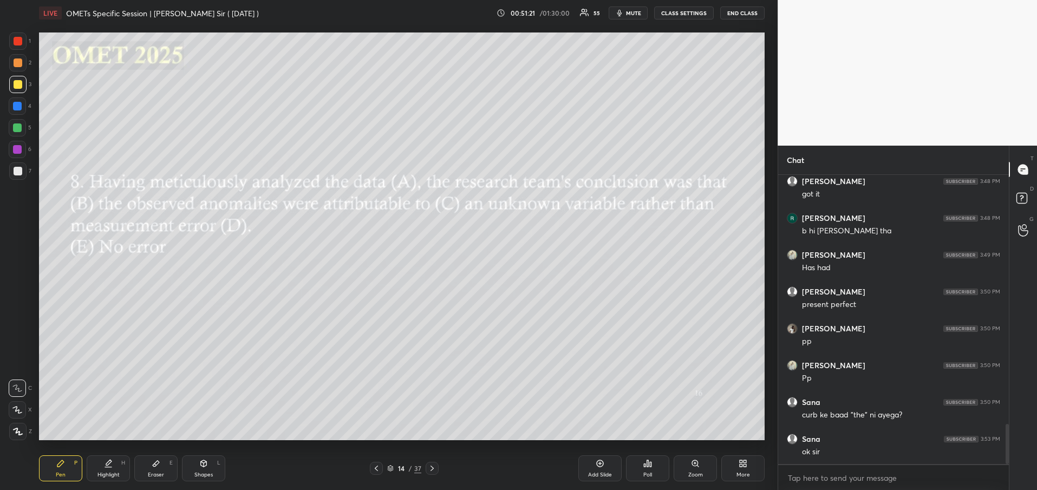
click at [599, 469] on div "Add Slide" at bounding box center [599, 468] width 43 height 26
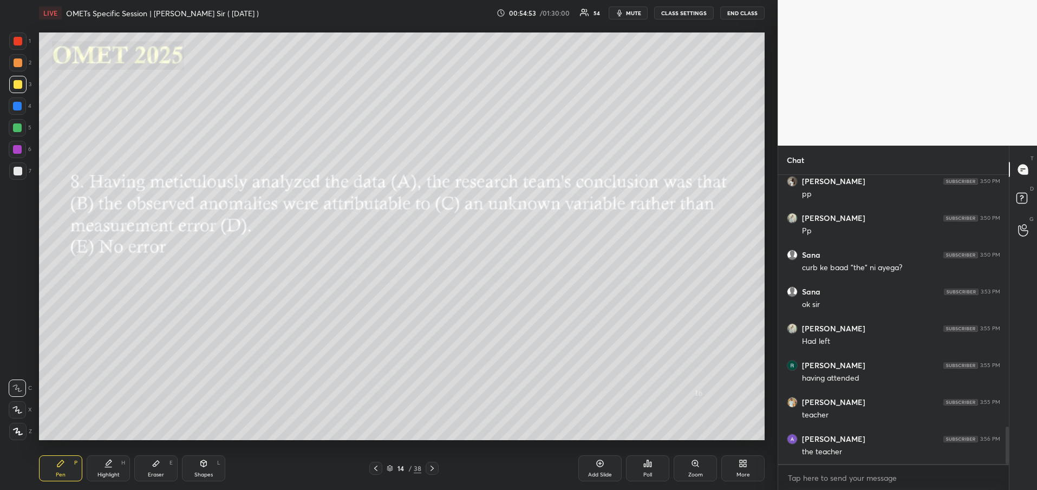
scroll to position [1986, 0]
click at [433, 471] on icon at bounding box center [432, 468] width 9 height 9
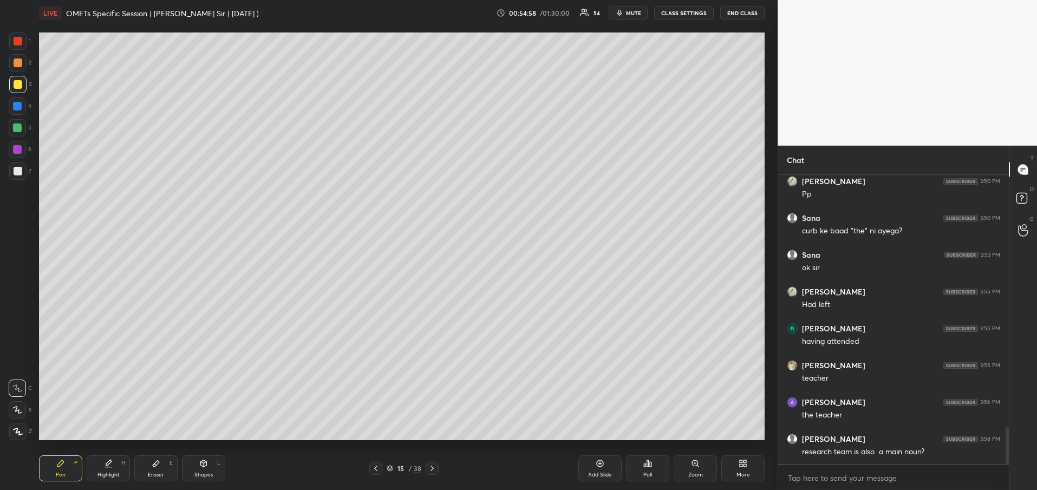
click at [375, 471] on icon at bounding box center [375, 468] width 9 height 9
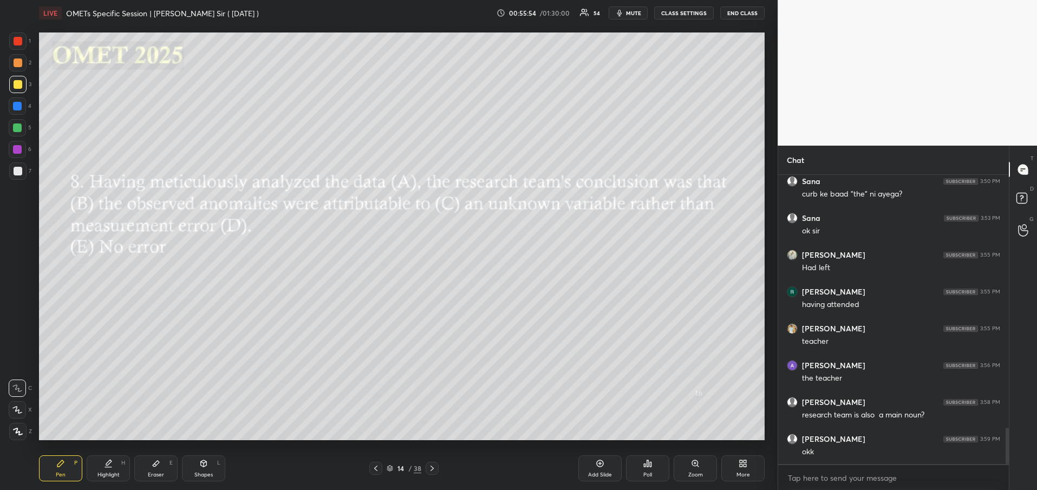
click at [435, 464] on icon at bounding box center [432, 468] width 9 height 9
click at [650, 467] on icon at bounding box center [651, 464] width 2 height 5
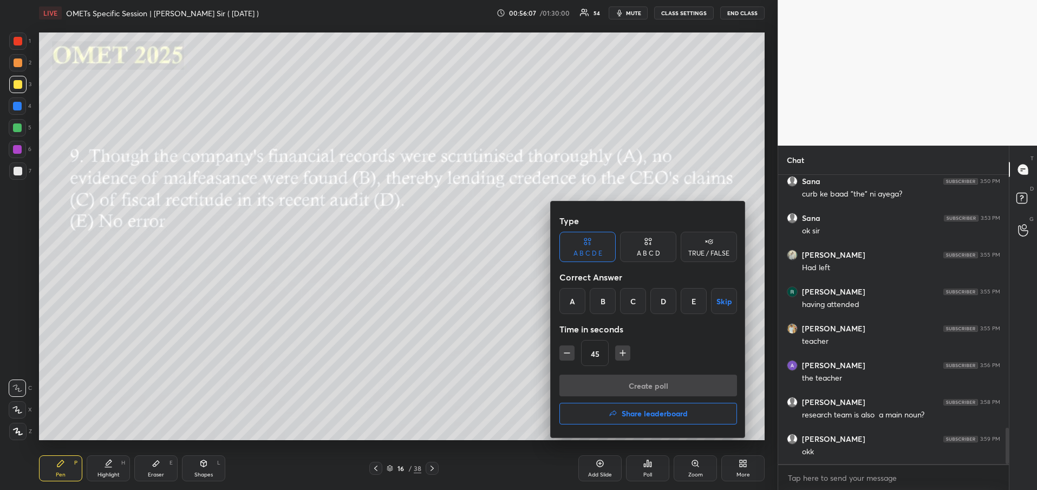
click at [600, 299] on div "B" at bounding box center [603, 301] width 26 height 26
click at [619, 383] on button "Create poll" at bounding box center [648, 386] width 178 height 22
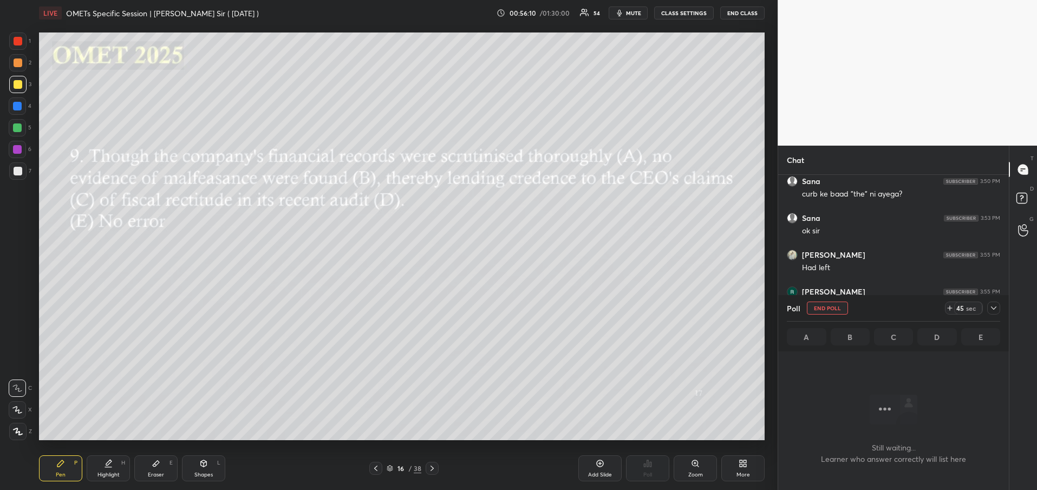
scroll to position [4, 4]
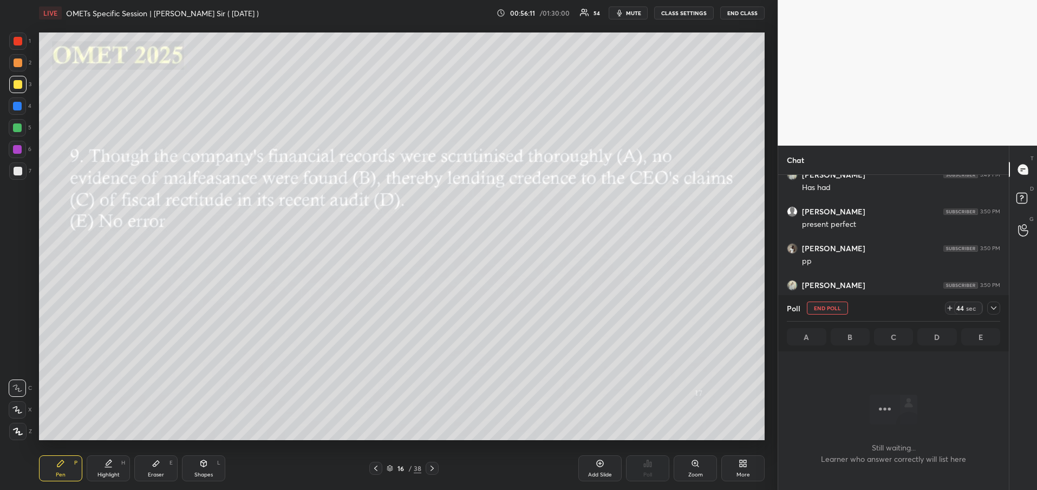
click at [997, 310] on icon at bounding box center [993, 308] width 9 height 9
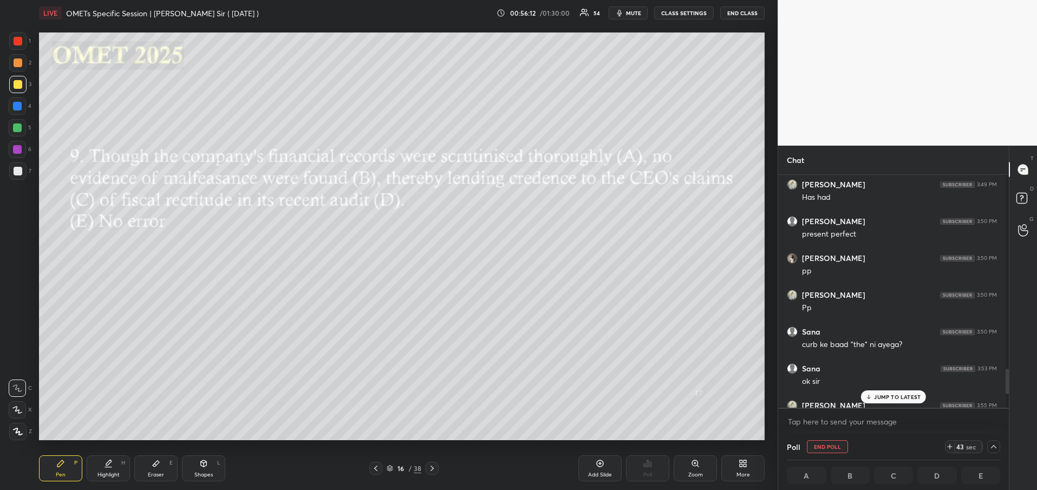
scroll to position [1770, 0]
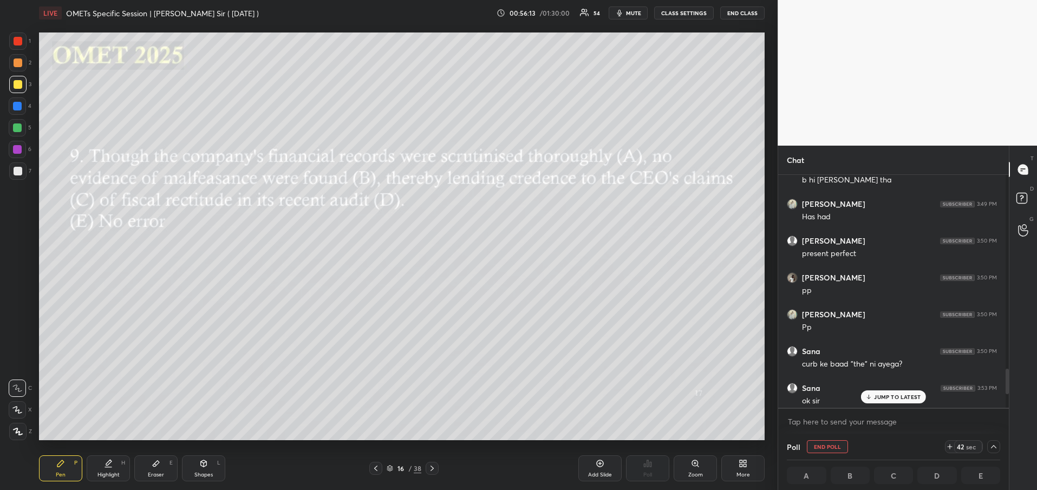
click at [907, 396] on p "JUMP TO LATEST" at bounding box center [897, 397] width 47 height 6
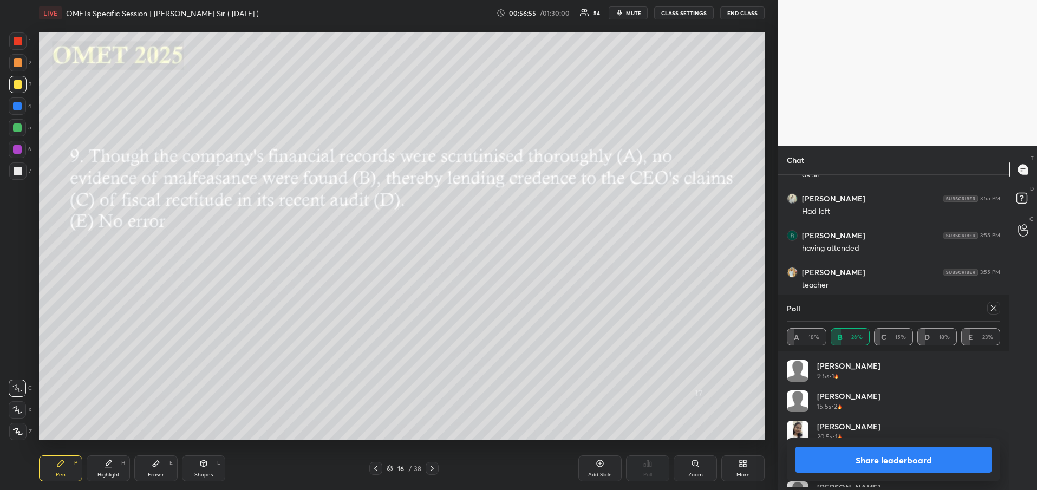
scroll to position [127, 210]
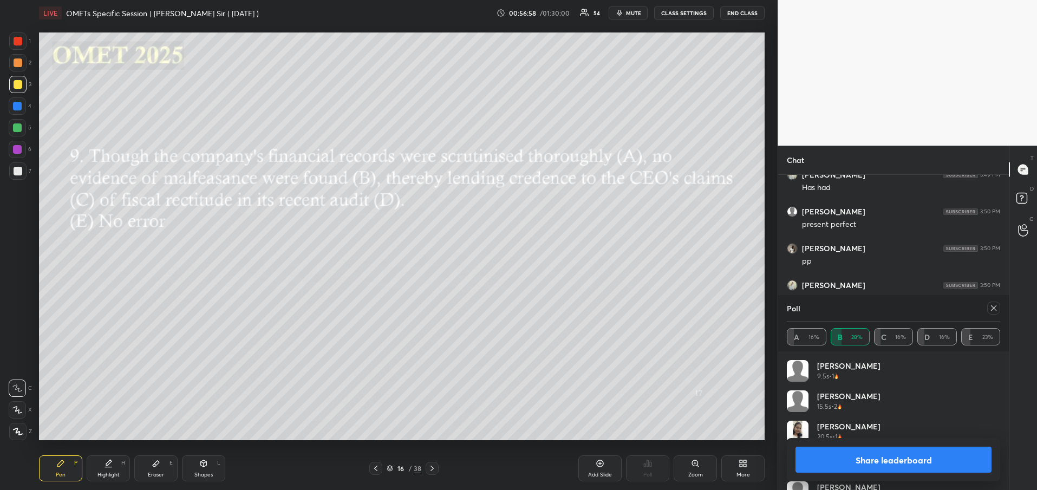
click at [900, 464] on button "Share leaderboard" at bounding box center [893, 460] width 196 height 26
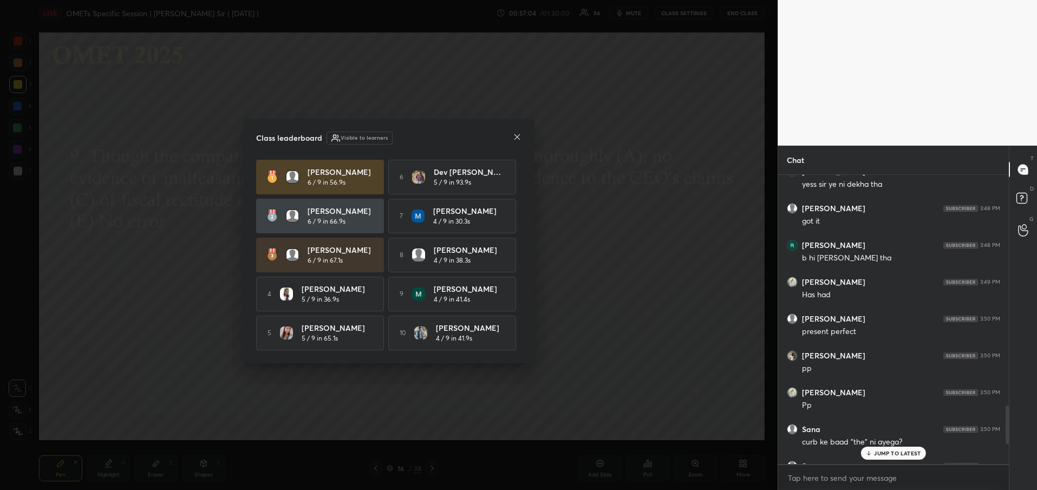
click at [515, 134] on icon at bounding box center [517, 137] width 9 height 9
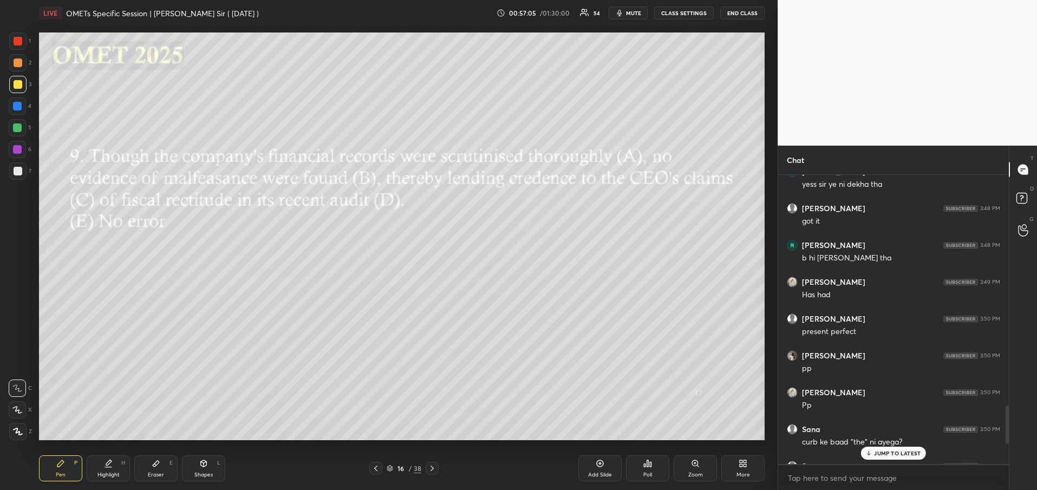
click at [910, 451] on p "JUMP TO LATEST" at bounding box center [897, 453] width 47 height 6
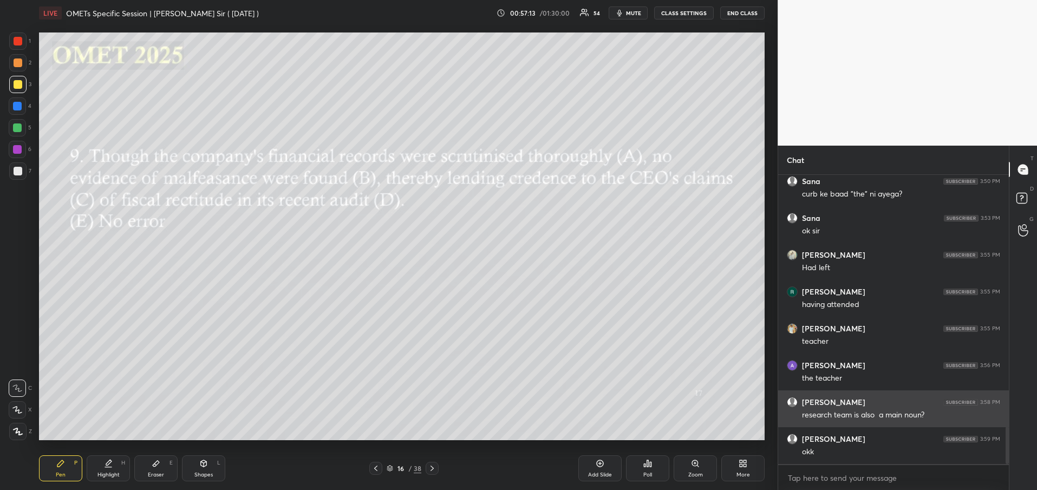
scroll to position [1999, 0]
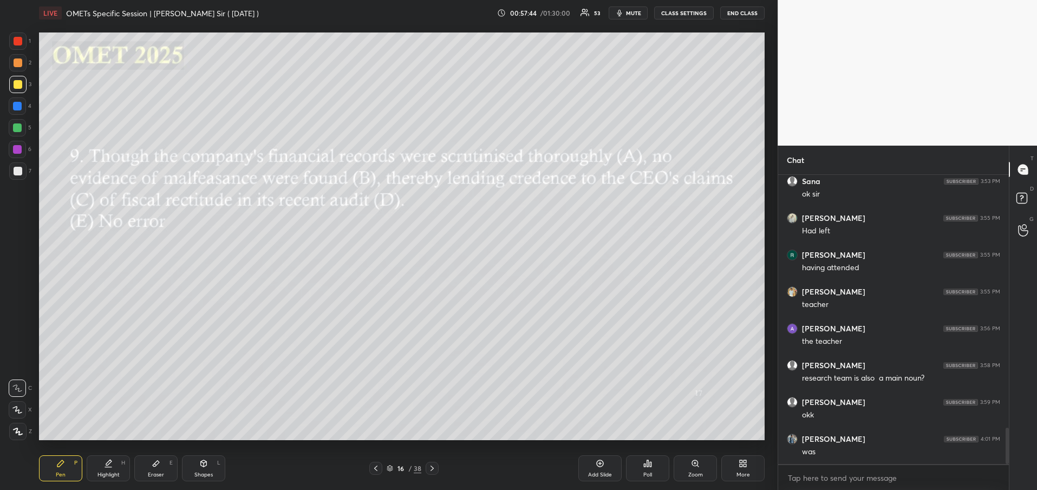
click at [432, 468] on icon at bounding box center [432, 468] width 9 height 9
click at [649, 464] on icon at bounding box center [648, 463] width 2 height 6
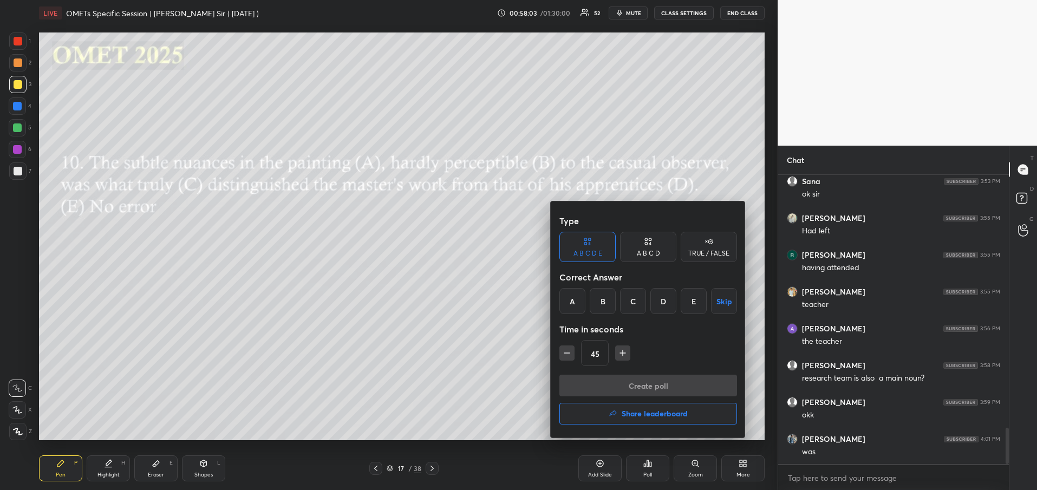
click at [628, 300] on div "C" at bounding box center [633, 301] width 26 height 26
click at [646, 385] on button "Create poll" at bounding box center [648, 386] width 178 height 22
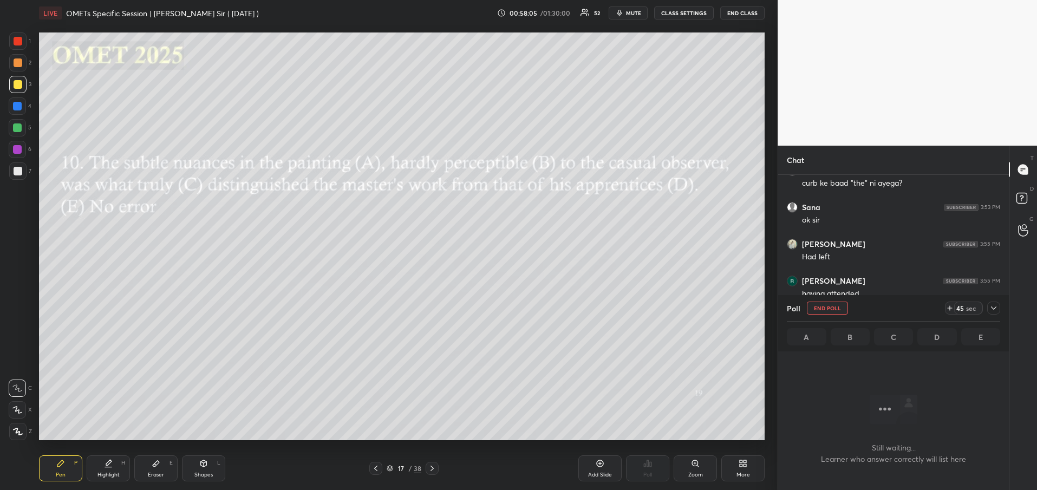
scroll to position [1827, 0]
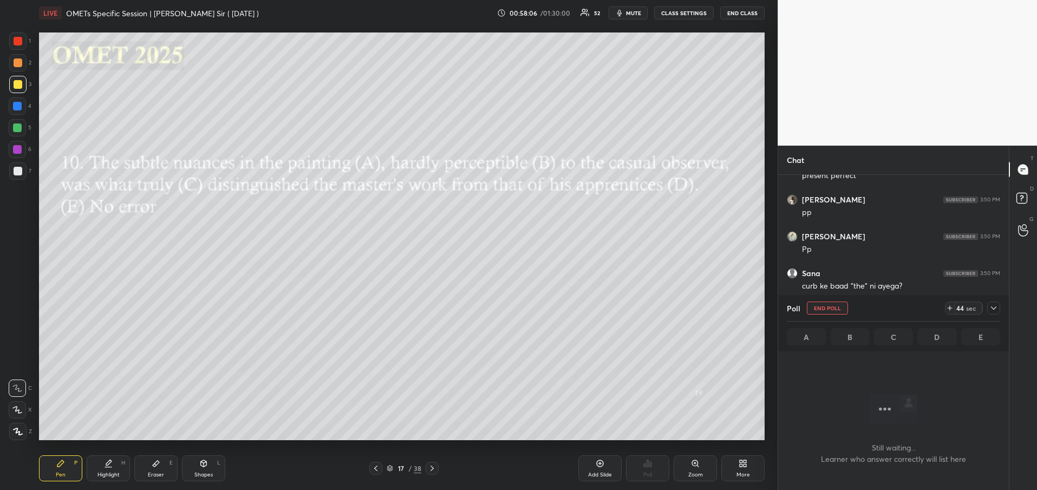
click at [992, 306] on icon at bounding box center [993, 308] width 9 height 9
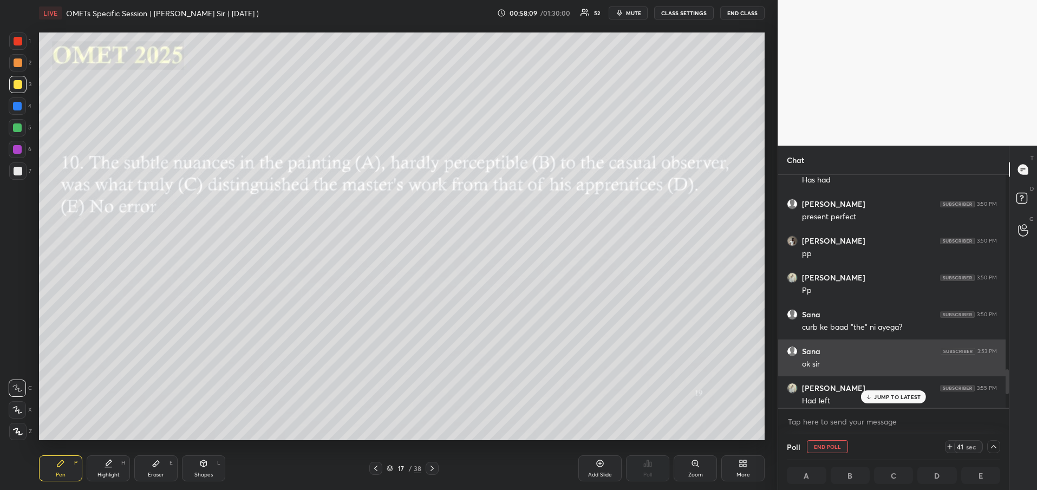
scroll to position [1, 4]
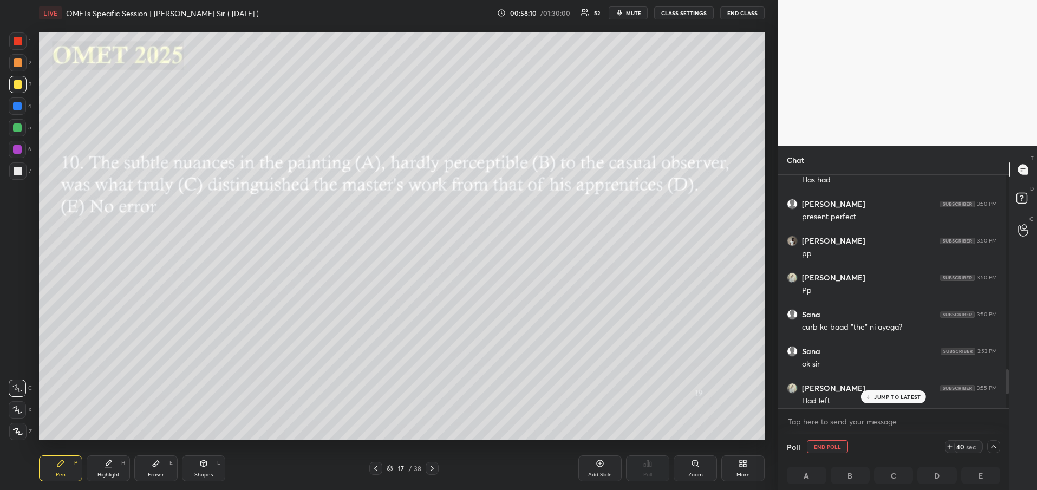
click at [901, 397] on p "JUMP TO LATEST" at bounding box center [897, 397] width 47 height 6
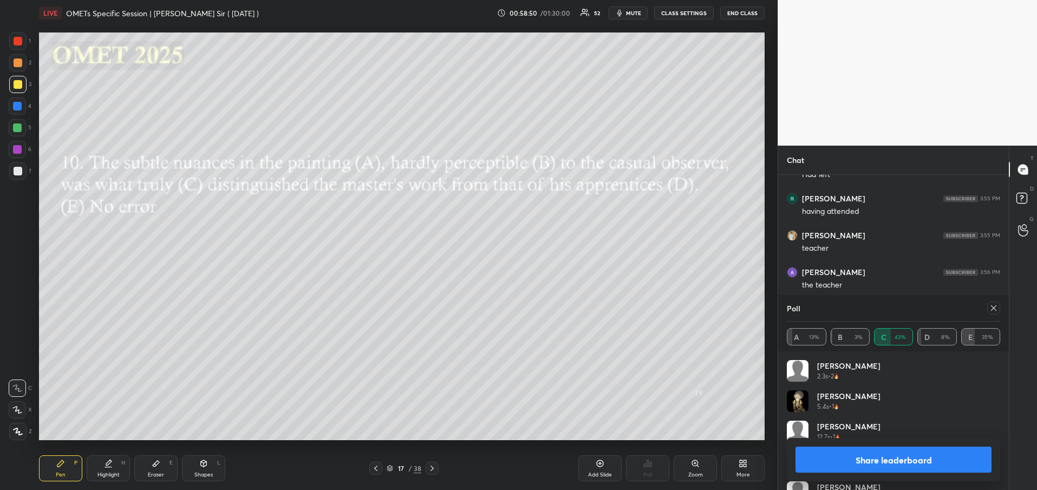
scroll to position [1817, 0]
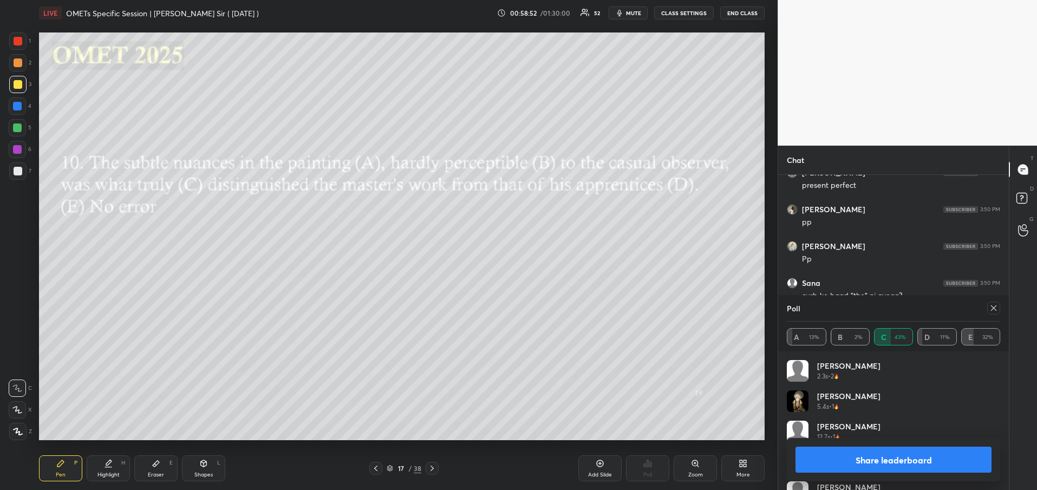
click at [915, 460] on button "Share leaderboard" at bounding box center [893, 460] width 196 height 26
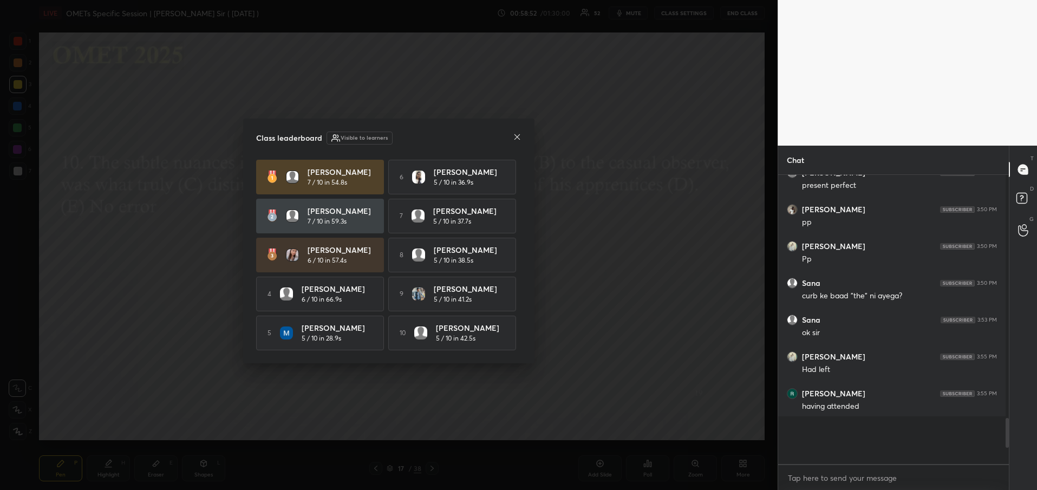
scroll to position [4, 4]
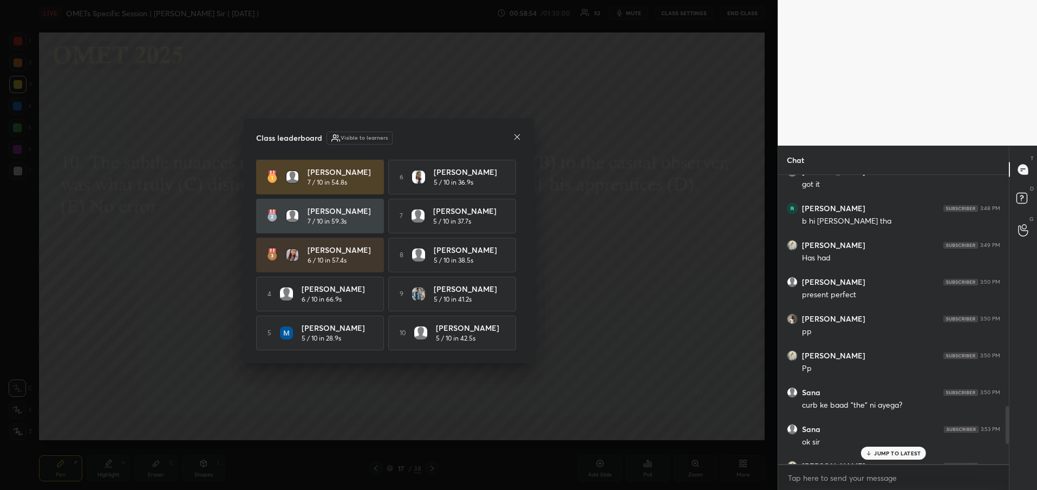
click at [518, 133] on icon at bounding box center [517, 137] width 9 height 9
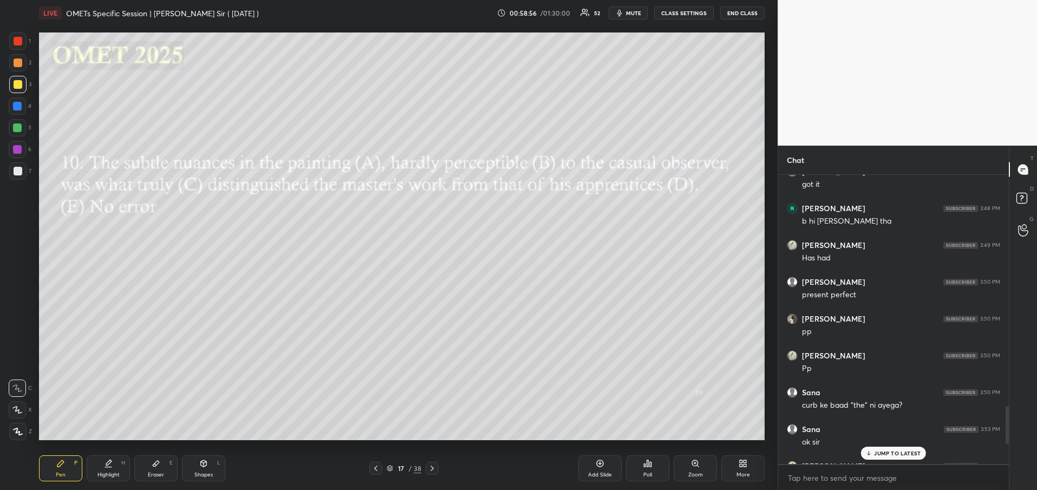
click at [883, 450] on p "JUMP TO LATEST" at bounding box center [897, 453] width 47 height 6
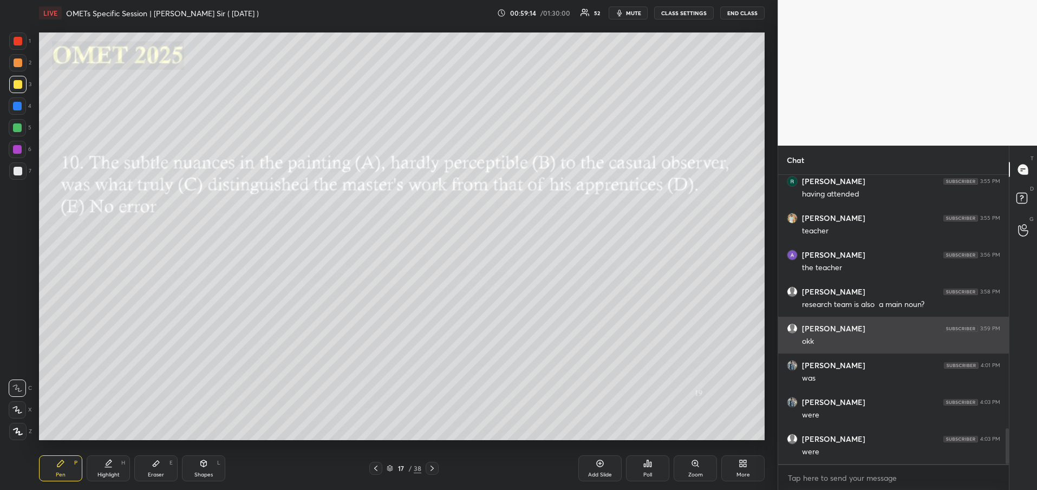
scroll to position [2099, 0]
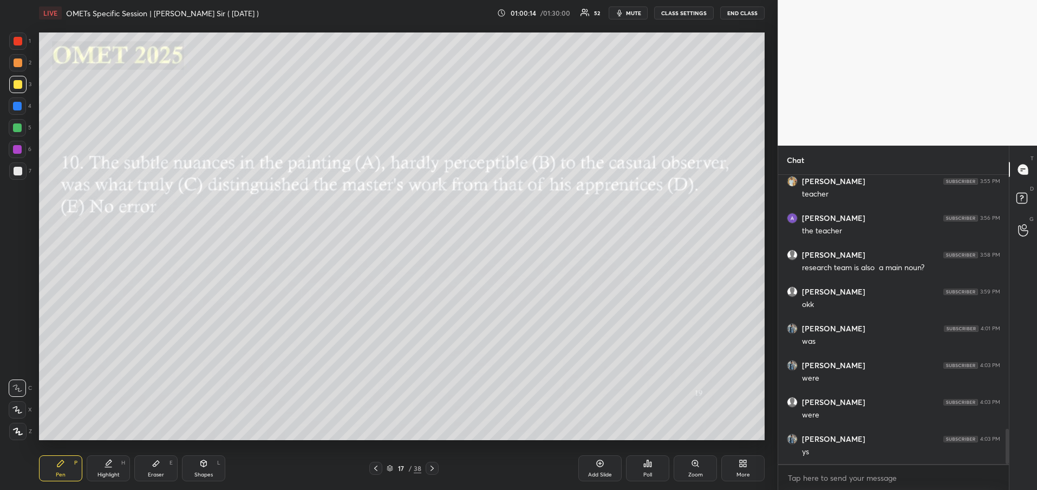
click at [432, 467] on icon at bounding box center [432, 468] width 9 height 9
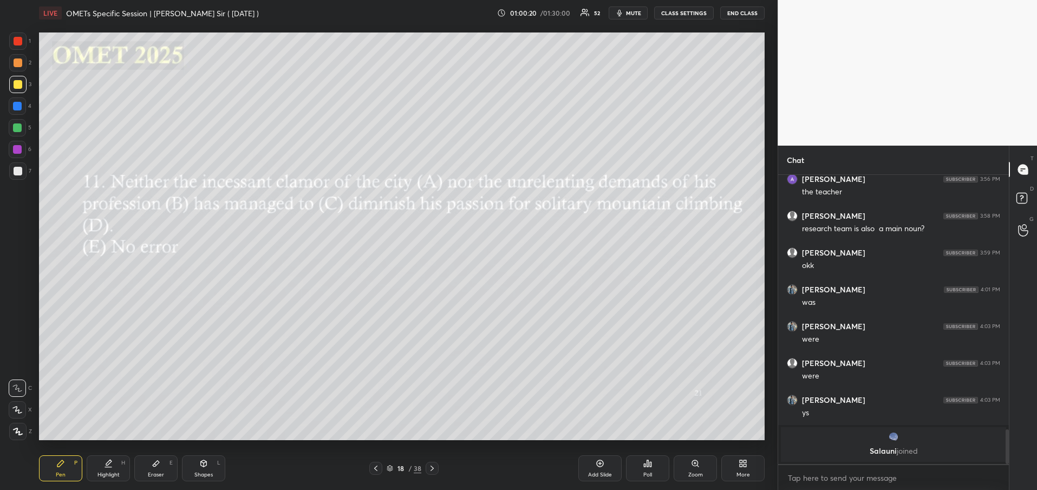
click at [641, 474] on div "Poll" at bounding box center [647, 468] width 43 height 26
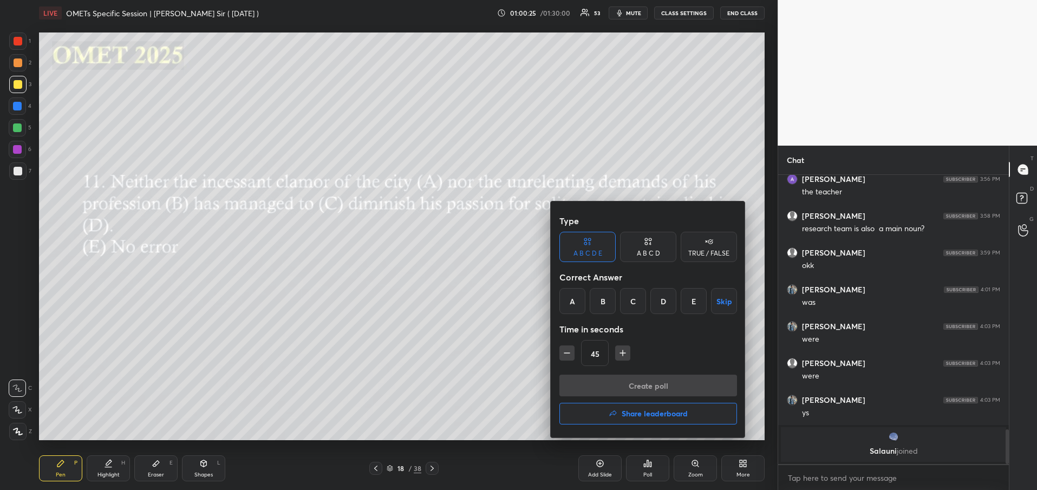
click at [444, 306] on div at bounding box center [518, 245] width 1037 height 490
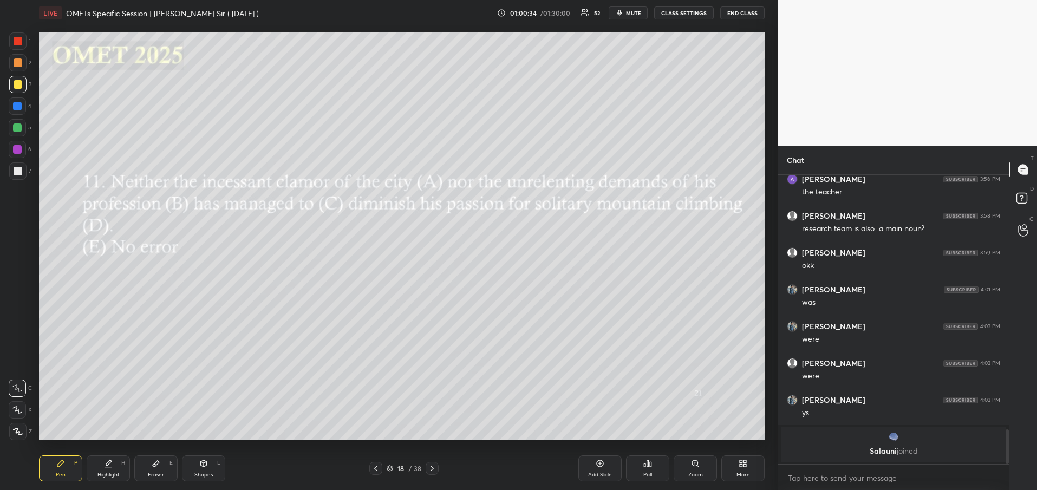
click at [657, 475] on div "Poll" at bounding box center [647, 468] width 43 height 26
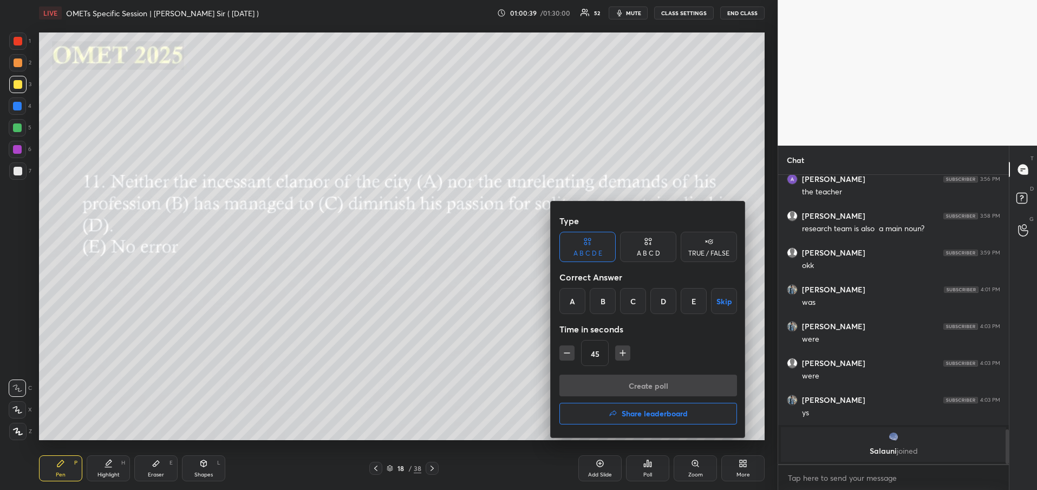
click at [640, 306] on div "C" at bounding box center [633, 301] width 26 height 26
click at [609, 382] on button "Create poll" at bounding box center [648, 386] width 178 height 22
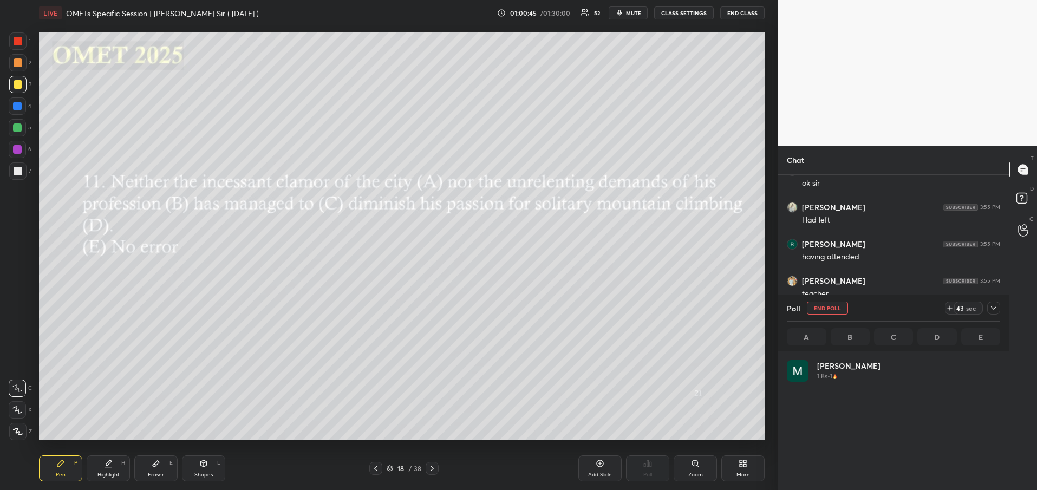
scroll to position [127, 210]
click at [990, 311] on icon at bounding box center [993, 308] width 9 height 9
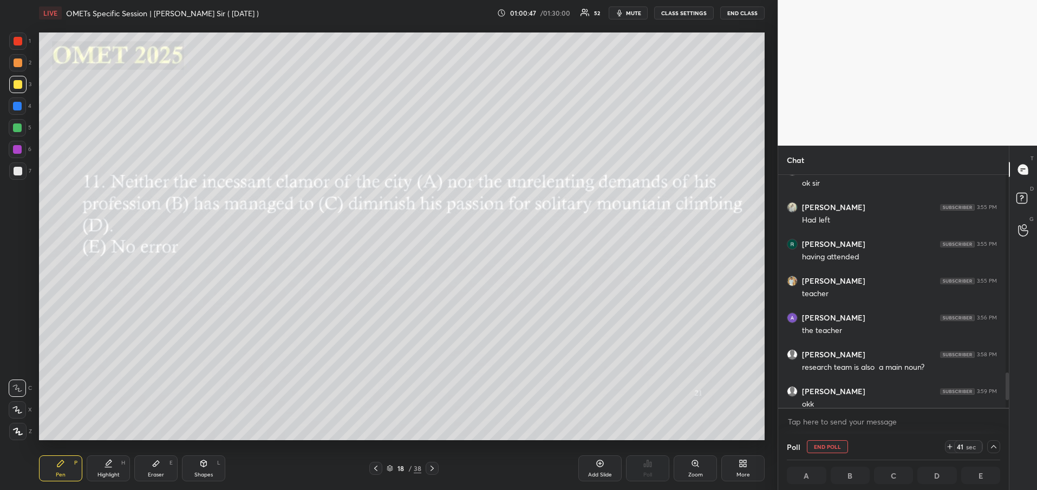
scroll to position [0, 0]
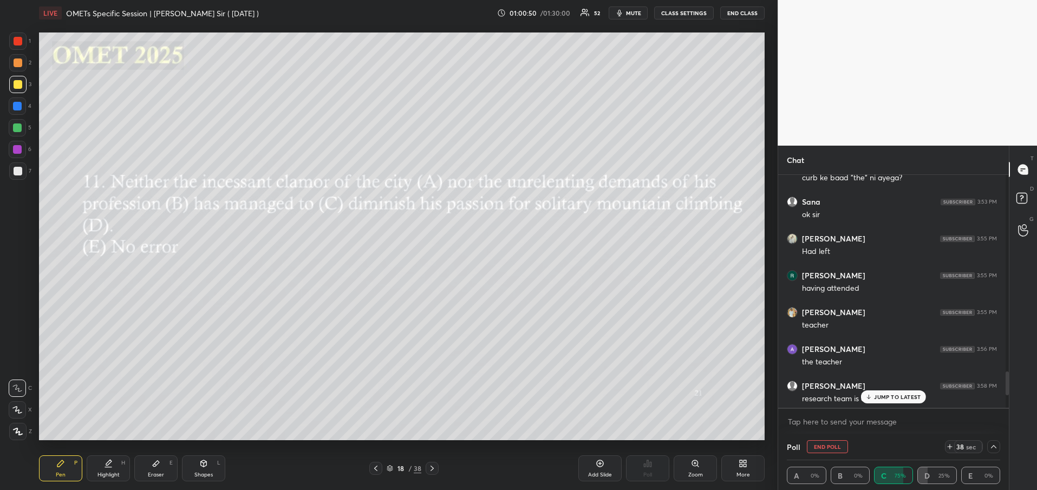
click at [820, 446] on button "END POLL" at bounding box center [827, 446] width 41 height 13
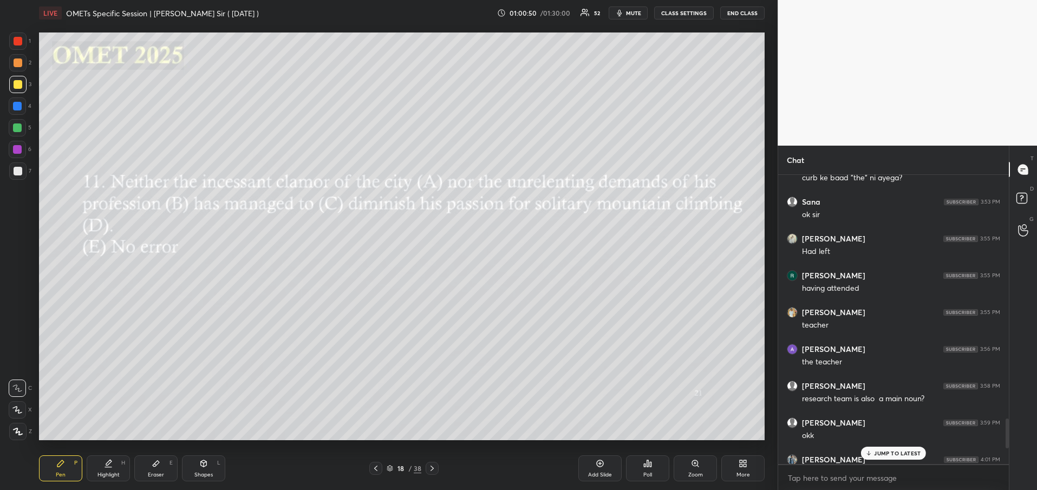
scroll to position [4, 4]
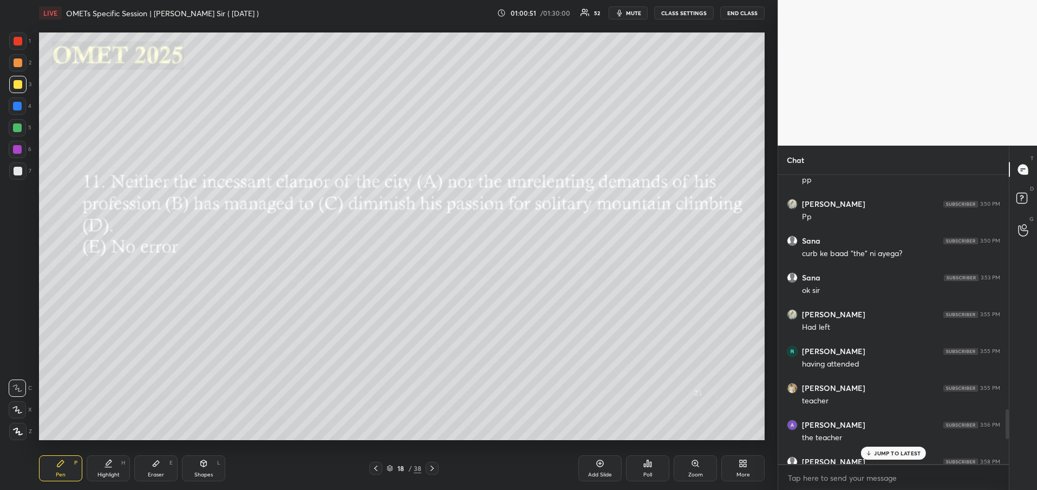
click at [910, 451] on p "JUMP TO LATEST" at bounding box center [897, 453] width 47 height 6
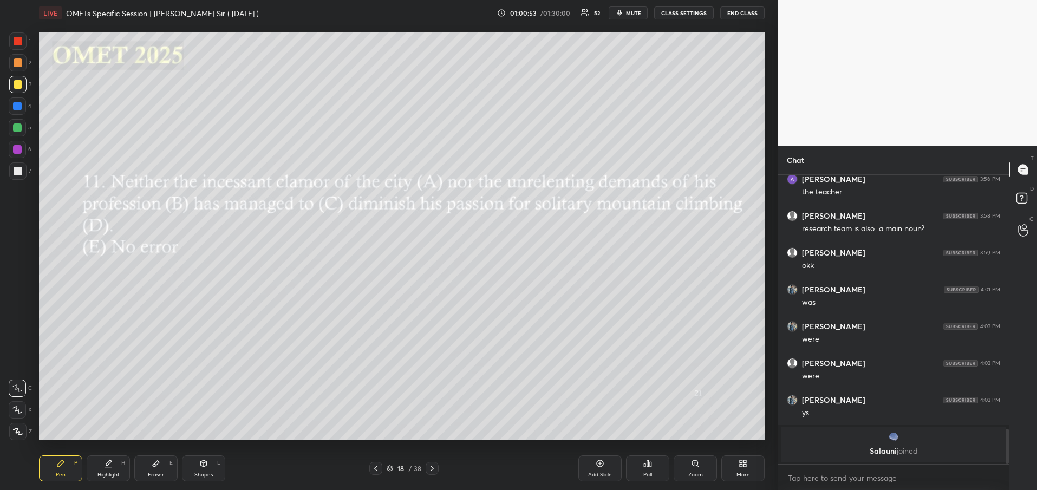
click at [647, 467] on icon at bounding box center [647, 463] width 9 height 9
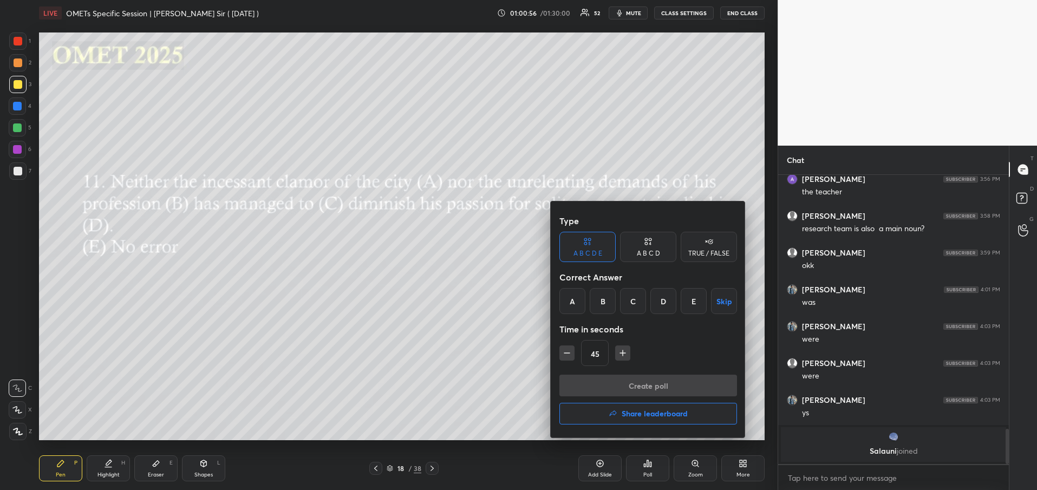
click at [643, 303] on div "C" at bounding box center [633, 301] width 26 height 26
click at [616, 389] on button "Create poll" at bounding box center [648, 386] width 178 height 22
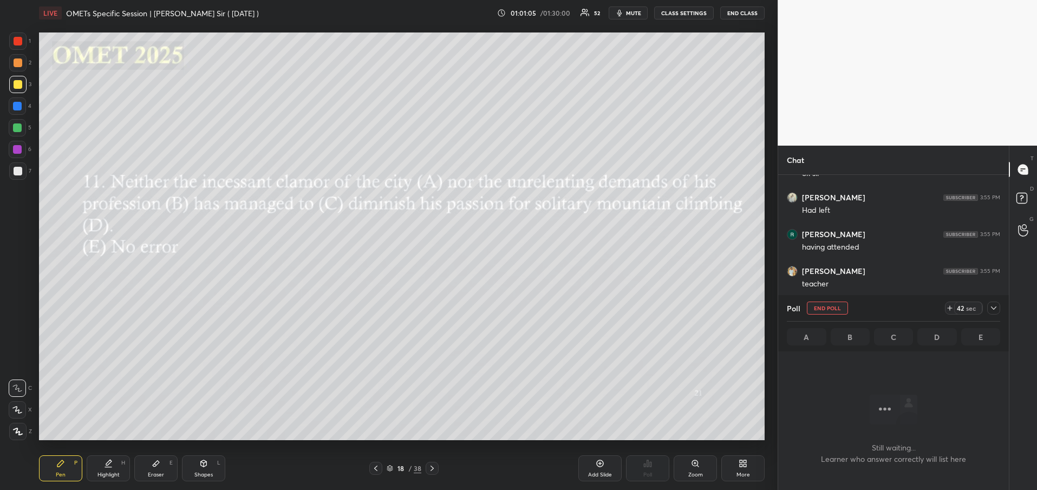
click at [990, 309] on icon at bounding box center [993, 308] width 9 height 9
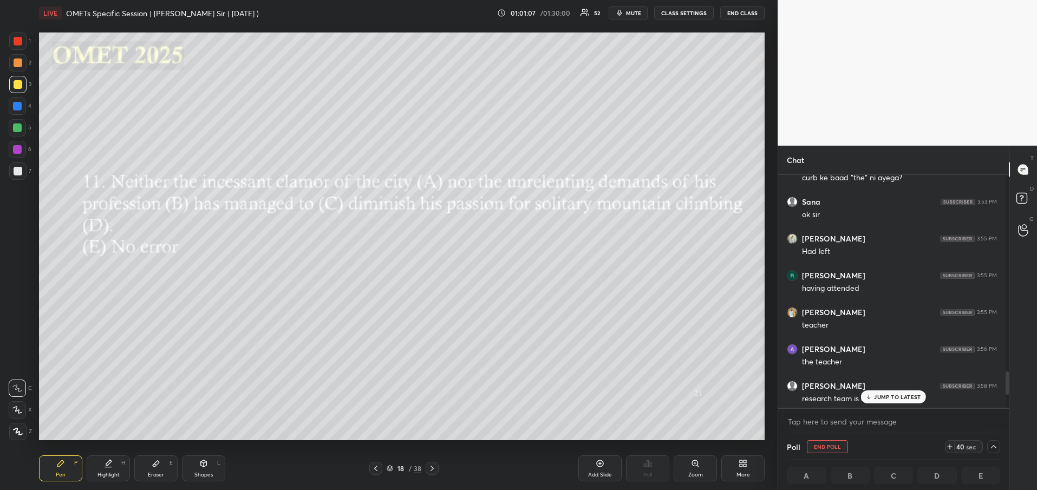
click at [894, 398] on p "JUMP TO LATEST" at bounding box center [897, 397] width 47 height 6
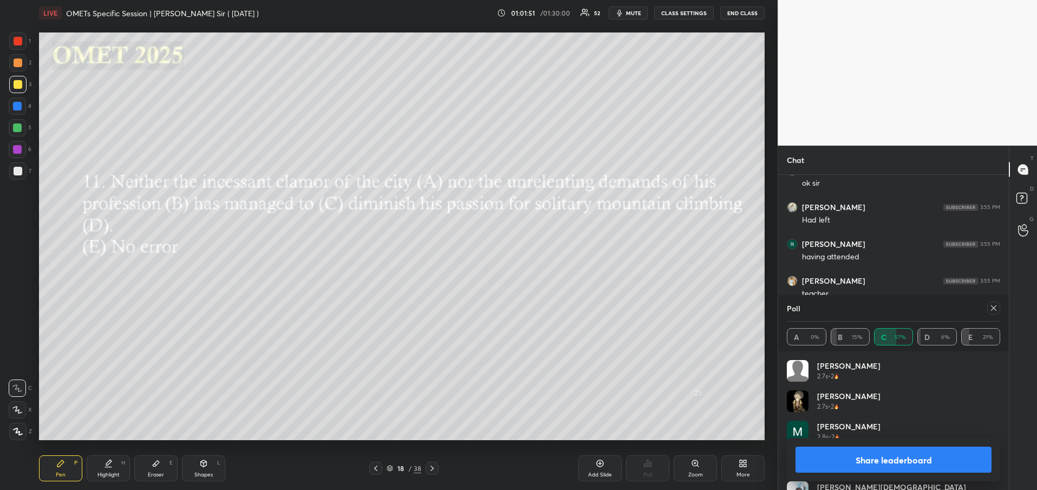
click at [900, 460] on button "Share leaderboard" at bounding box center [893, 460] width 196 height 26
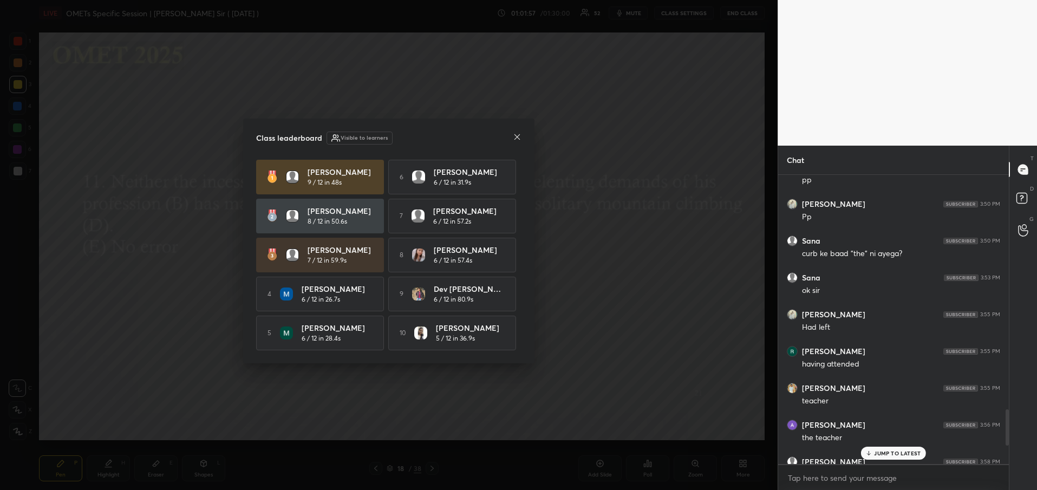
click at [516, 133] on icon at bounding box center [517, 137] width 9 height 9
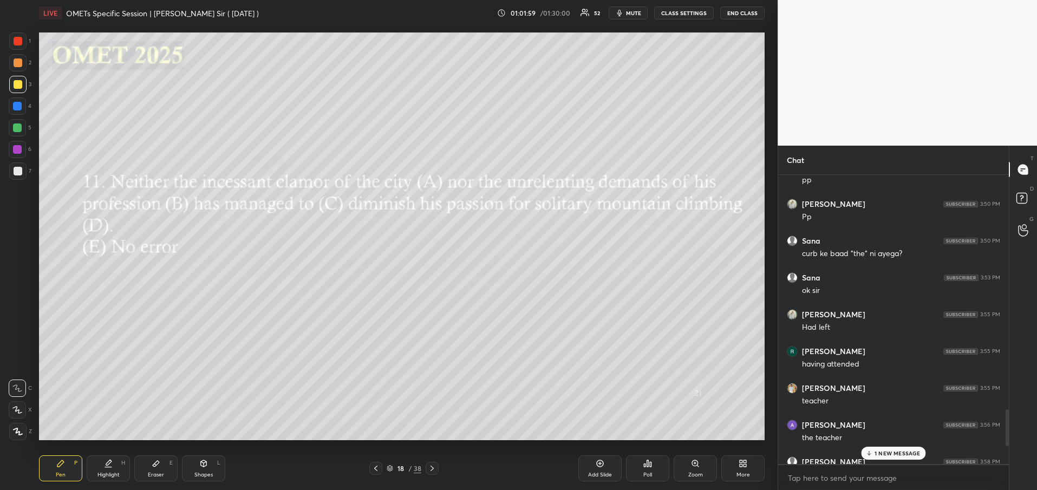
click at [882, 452] on p "1 NEW MESSAGE" at bounding box center [897, 453] width 46 height 6
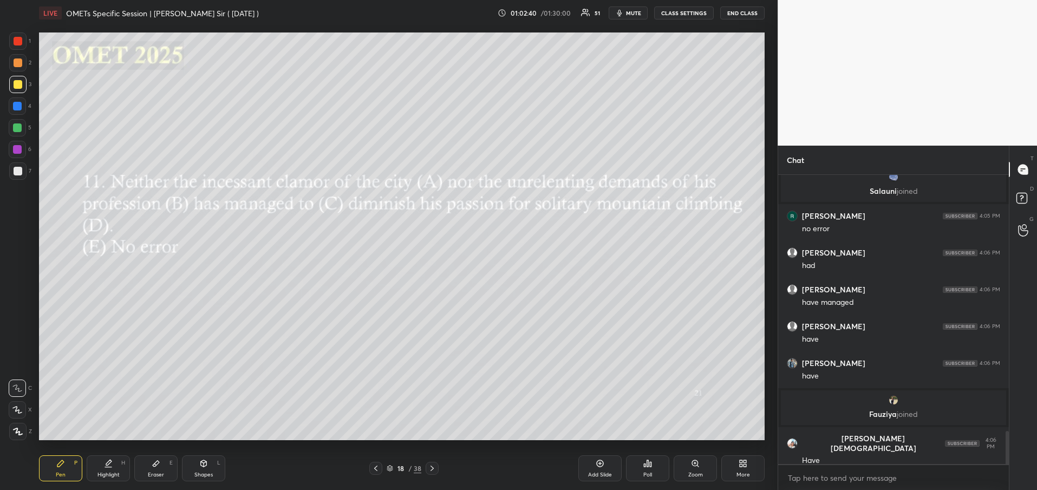
scroll to position [2248, 0]
click at [432, 467] on icon at bounding box center [432, 468] width 9 height 9
click at [654, 467] on div "Poll" at bounding box center [647, 468] width 43 height 26
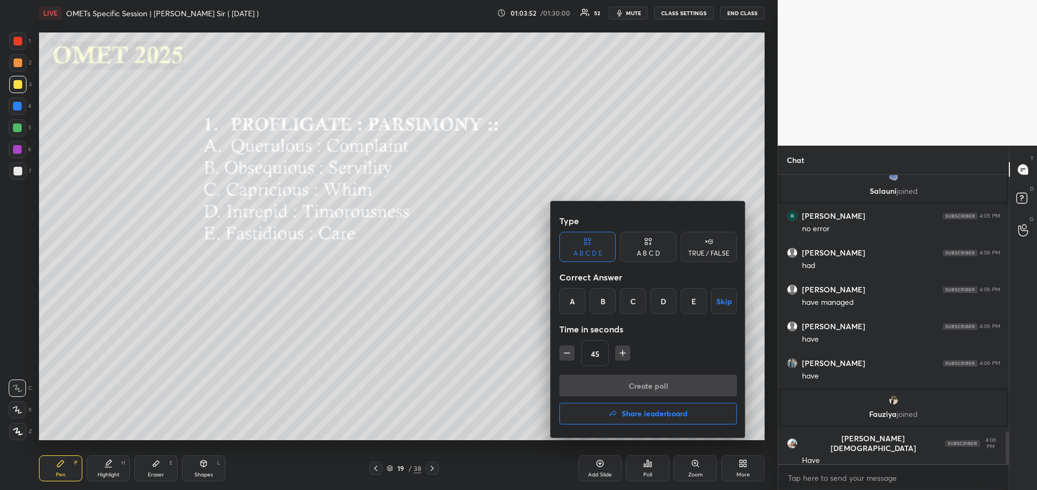
scroll to position [2284, 0]
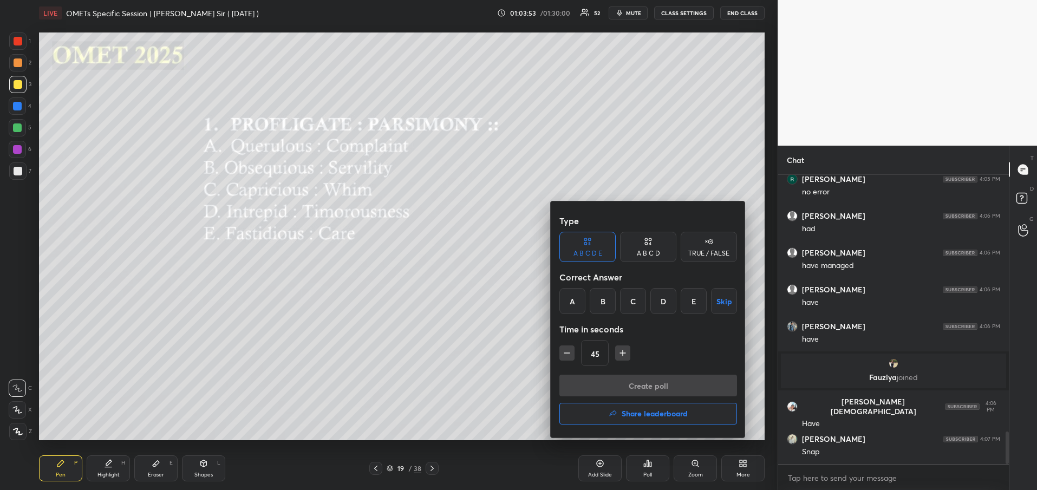
click at [661, 306] on div "D" at bounding box center [663, 301] width 26 height 26
click at [624, 383] on button "Create poll" at bounding box center [648, 386] width 178 height 22
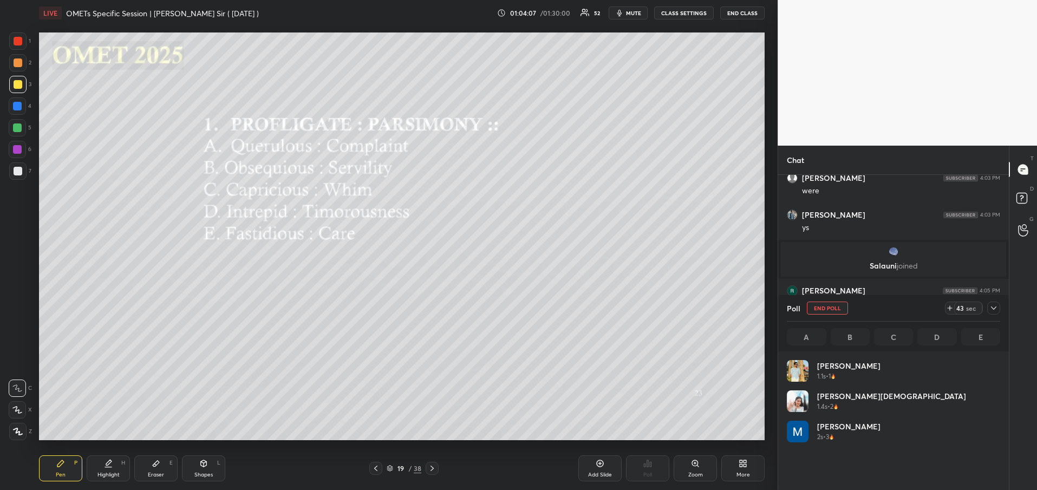
scroll to position [4, 4]
click at [994, 307] on icon at bounding box center [993, 308] width 9 height 9
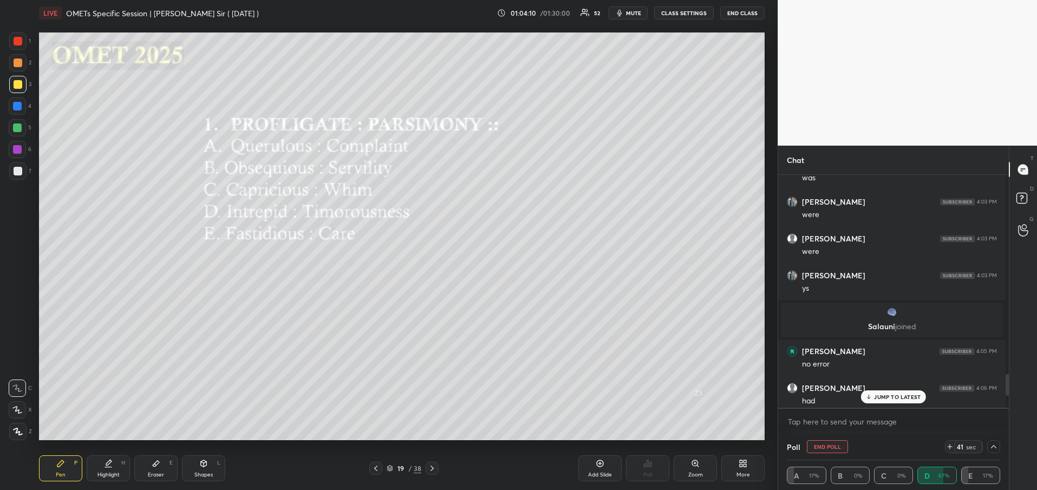
click at [885, 400] on p "JUMP TO LATEST" at bounding box center [897, 397] width 47 height 6
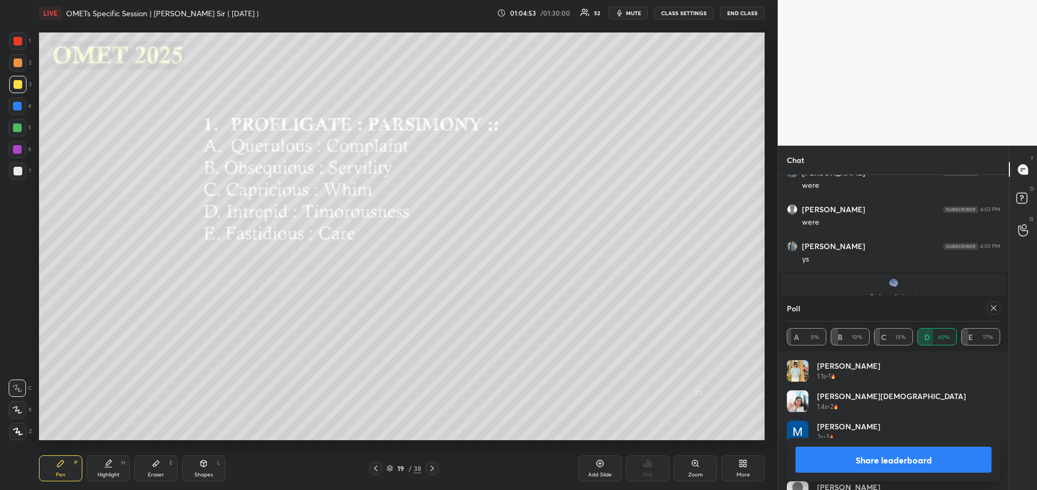
click at [920, 464] on button "Share leaderboard" at bounding box center [893, 460] width 196 height 26
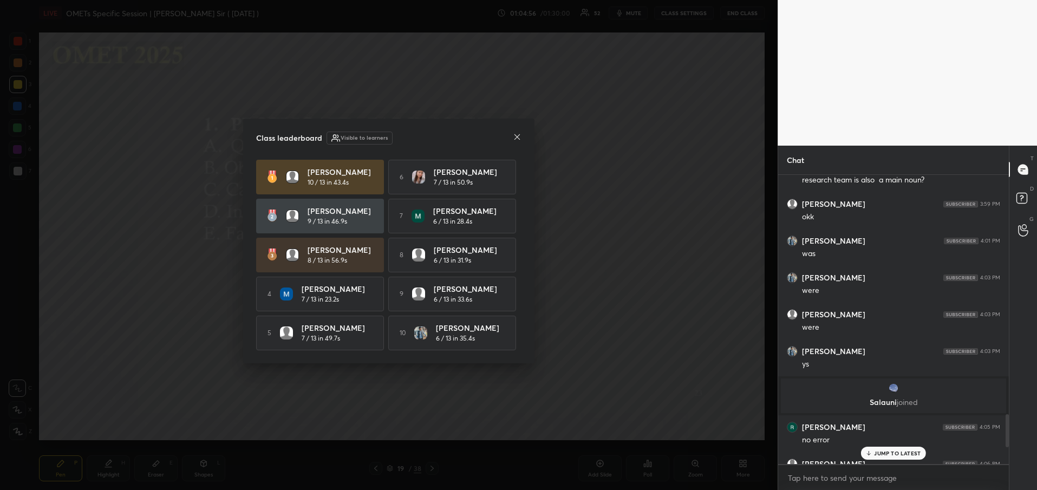
click at [525, 137] on div "Class leaderboard Visible to learners [PERSON_NAME] 10 / 13 in 43.4s 6 [PERSON_…" at bounding box center [388, 241] width 291 height 245
click at [521, 137] on icon at bounding box center [517, 137] width 9 height 9
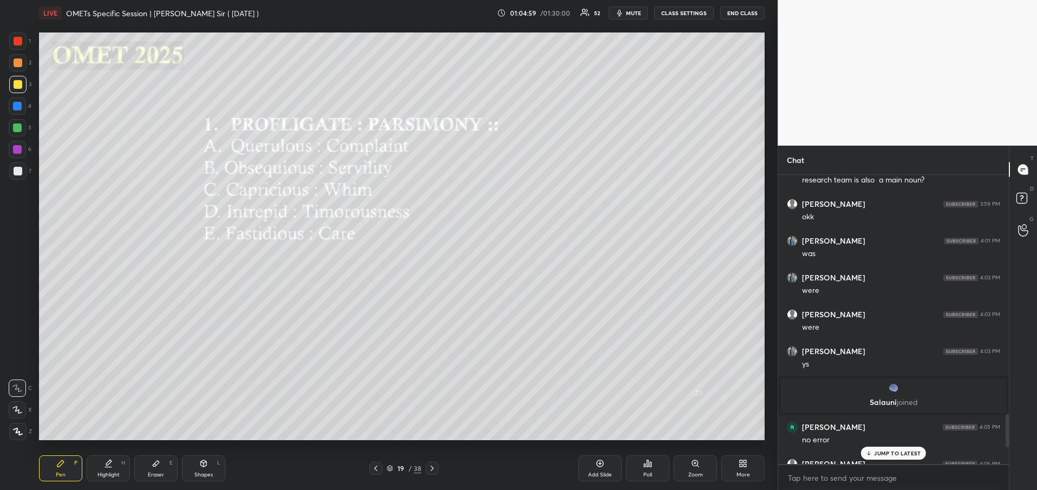
click at [895, 457] on div "JUMP TO LATEST" at bounding box center [893, 453] width 65 height 13
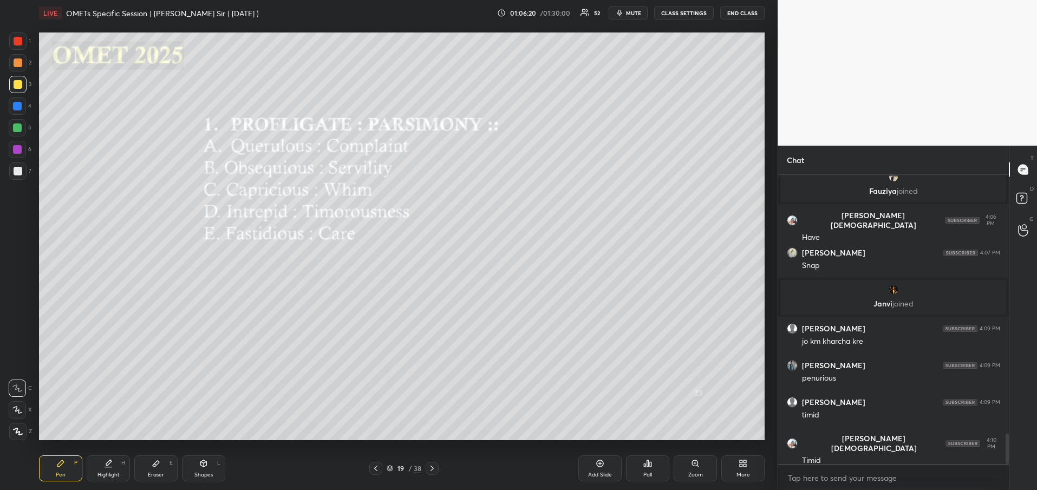
scroll to position [2478, 0]
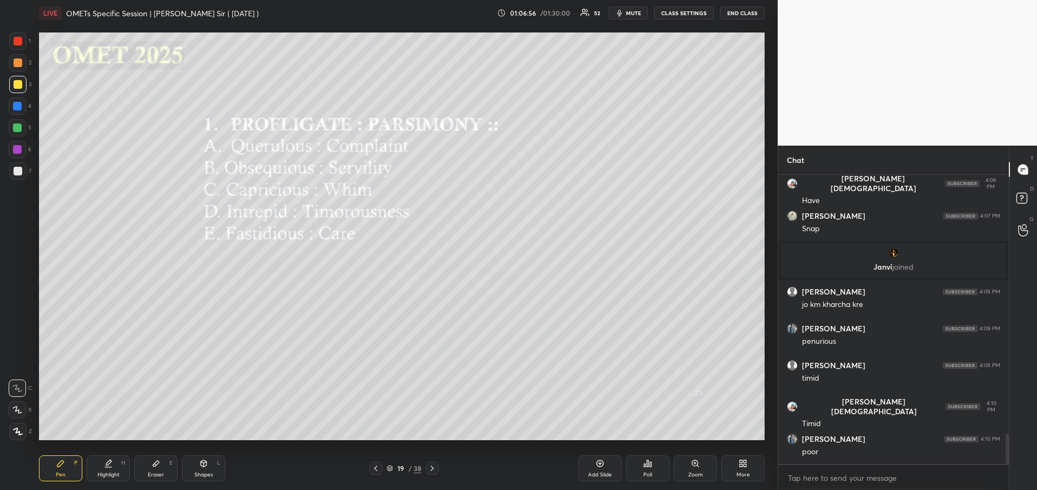
click at [430, 464] on icon at bounding box center [432, 468] width 9 height 9
click at [654, 466] on div "Poll" at bounding box center [647, 468] width 43 height 26
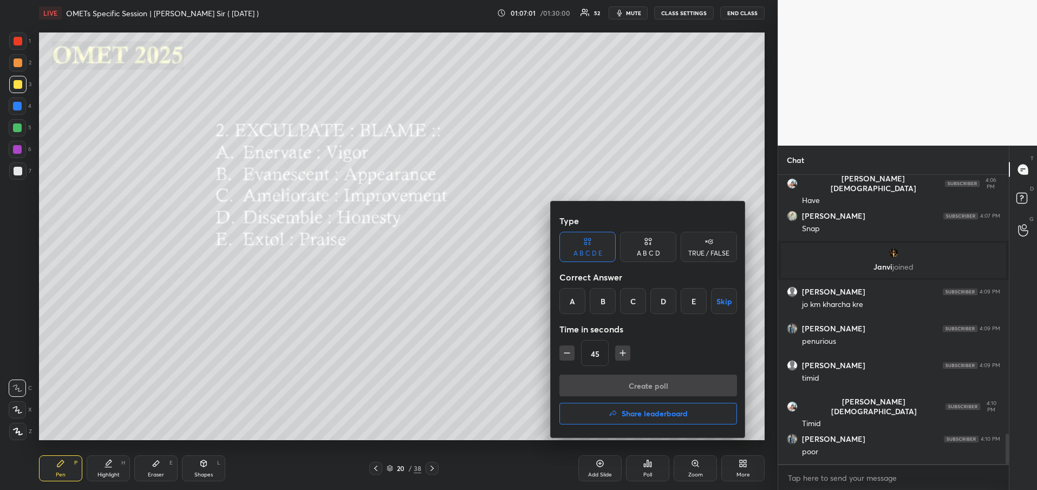
click at [570, 309] on div "A" at bounding box center [572, 301] width 26 height 26
click at [615, 381] on button "Create poll" at bounding box center [648, 386] width 178 height 22
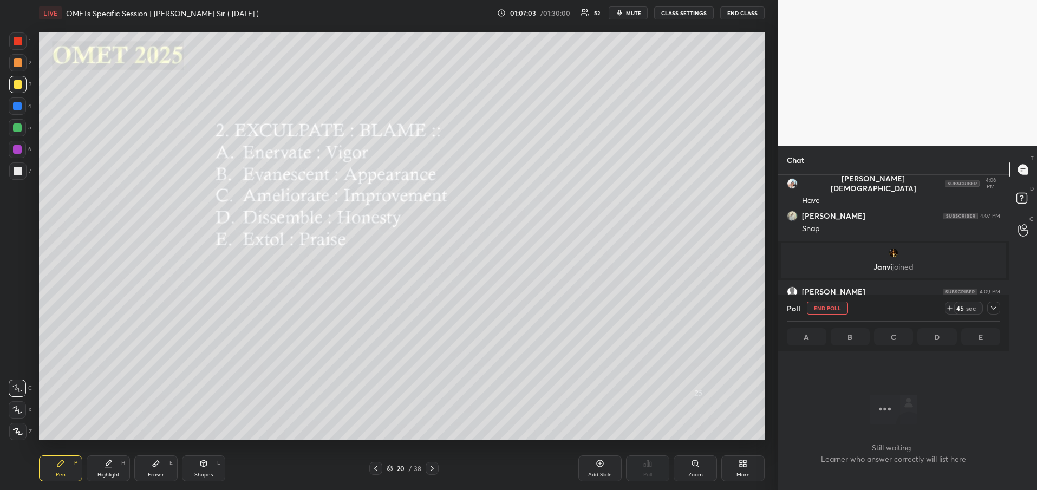
scroll to position [4, 4]
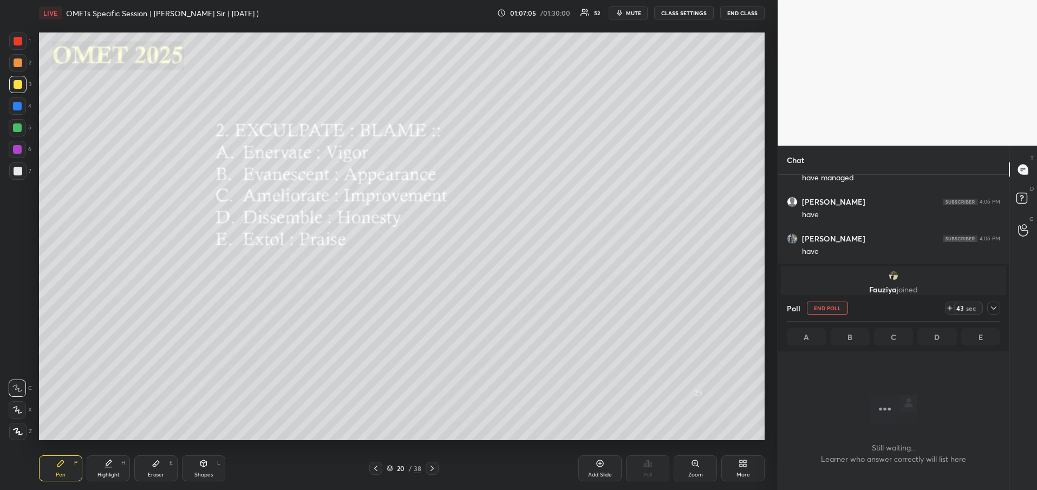
click at [997, 307] on icon at bounding box center [993, 308] width 9 height 9
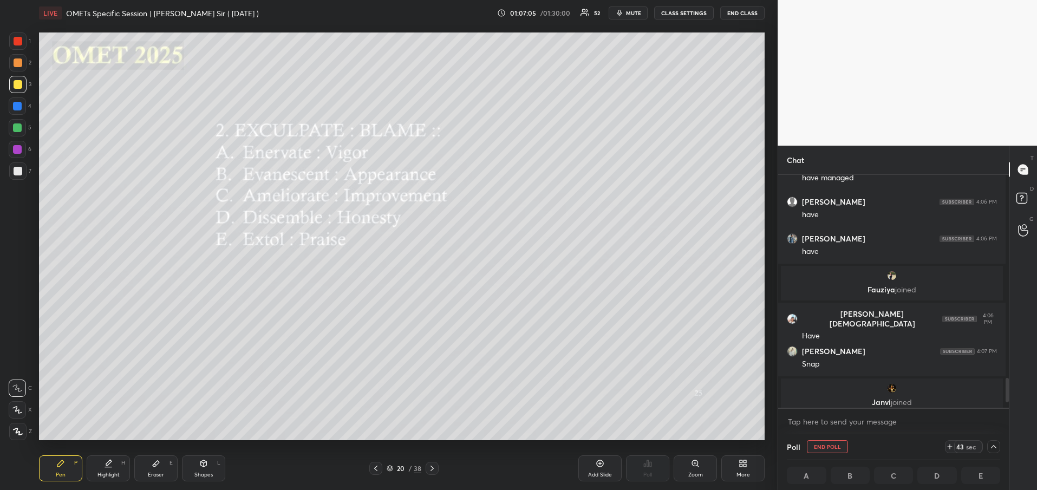
scroll to position [2284, 0]
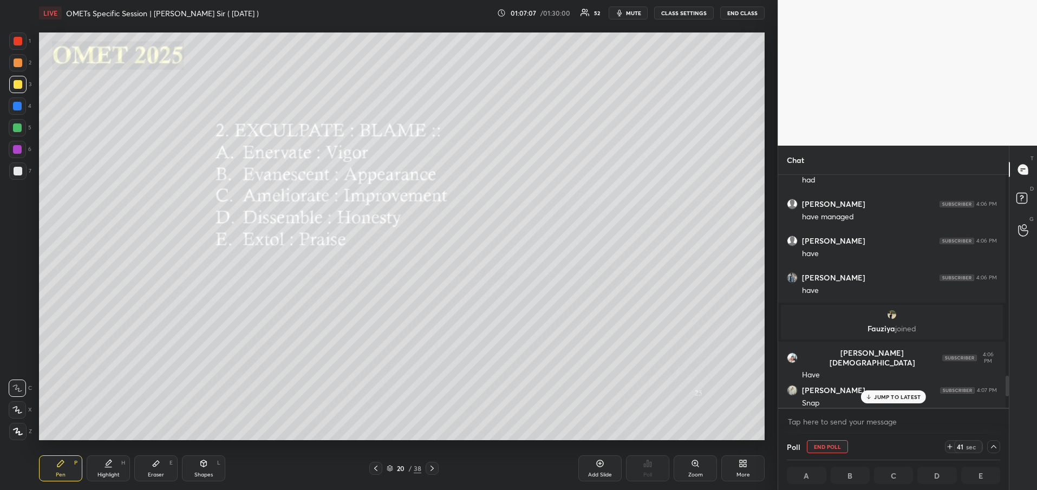
click at [897, 396] on p "JUMP TO LATEST" at bounding box center [897, 397] width 47 height 6
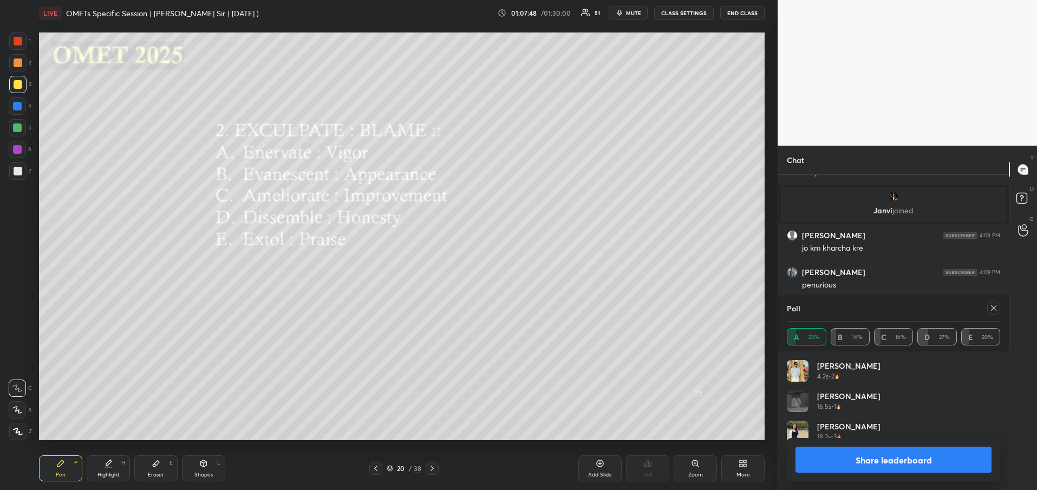
scroll to position [127, 210]
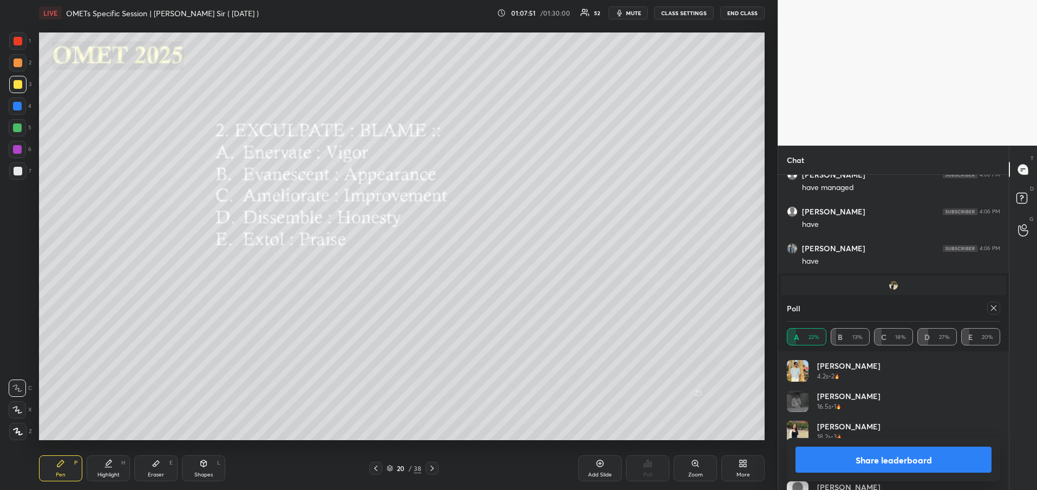
click at [874, 470] on button "Share leaderboard" at bounding box center [893, 460] width 196 height 26
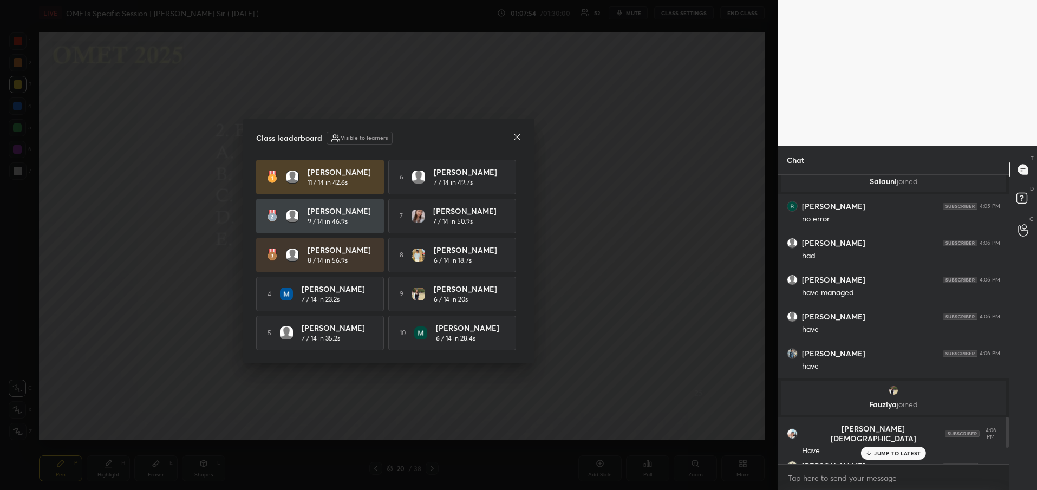
click at [515, 138] on icon at bounding box center [517, 137] width 9 height 9
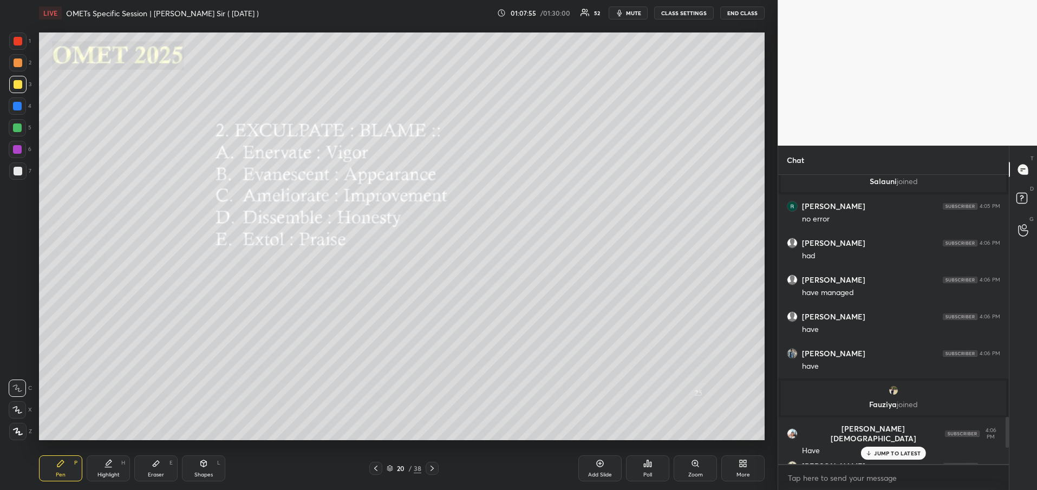
click at [879, 454] on p "JUMP TO LATEST" at bounding box center [897, 453] width 47 height 6
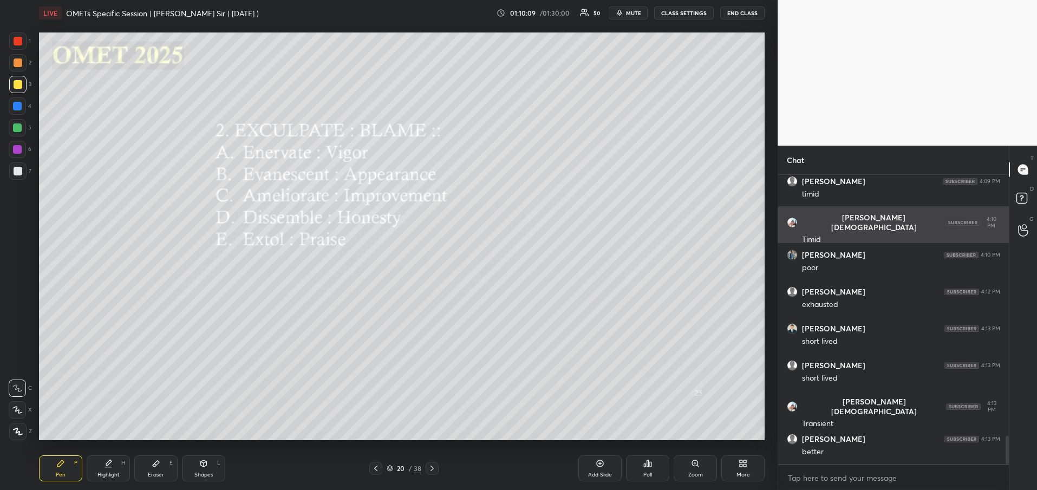
scroll to position [2701, 0]
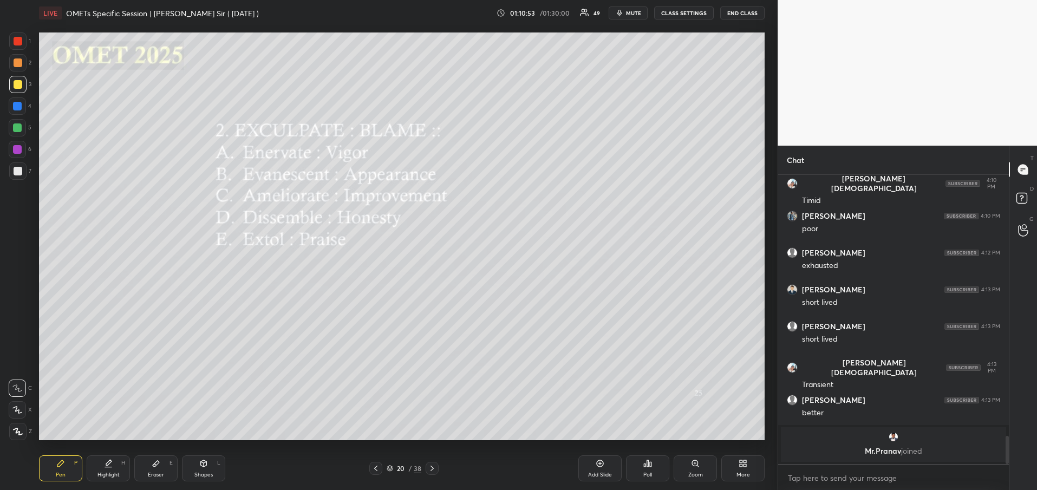
click at [433, 468] on icon at bounding box center [431, 468] width 3 height 5
click at [658, 475] on div "Poll" at bounding box center [647, 468] width 43 height 26
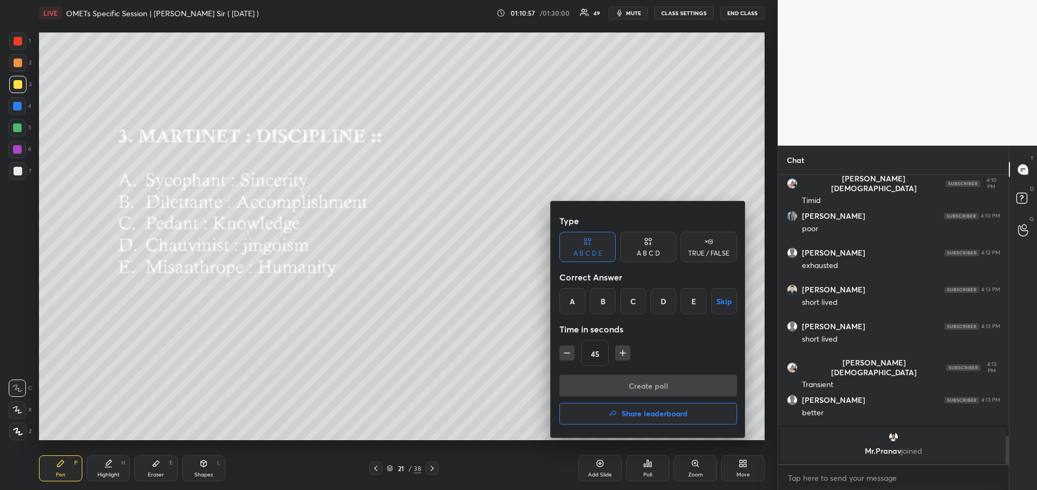
click at [637, 304] on div "C" at bounding box center [633, 301] width 26 height 26
click at [653, 385] on button "Create poll" at bounding box center [648, 386] width 178 height 22
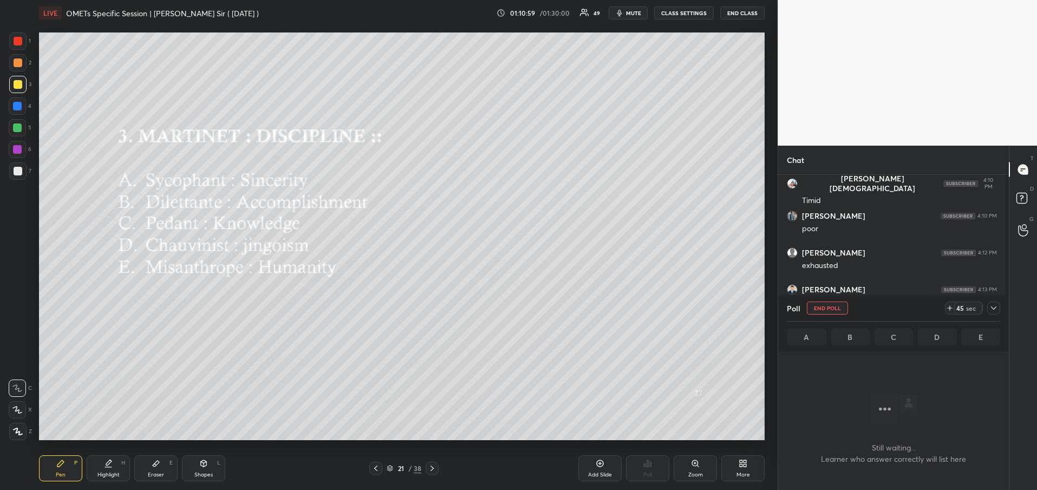
scroll to position [4, 4]
click at [992, 310] on icon at bounding box center [993, 308] width 9 height 9
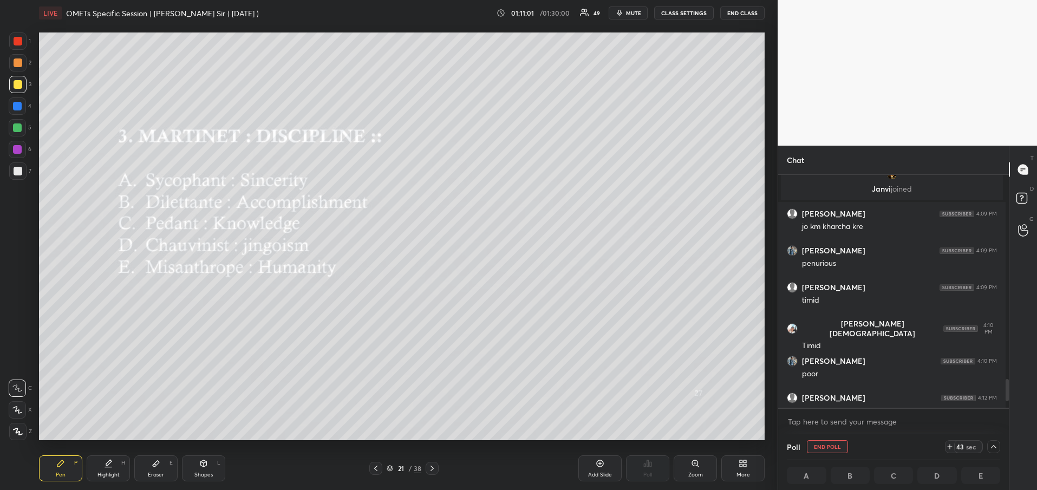
scroll to position [2447, 0]
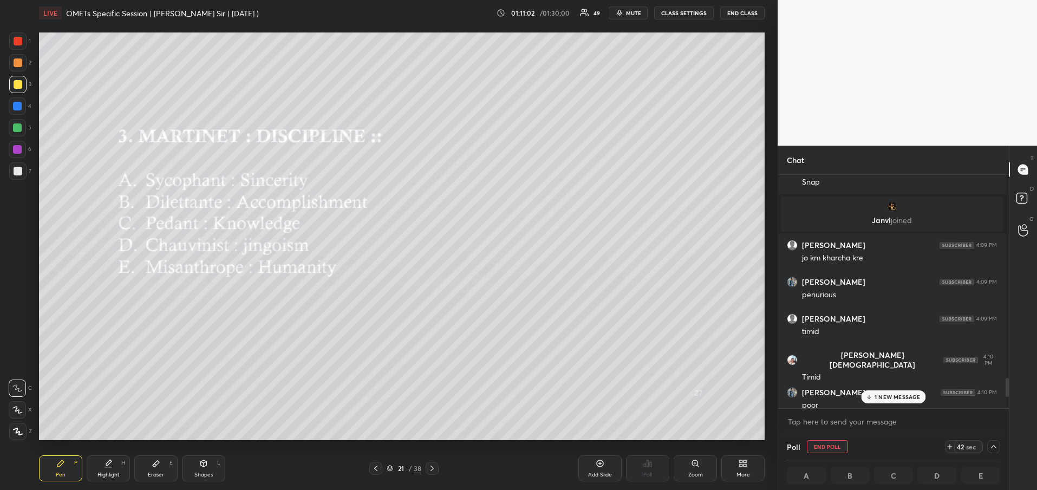
click at [882, 400] on p "1 NEW MESSAGE" at bounding box center [897, 397] width 46 height 6
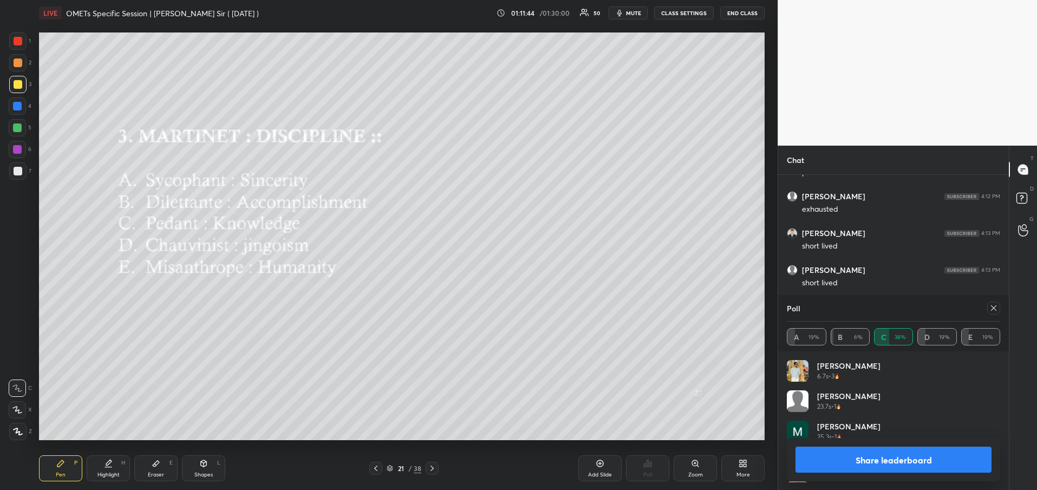
scroll to position [127, 210]
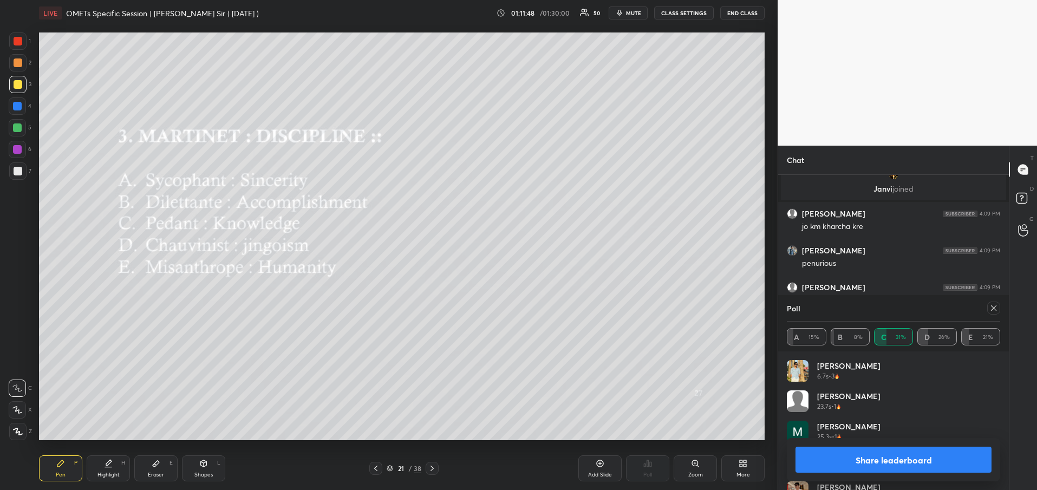
click at [893, 460] on button "Share leaderboard" at bounding box center [893, 460] width 196 height 26
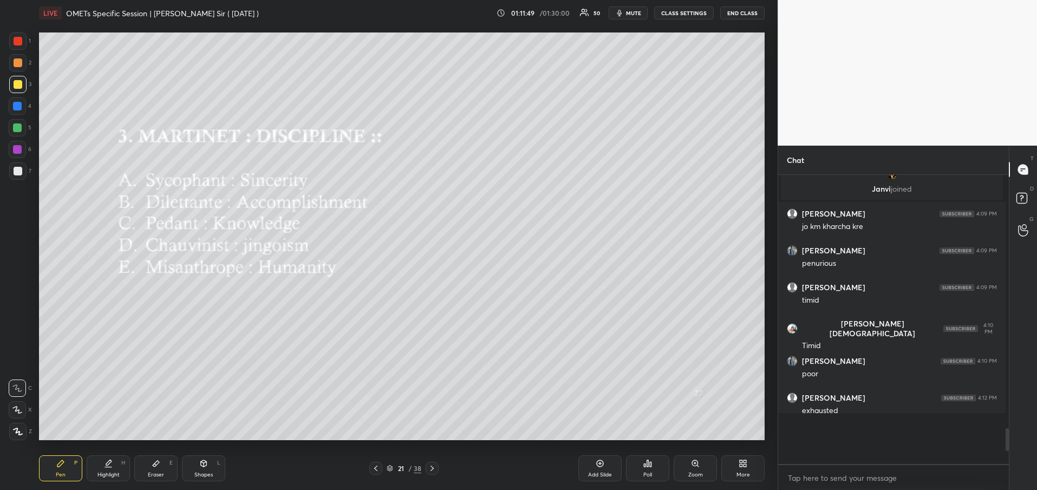
scroll to position [283, 224]
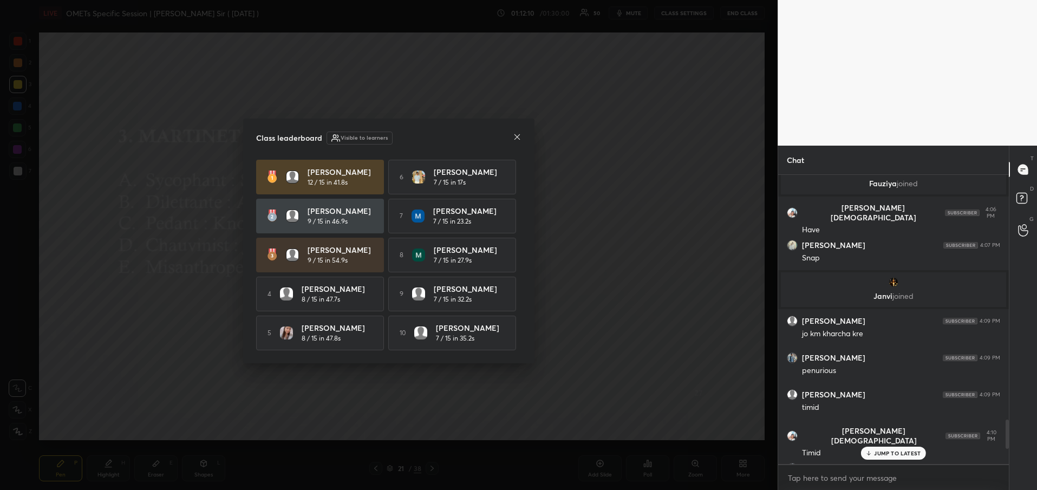
click at [516, 137] on icon at bounding box center [517, 137] width 9 height 9
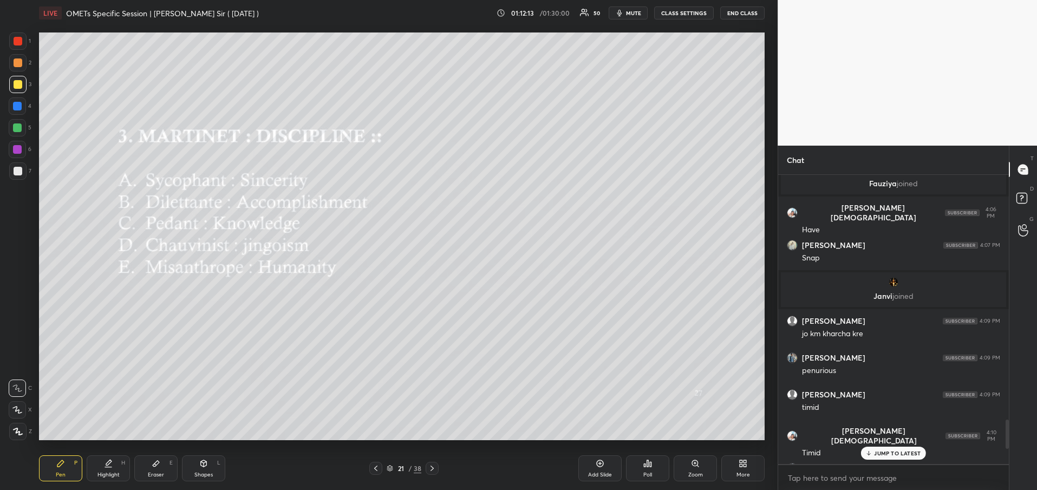
click at [889, 454] on p "JUMP TO LATEST" at bounding box center [897, 453] width 47 height 6
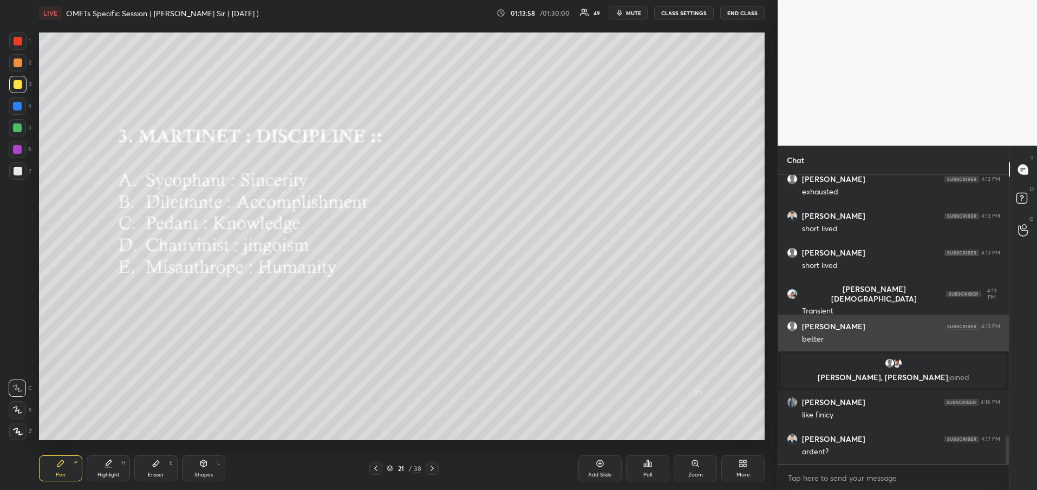
scroll to position [2753, 0]
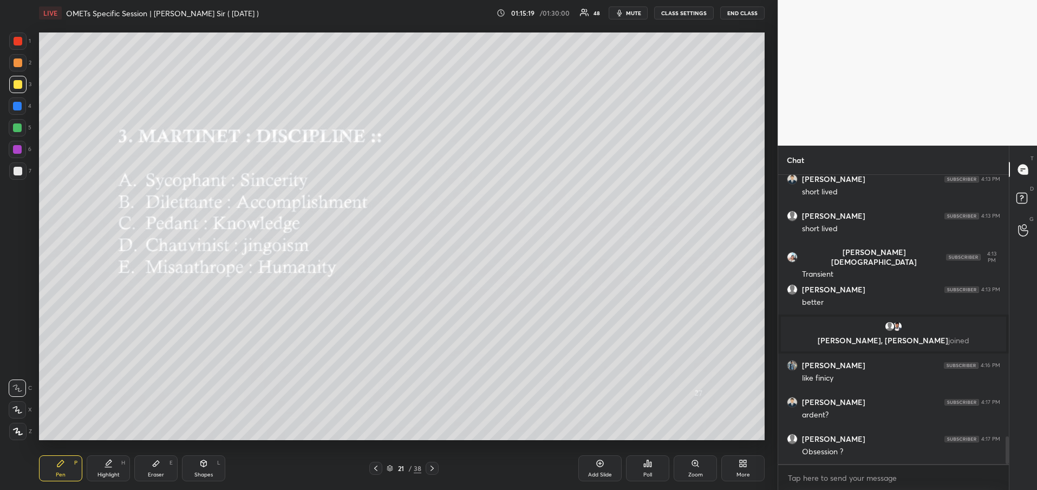
click at [596, 466] on icon at bounding box center [599, 463] width 9 height 9
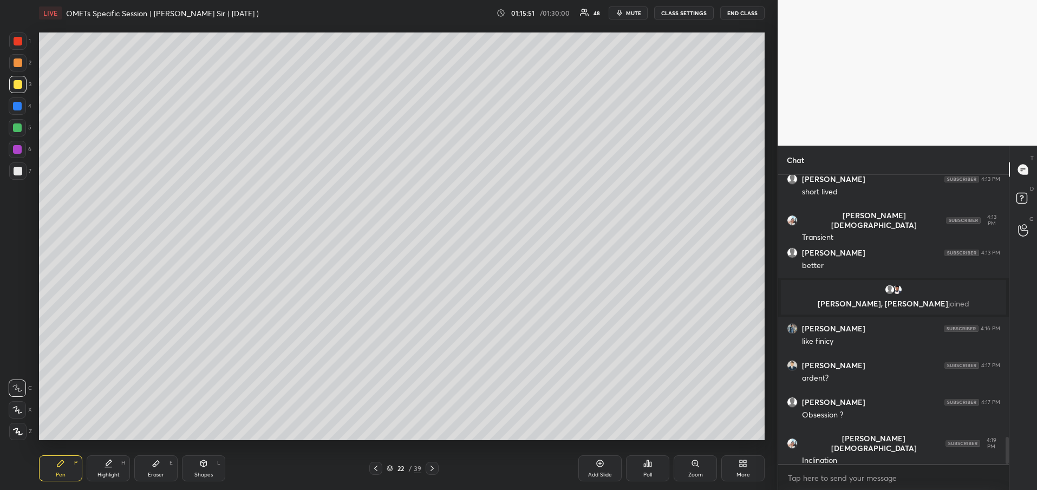
click at [372, 467] on icon at bounding box center [375, 468] width 9 height 9
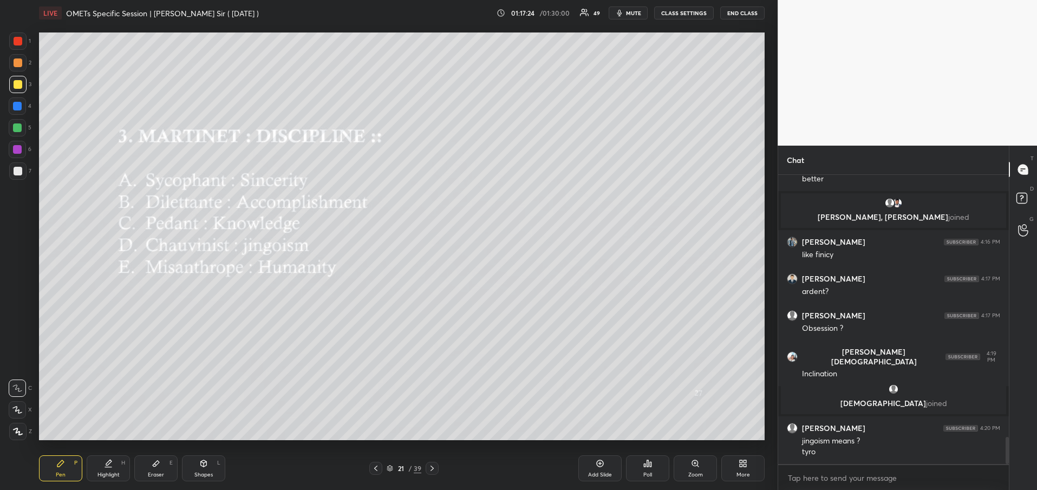
scroll to position [2816, 0]
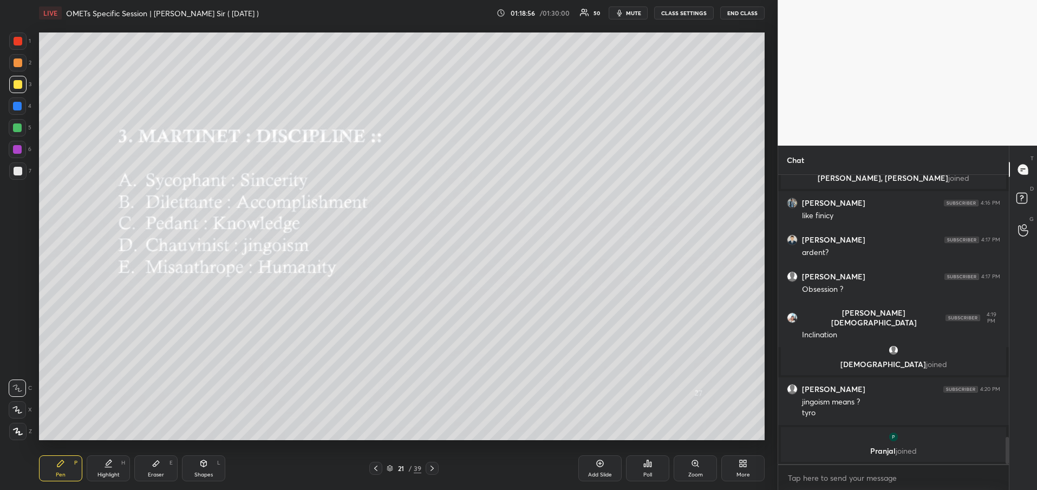
click at [607, 469] on div "Add Slide" at bounding box center [599, 468] width 43 height 26
click at [376, 473] on div at bounding box center [375, 468] width 13 height 13
click at [436, 468] on icon at bounding box center [432, 468] width 9 height 9
click at [376, 469] on icon at bounding box center [375, 468] width 3 height 5
click at [436, 468] on icon at bounding box center [432, 468] width 9 height 9
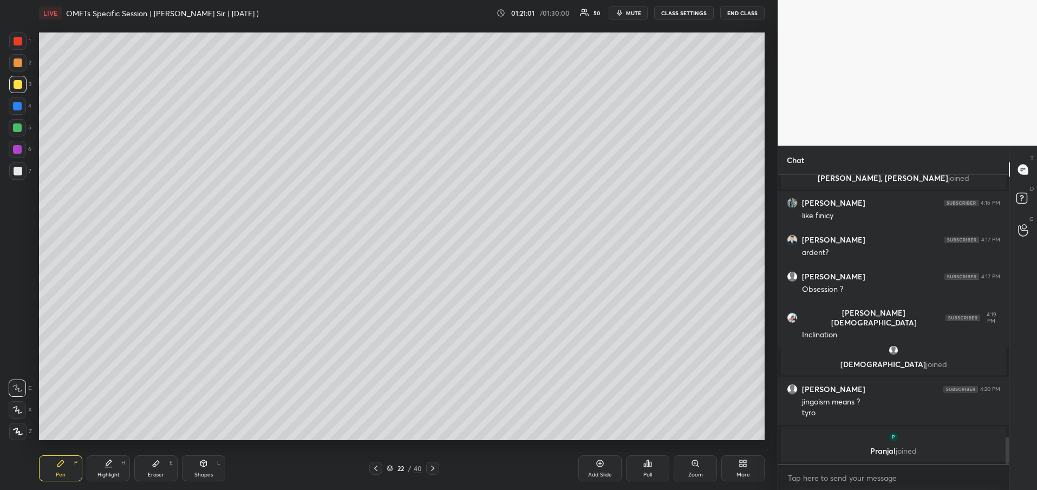
click at [436, 468] on icon at bounding box center [432, 468] width 9 height 9
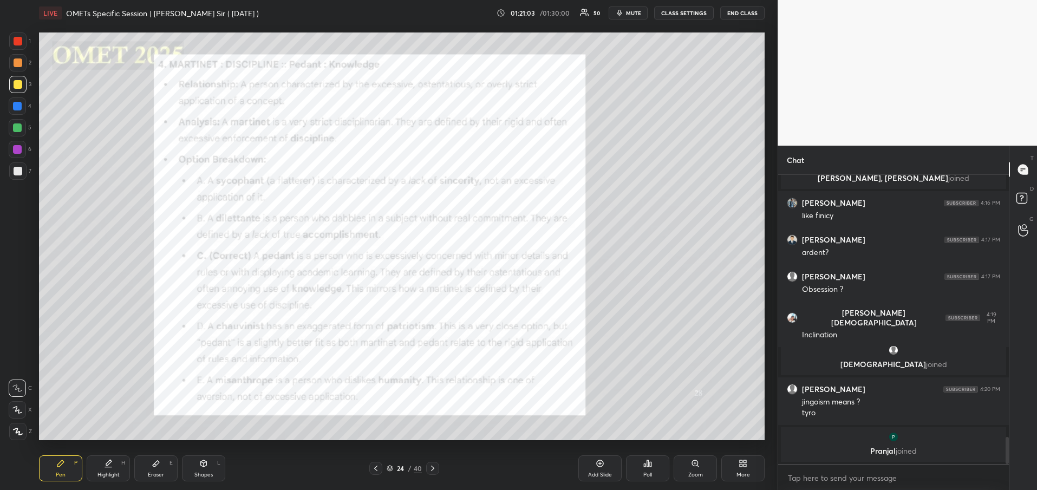
click at [436, 468] on icon at bounding box center [432, 468] width 9 height 9
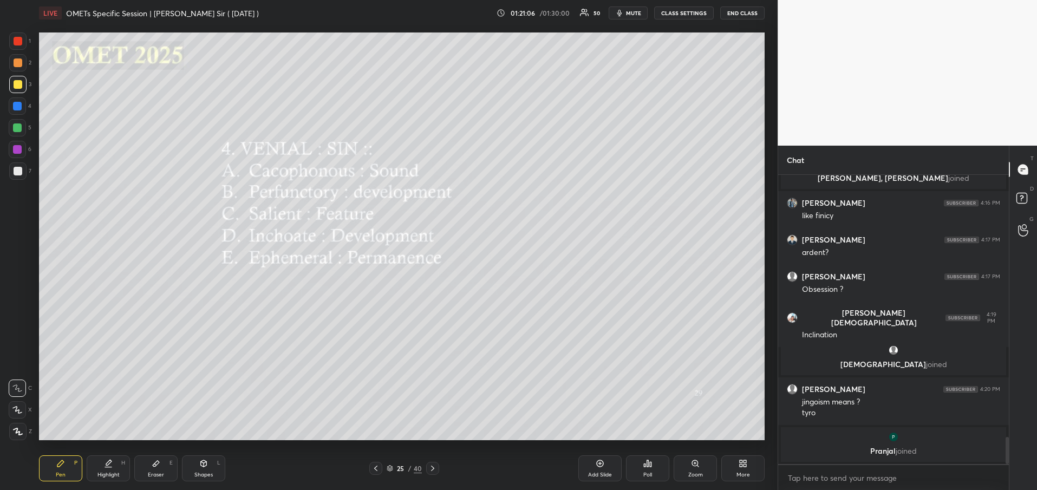
click at [646, 472] on div "Poll" at bounding box center [647, 474] width 9 height 5
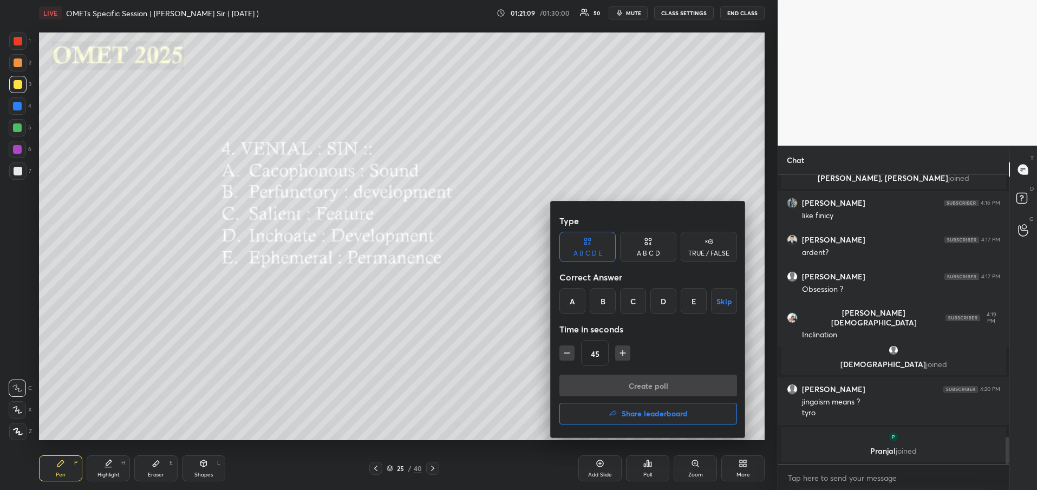
click at [579, 302] on div "A" at bounding box center [572, 301] width 26 height 26
click at [643, 388] on button "Create poll" at bounding box center [648, 386] width 178 height 22
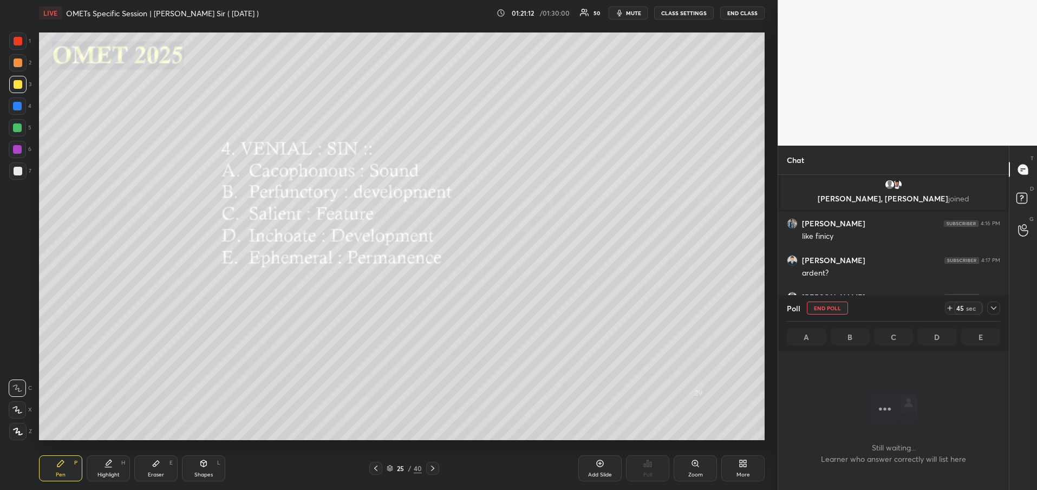
scroll to position [2691, 0]
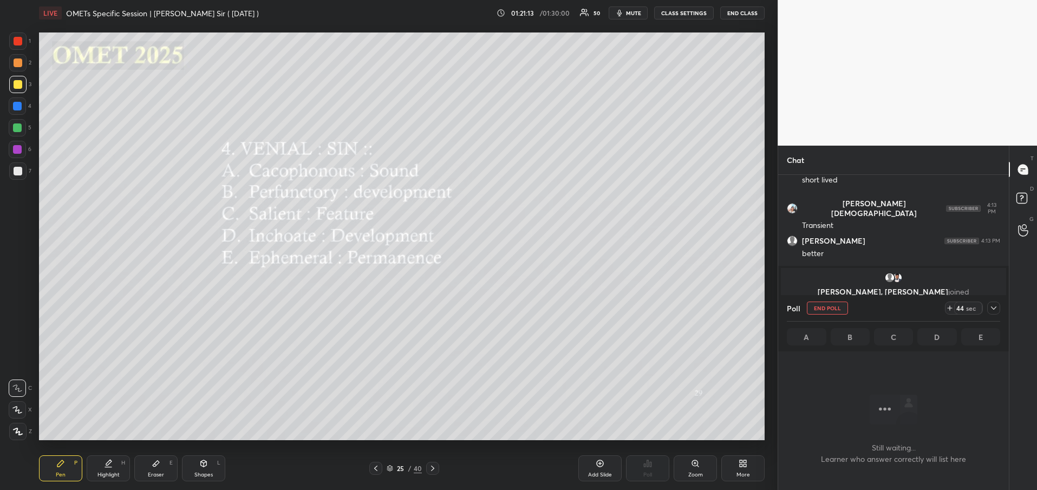
click at [994, 310] on icon at bounding box center [993, 308] width 9 height 9
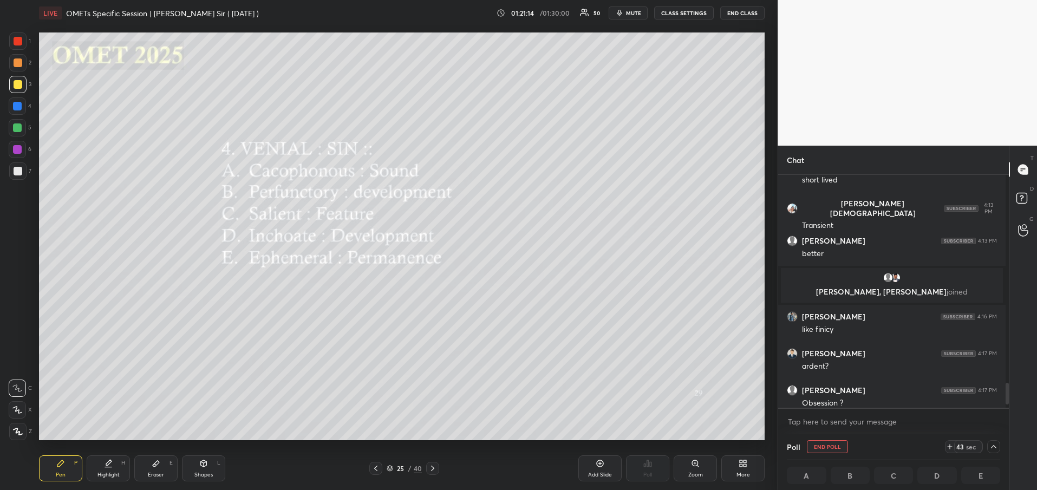
scroll to position [2636, 0]
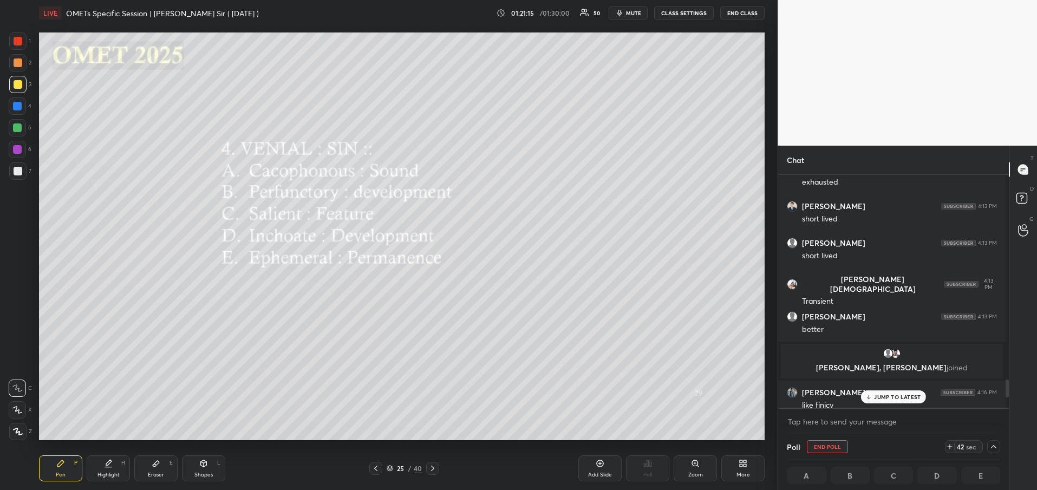
click at [898, 401] on div "JUMP TO LATEST" at bounding box center [893, 396] width 65 height 13
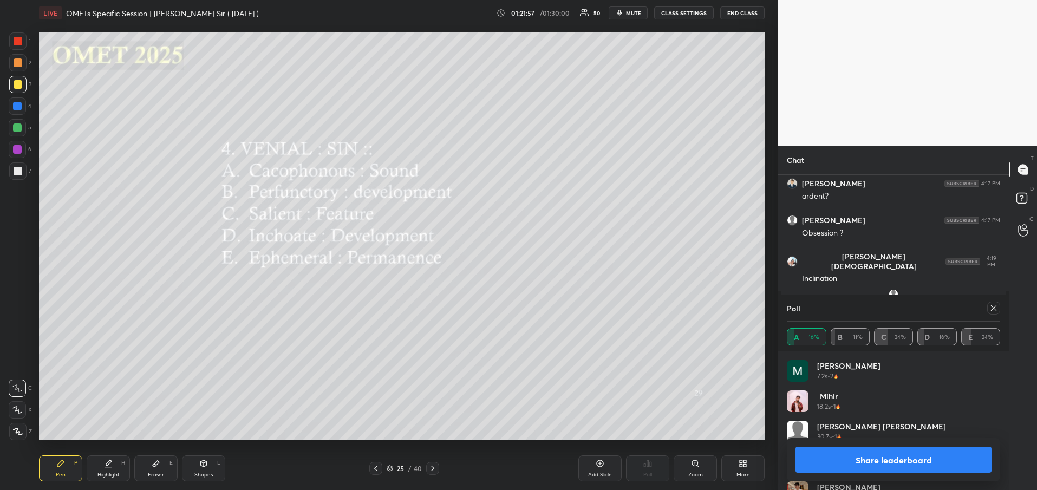
scroll to position [2669, 0]
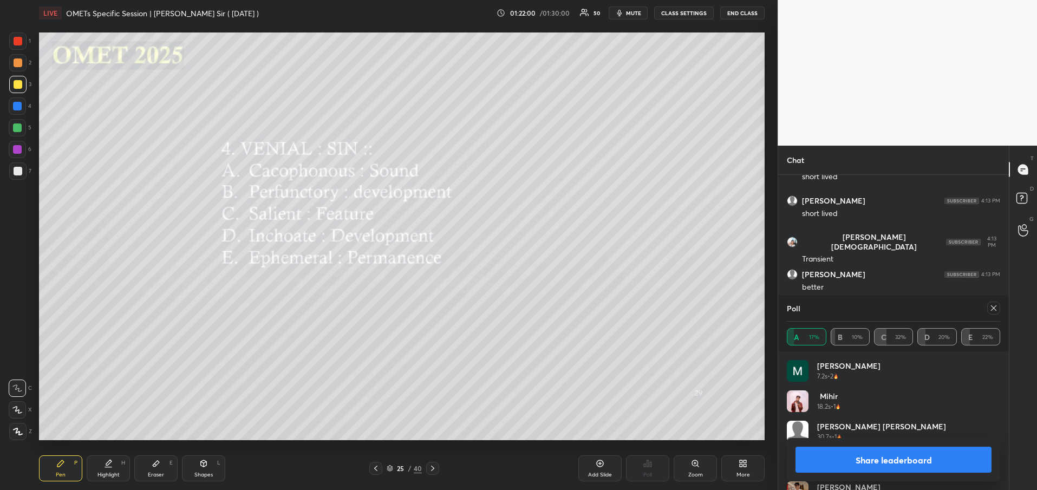
click at [933, 467] on button "Share leaderboard" at bounding box center [893, 460] width 196 height 26
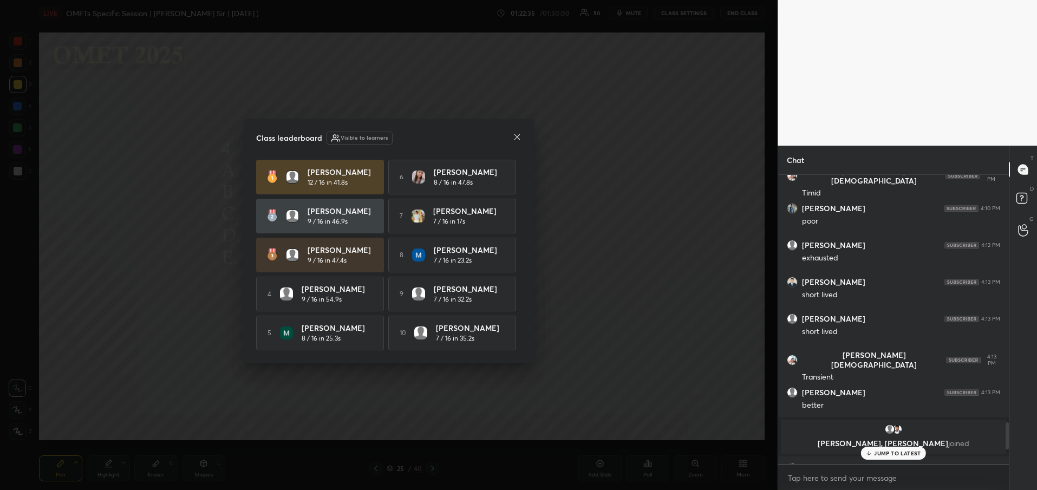
click at [518, 138] on icon at bounding box center [517, 137] width 9 height 9
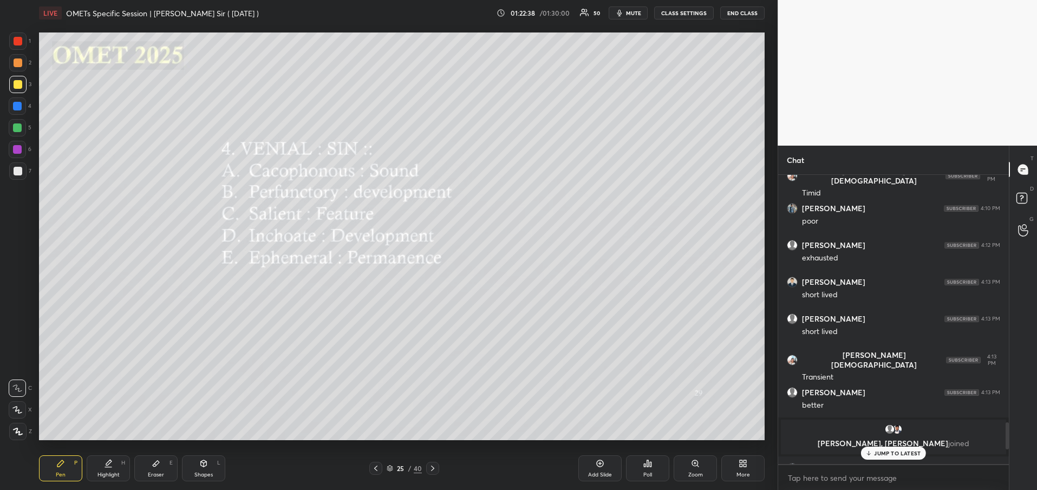
click at [891, 457] on div "JUMP TO LATEST" at bounding box center [893, 453] width 65 height 13
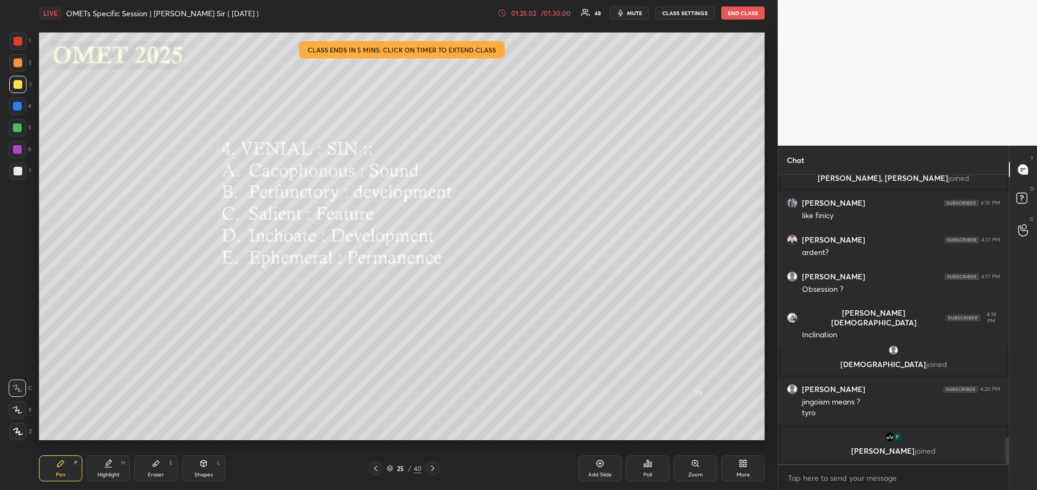
click at [542, 13] on div "/ 01:30:00" at bounding box center [556, 13] width 34 height 6
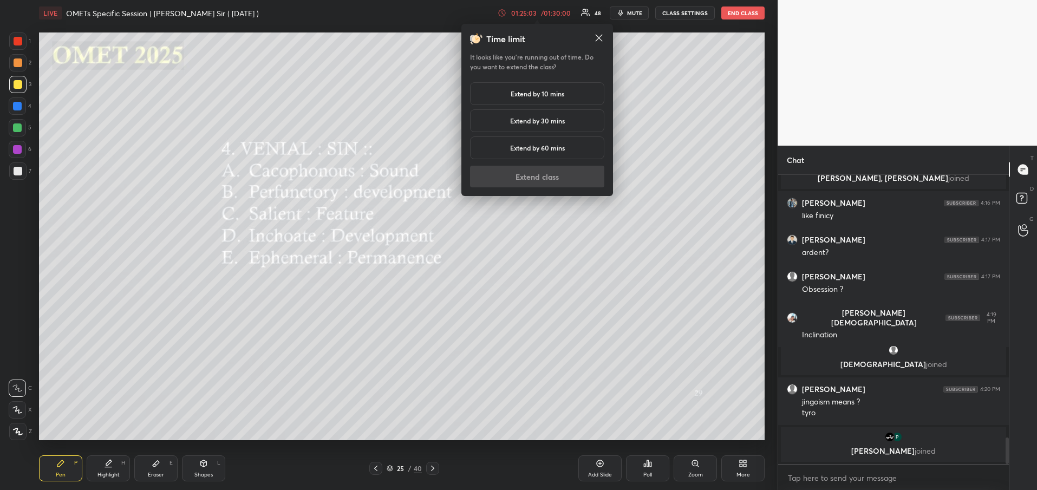
click at [525, 93] on h5 "Extend by 10 mins" at bounding box center [537, 94] width 54 height 10
click at [528, 171] on button "Extend class" at bounding box center [537, 177] width 134 height 22
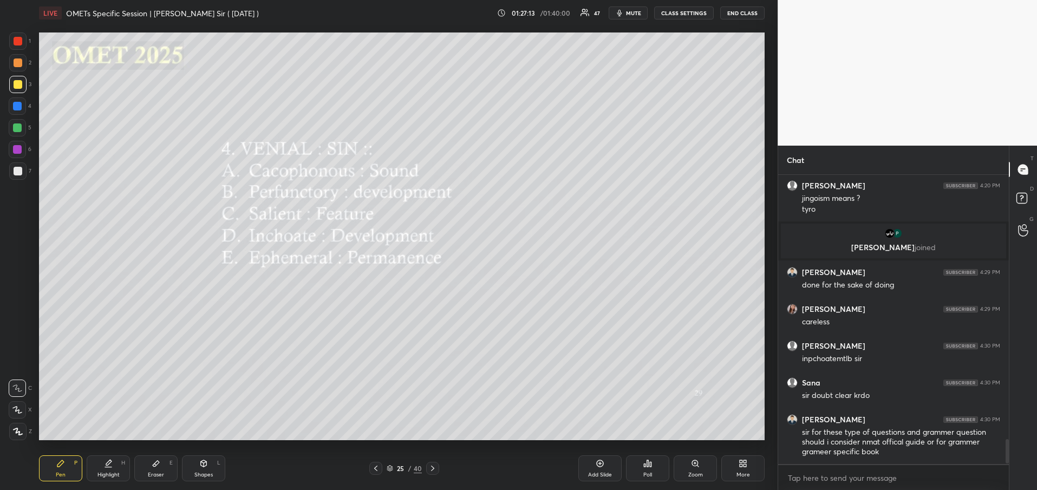
scroll to position [3086, 0]
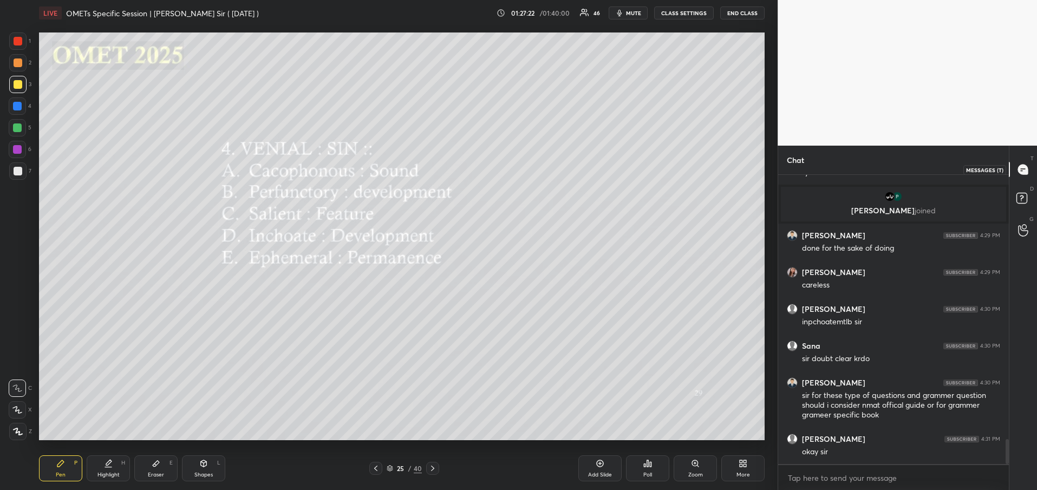
click at [1017, 172] on icon at bounding box center [1022, 169] width 11 height 11
click at [1026, 174] on icon at bounding box center [1023, 170] width 10 height 10
click at [1019, 237] on div at bounding box center [1023, 229] width 22 height 19
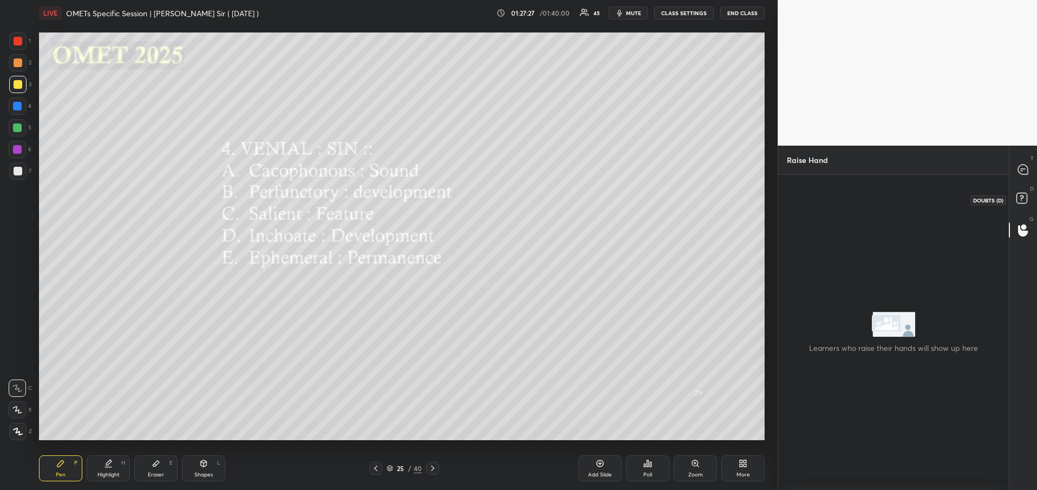
click at [1020, 201] on rect at bounding box center [1021, 198] width 10 height 10
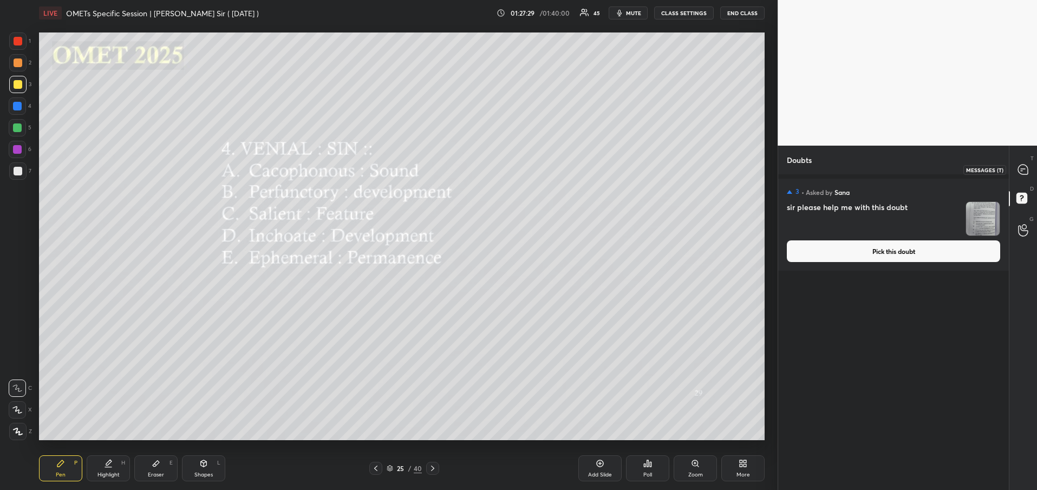
click at [1019, 172] on icon at bounding box center [1023, 170] width 10 height 10
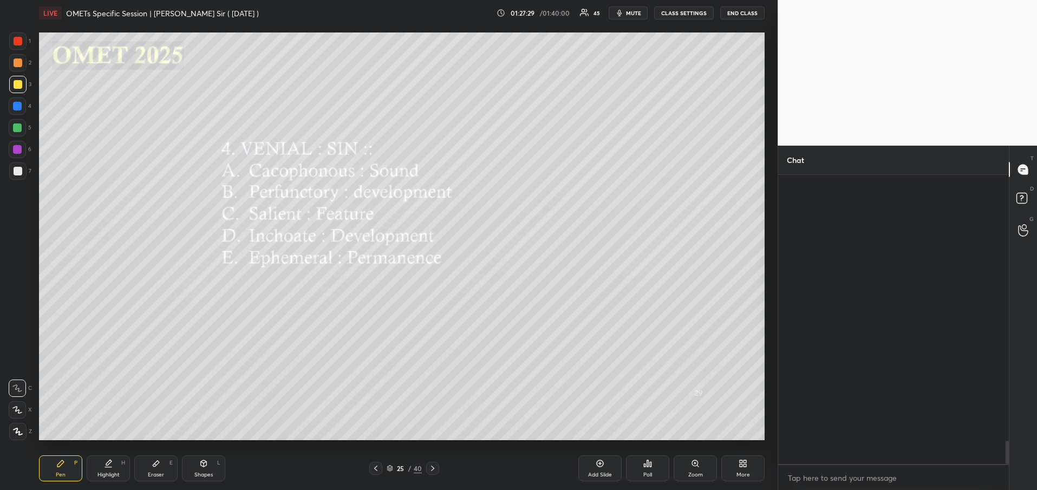
scroll to position [285, 227]
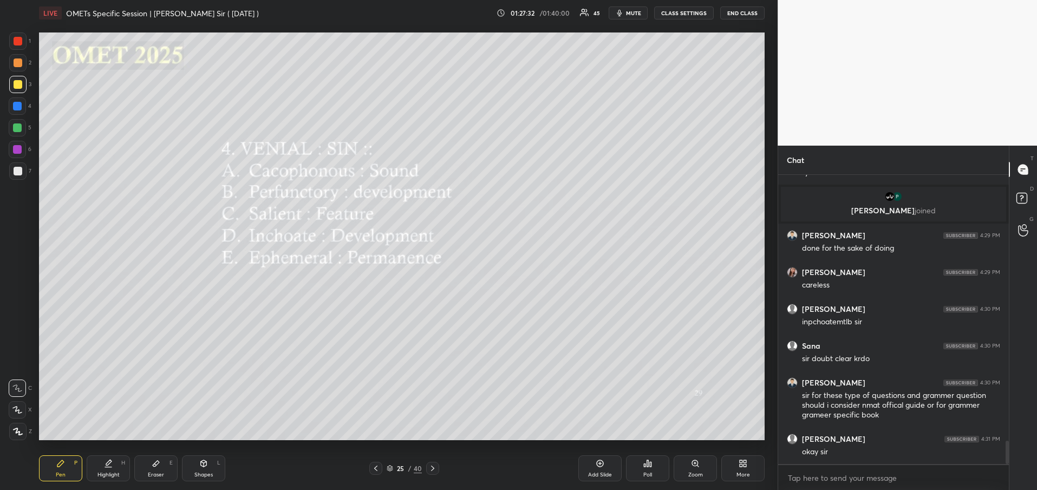
drag, startPoint x: 1006, startPoint y: 454, endPoint x: 1007, endPoint y: 471, distance: 17.4
click at [1007, 471] on div "[PERSON_NAME] joined [PERSON_NAME] 4:20 PM jingoism means ? [PERSON_NAME] joine…" at bounding box center [893, 333] width 231 height 316
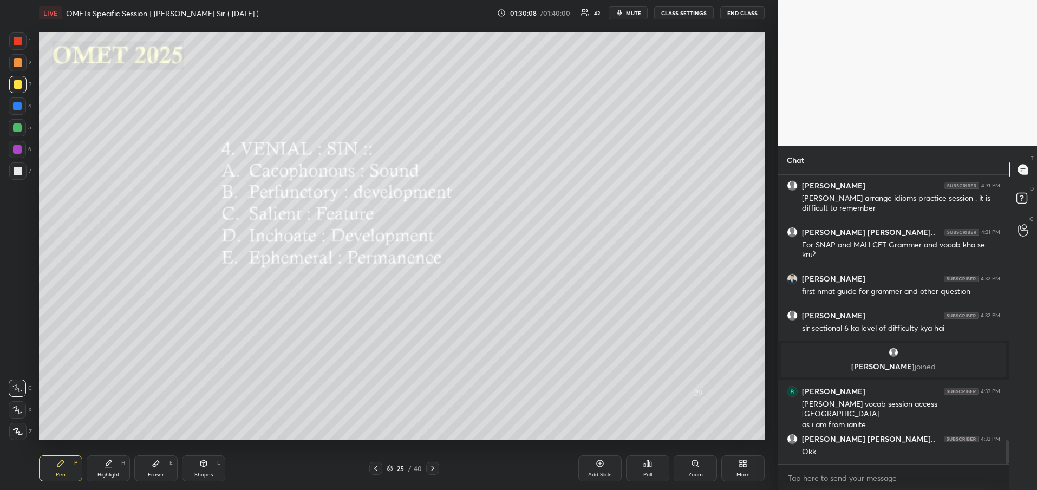
scroll to position [3268, 0]
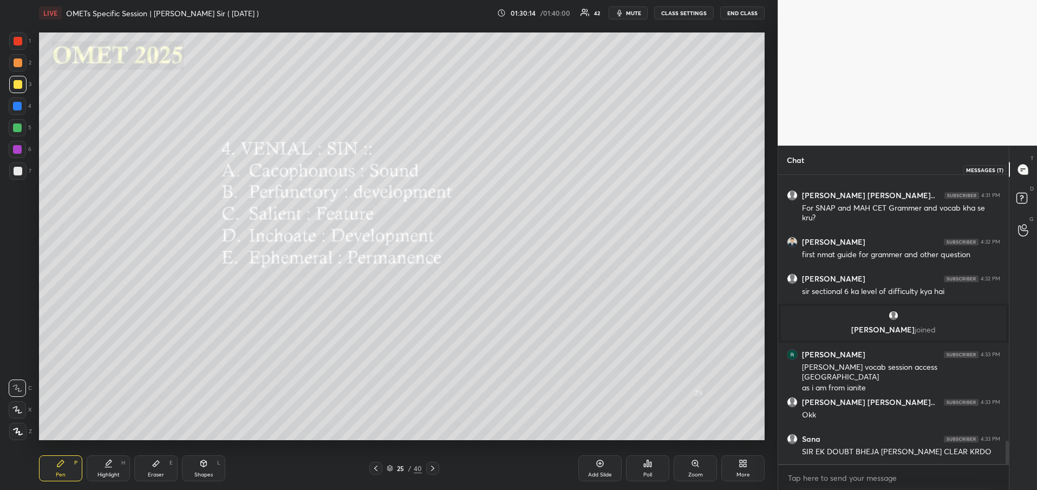
click at [1025, 175] on icon at bounding box center [1022, 169] width 11 height 11
click at [1020, 173] on icon at bounding box center [1023, 170] width 10 height 10
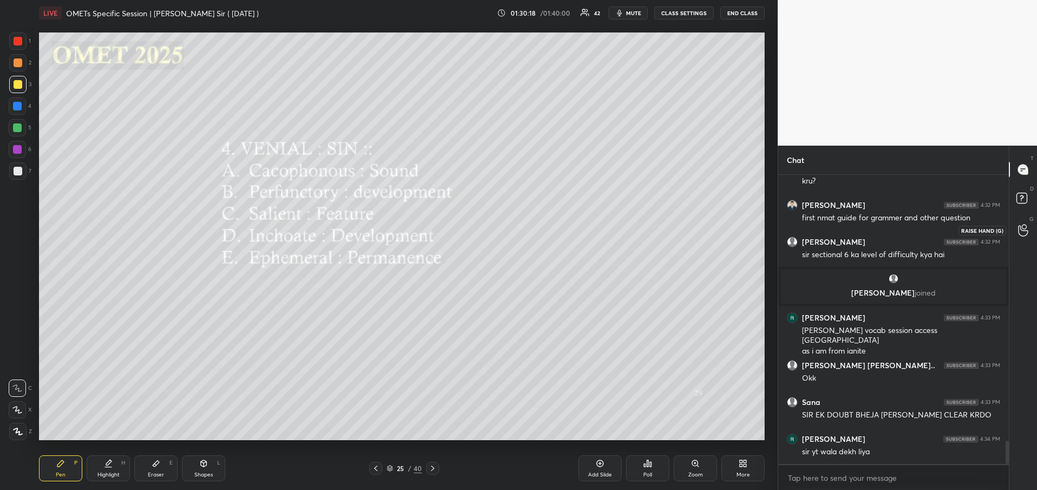
click at [1019, 230] on icon at bounding box center [1023, 230] width 10 height 12
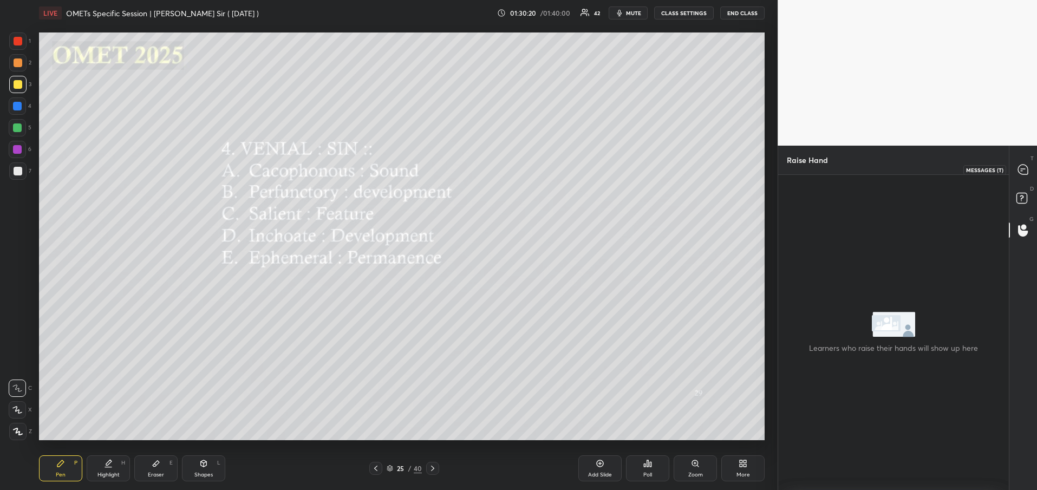
click at [1022, 162] on div at bounding box center [1023, 169] width 22 height 19
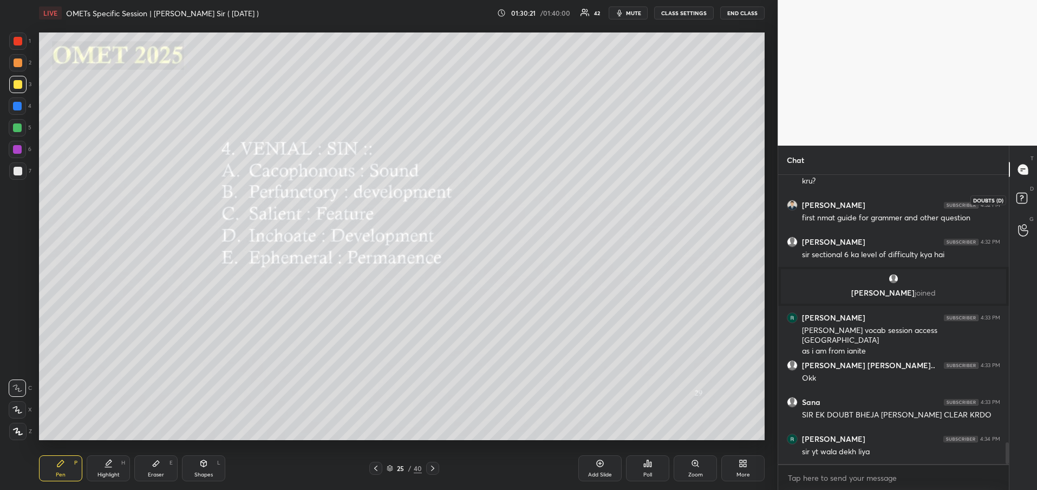
click at [1018, 198] on rect at bounding box center [1021, 198] width 10 height 10
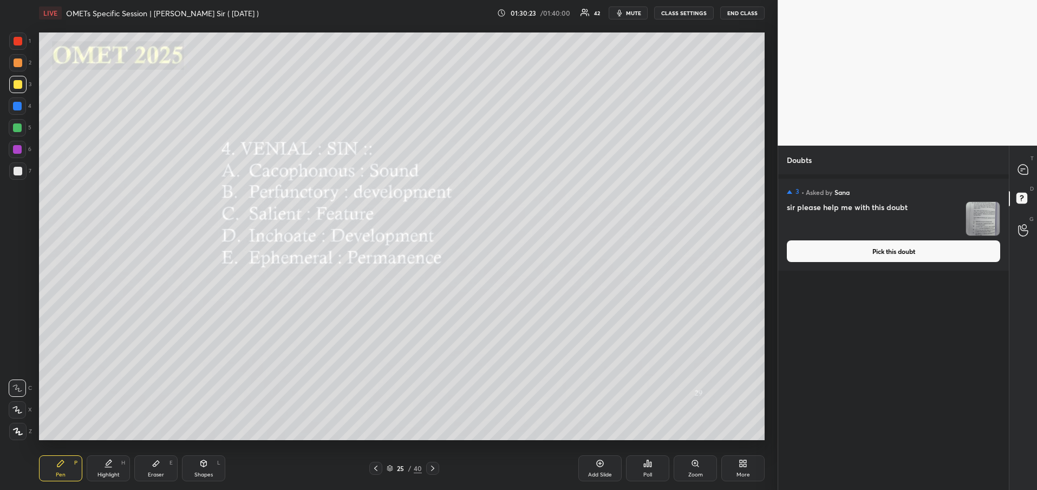
click at [987, 214] on img "grid" at bounding box center [983, 219] width 34 height 34
click at [935, 258] on button "Pick this doubt" at bounding box center [893, 251] width 213 height 22
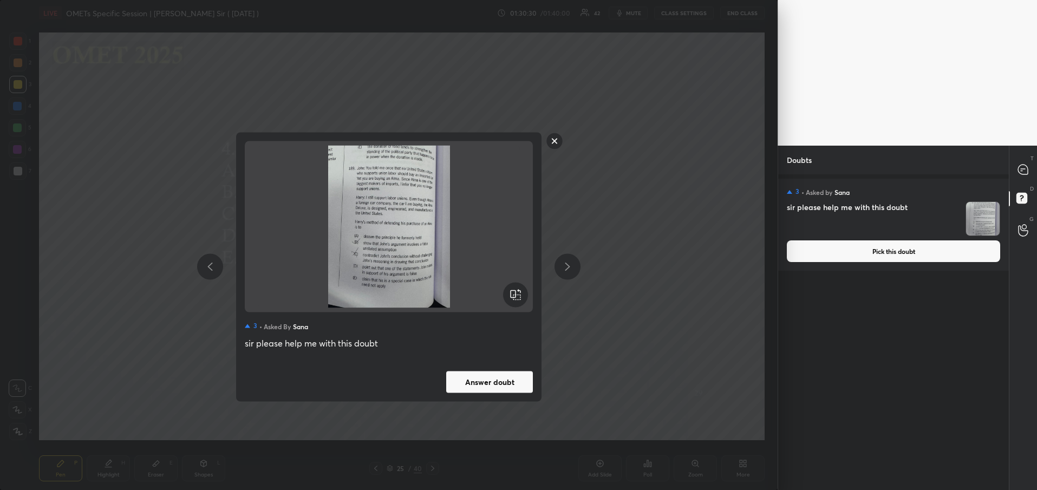
click at [491, 379] on button "Answer doubt" at bounding box center [489, 382] width 87 height 22
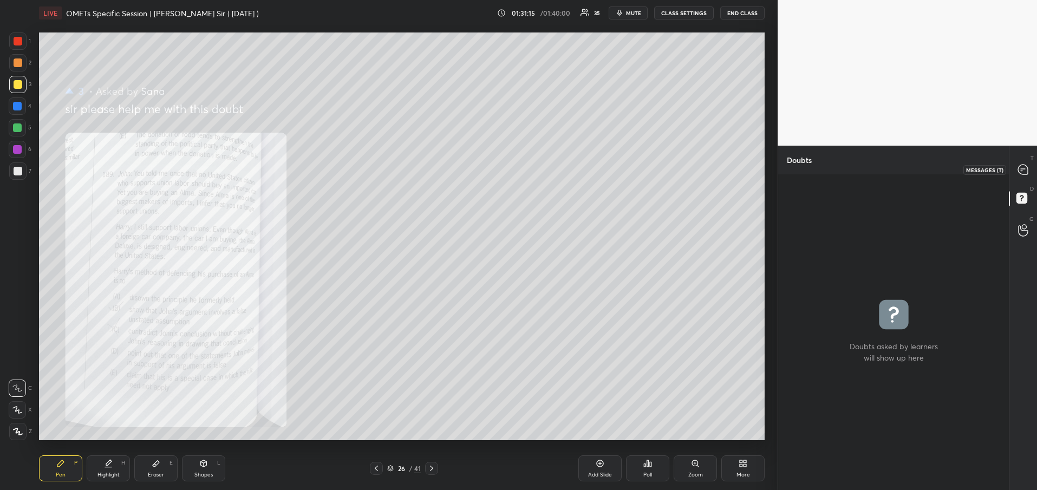
click at [1024, 170] on icon at bounding box center [1023, 170] width 10 height 10
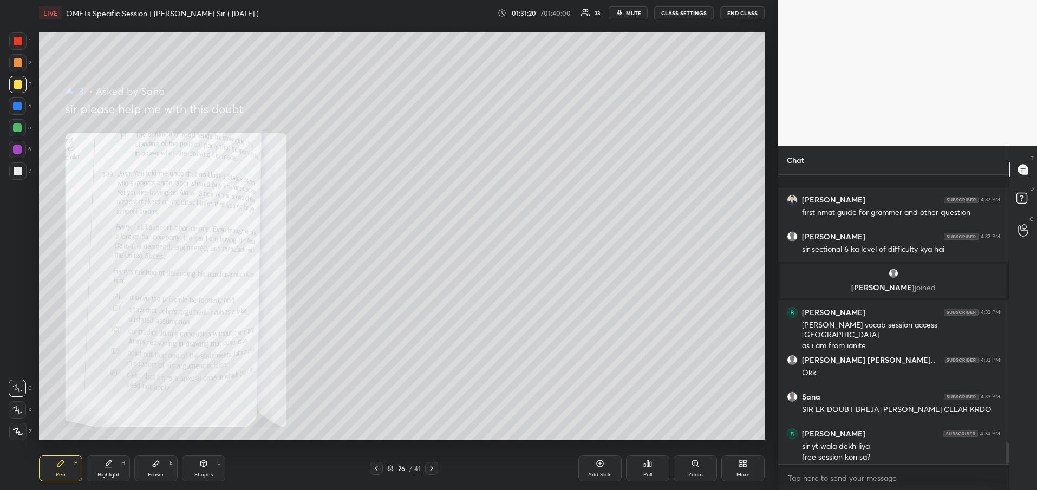
scroll to position [3556, 0]
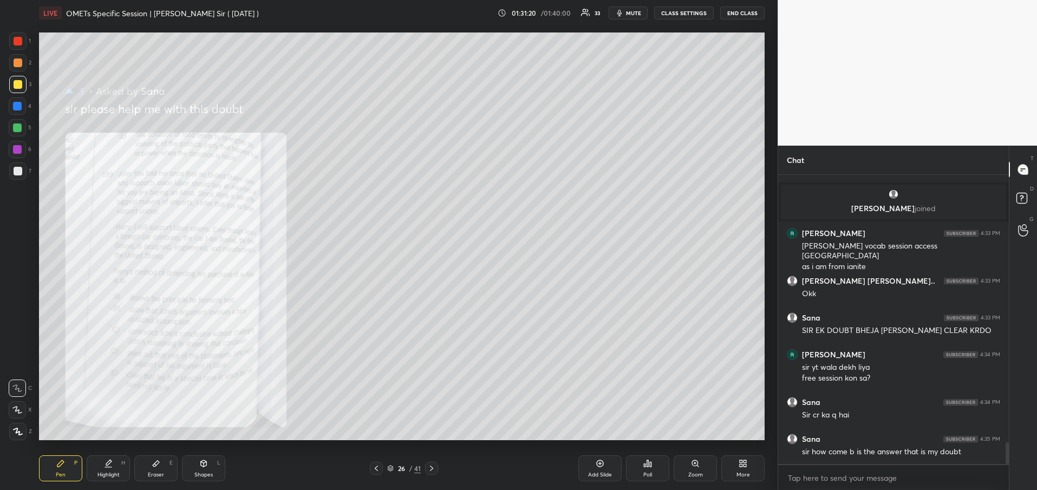
drag, startPoint x: 1007, startPoint y: 451, endPoint x: 1011, endPoint y: 462, distance: 12.2
click at [1011, 462] on div "Chat [PERSON_NAME] 4:32 PM first nmat guide for grammer and other question [PER…" at bounding box center [906, 318] width 259 height 344
click at [1008, 461] on div at bounding box center [1006, 453] width 3 height 22
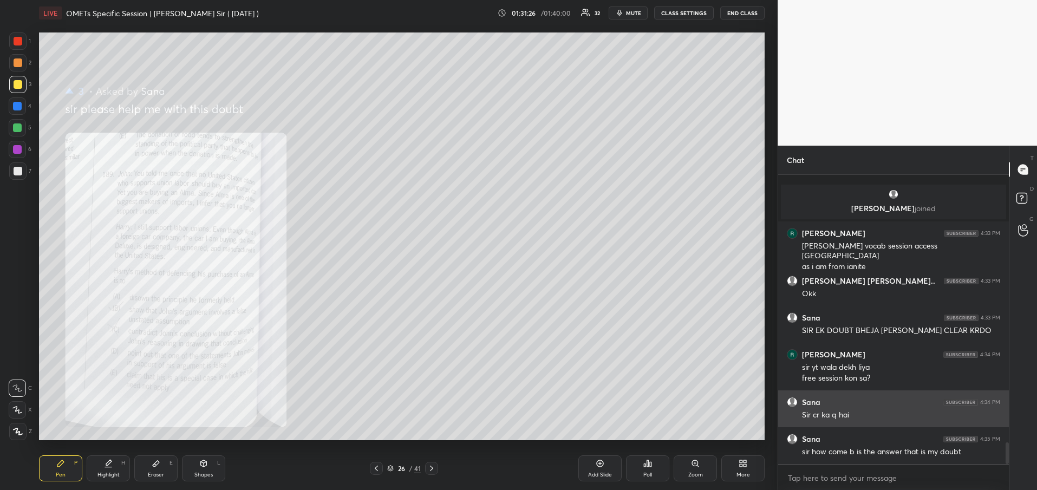
scroll to position [3612, 0]
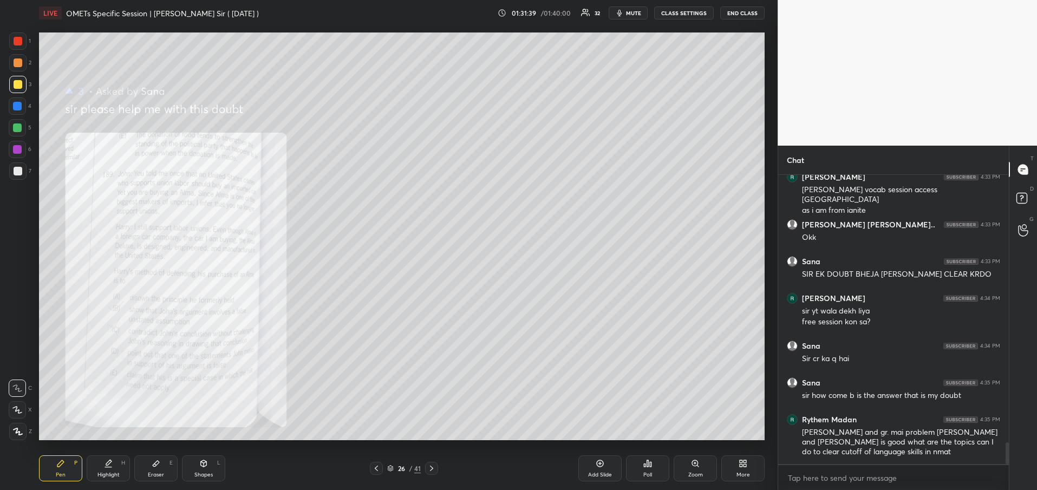
click at [17, 42] on div at bounding box center [18, 41] width 9 height 9
click at [19, 42] on div at bounding box center [18, 41] width 9 height 9
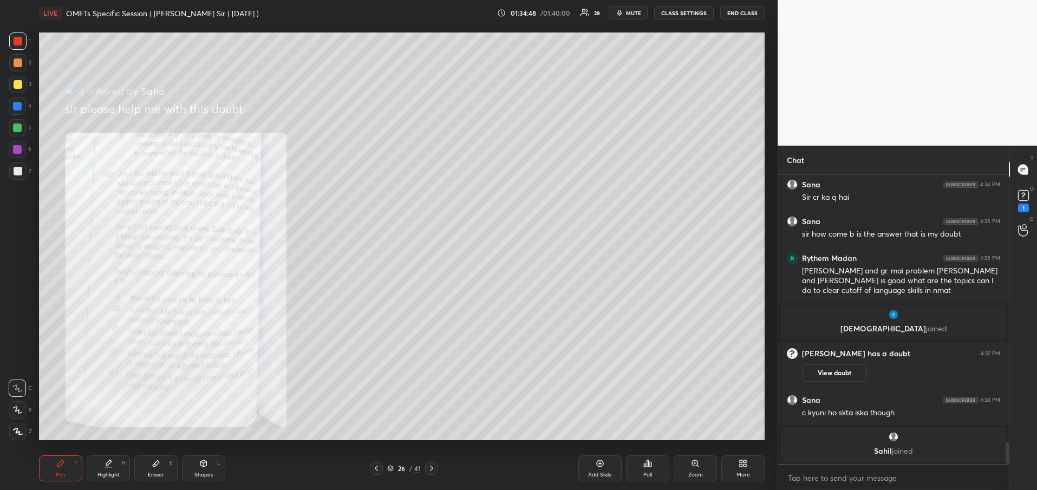
scroll to position [3477, 0]
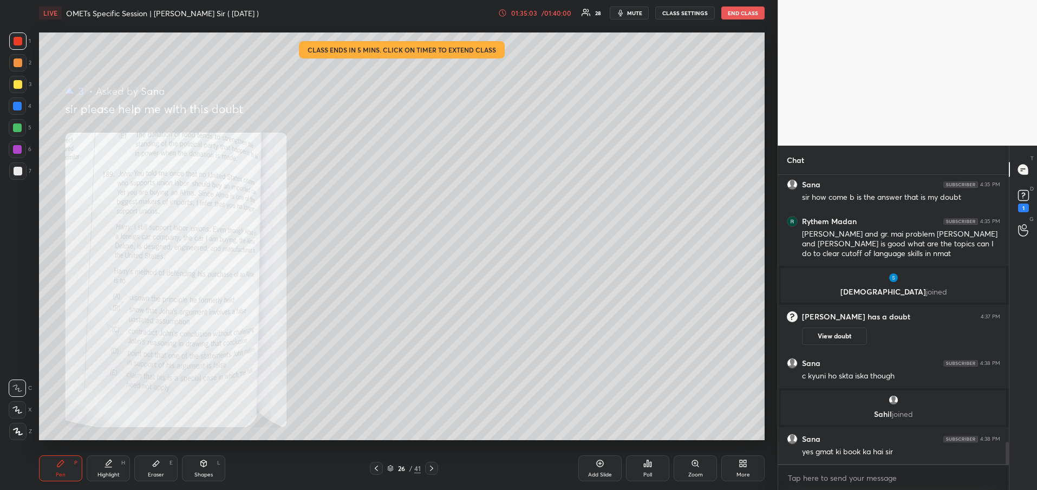
click at [554, 18] on div "01:35:03 / 01:40:00 28 mute CLASS SETTINGS END CLASS" at bounding box center [631, 12] width 266 height 13
click at [554, 14] on div "/ 01:40:00" at bounding box center [556, 13] width 34 height 6
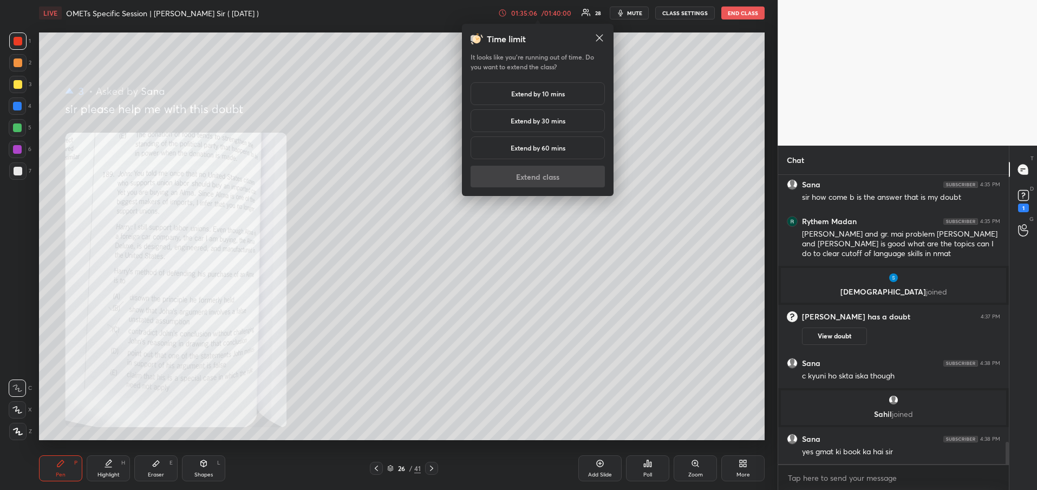
click at [532, 88] on div "Extend by 10 mins" at bounding box center [537, 93] width 134 height 23
click at [566, 173] on button "Extend class" at bounding box center [537, 177] width 134 height 22
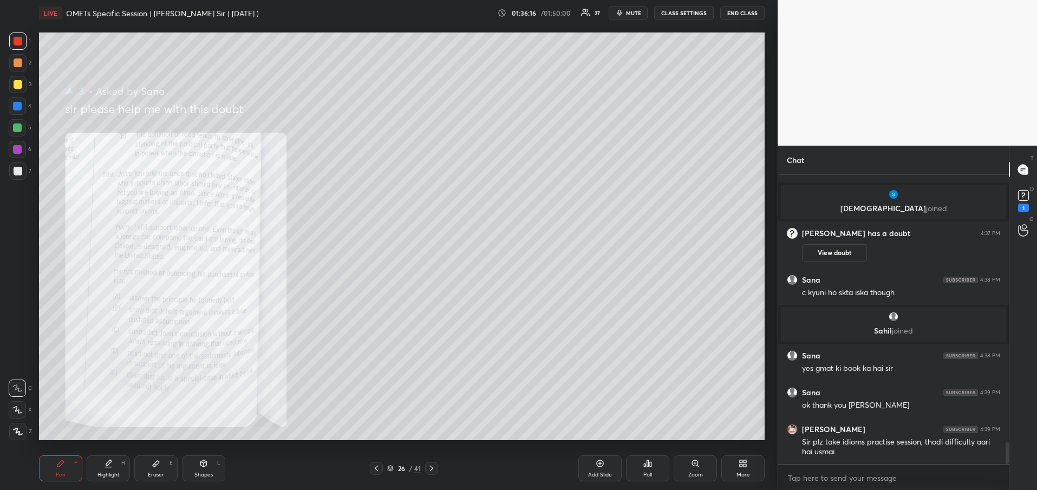
scroll to position [3606, 0]
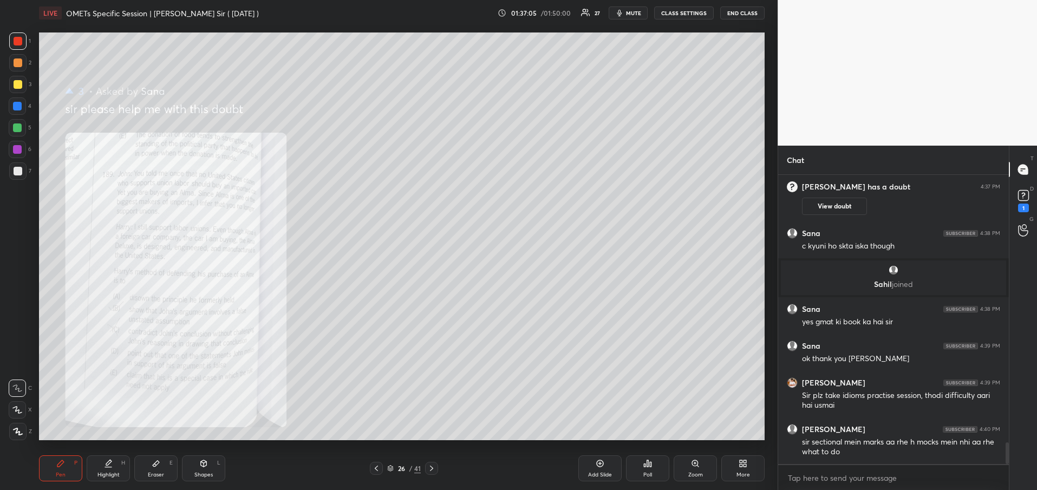
click at [17, 83] on div at bounding box center [18, 84] width 9 height 9
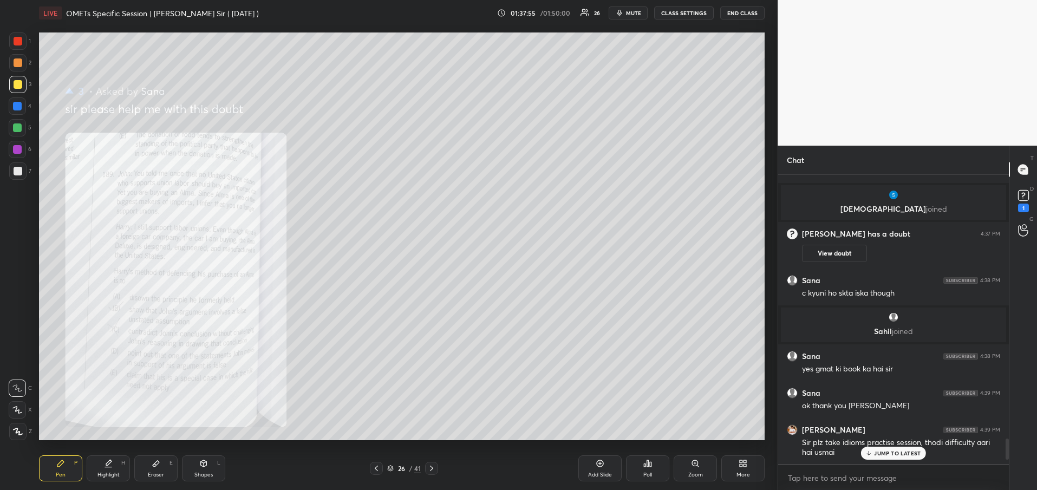
scroll to position [3668, 0]
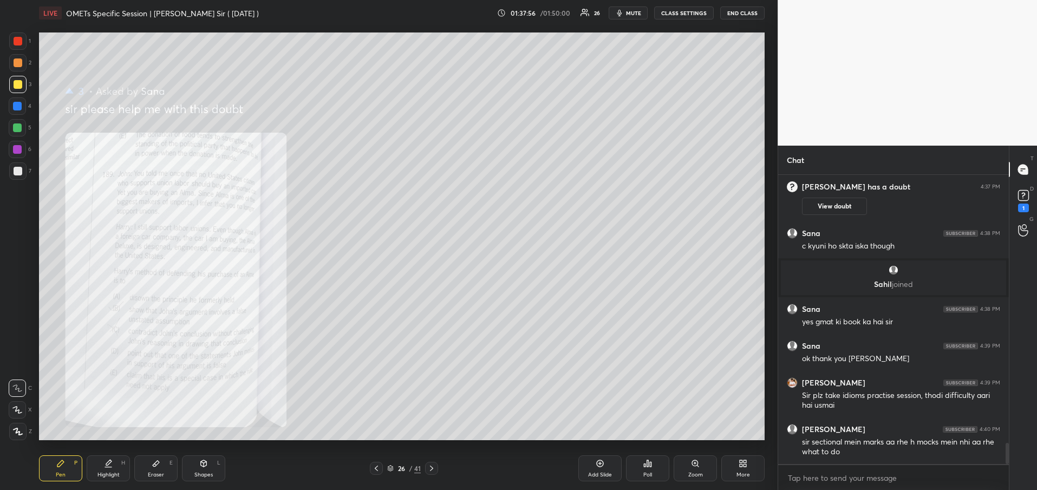
drag, startPoint x: 1007, startPoint y: 457, endPoint x: 1011, endPoint y: 474, distance: 16.7
click at [1011, 474] on div "Chat [PERSON_NAME] joined [PERSON_NAME] has a doubt 4:37 PM View doubt [PERSON_…" at bounding box center [906, 318] width 259 height 344
click at [1026, 206] on div "1" at bounding box center [1023, 208] width 11 height 9
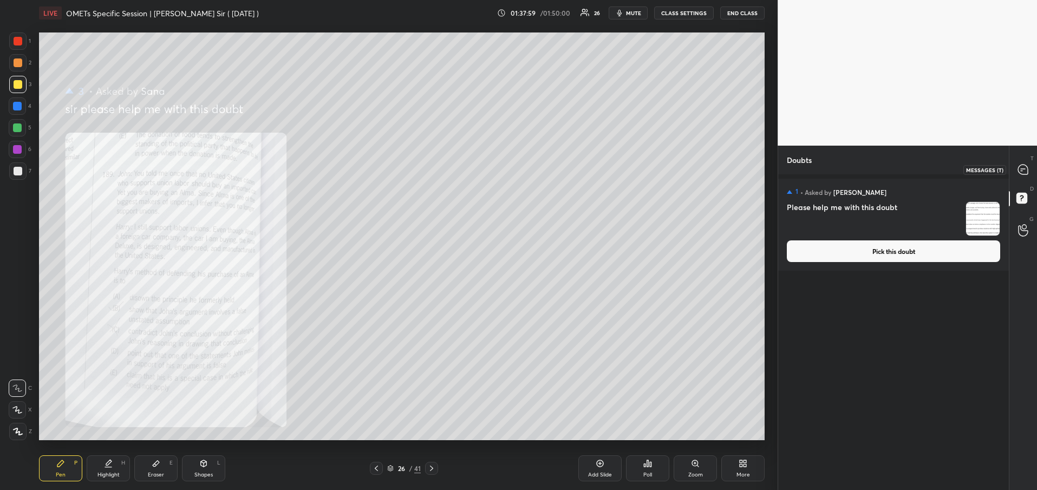
click at [1023, 174] on icon at bounding box center [1023, 170] width 10 height 10
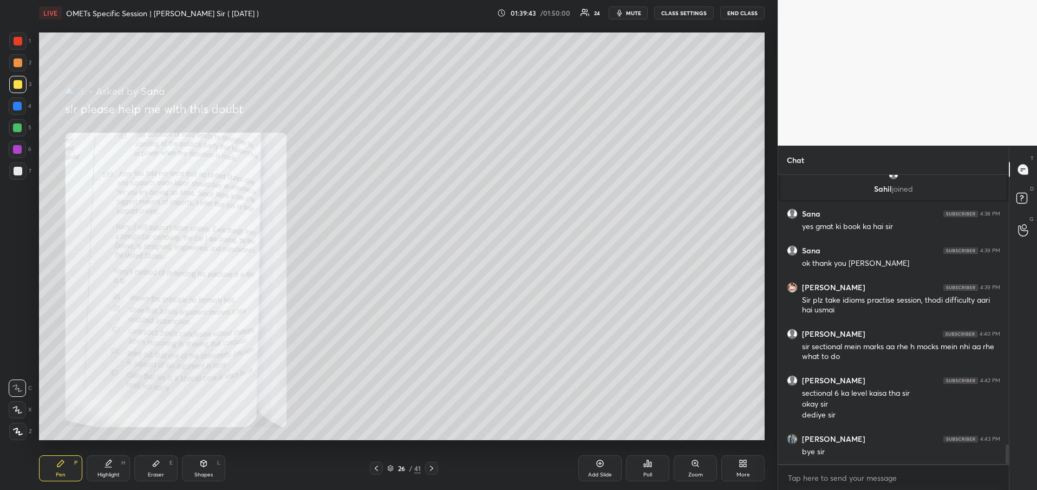
scroll to position [4042, 0]
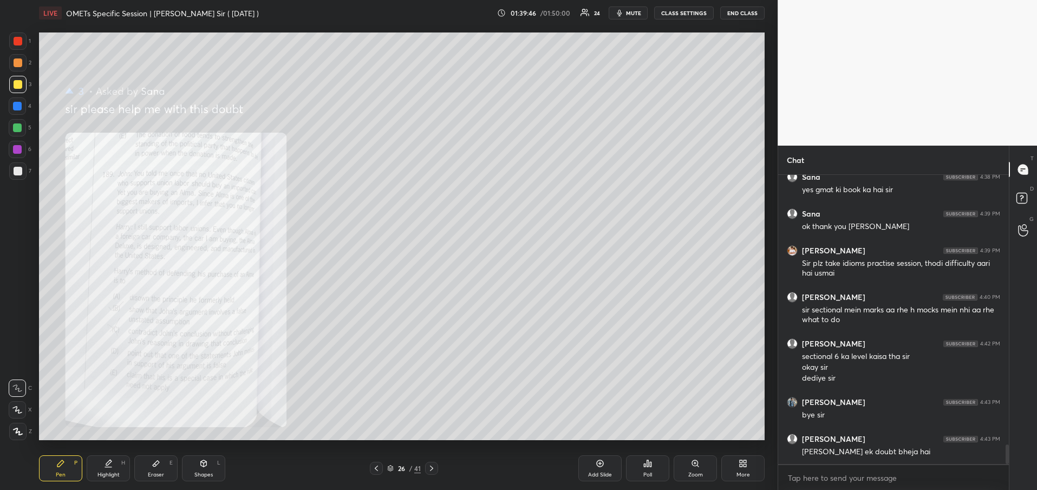
click at [749, 14] on button "END CLASS" at bounding box center [742, 12] width 44 height 13
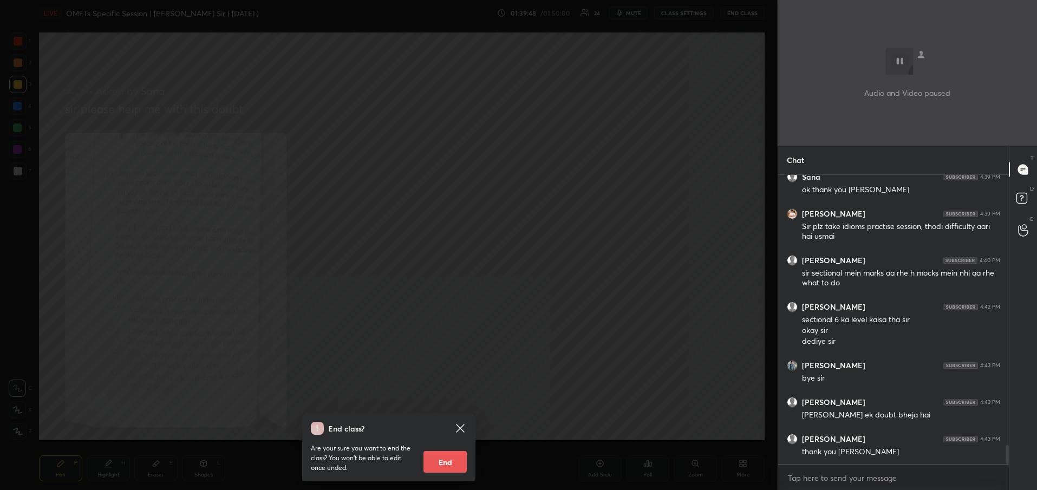
scroll to position [4115, 0]
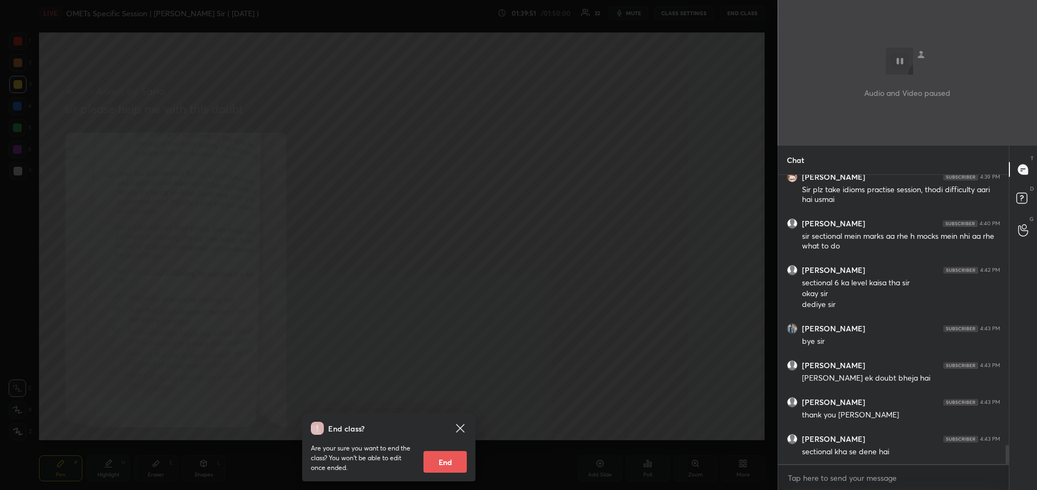
click at [441, 463] on button "End" at bounding box center [444, 462] width 43 height 22
type textarea "x"
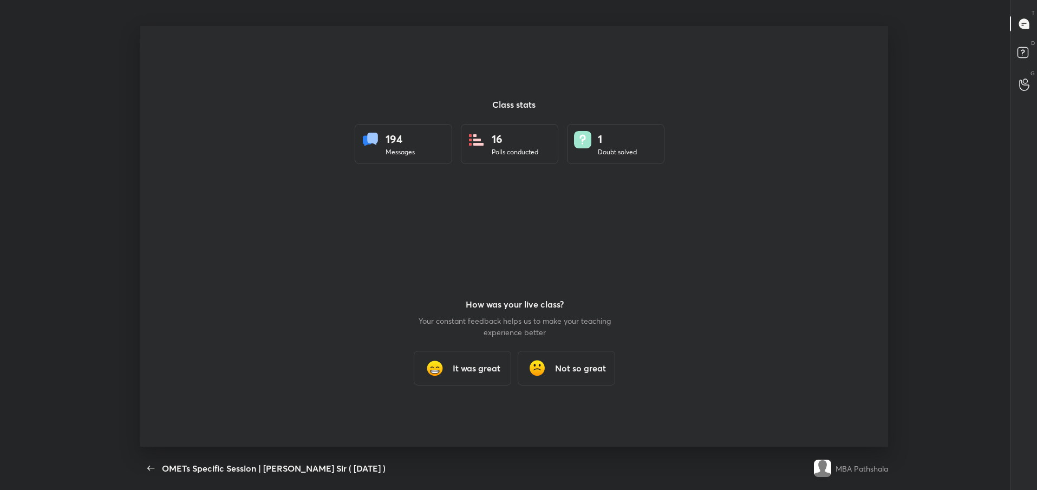
scroll to position [0, 0]
